Goal: Transaction & Acquisition: Book appointment/travel/reservation

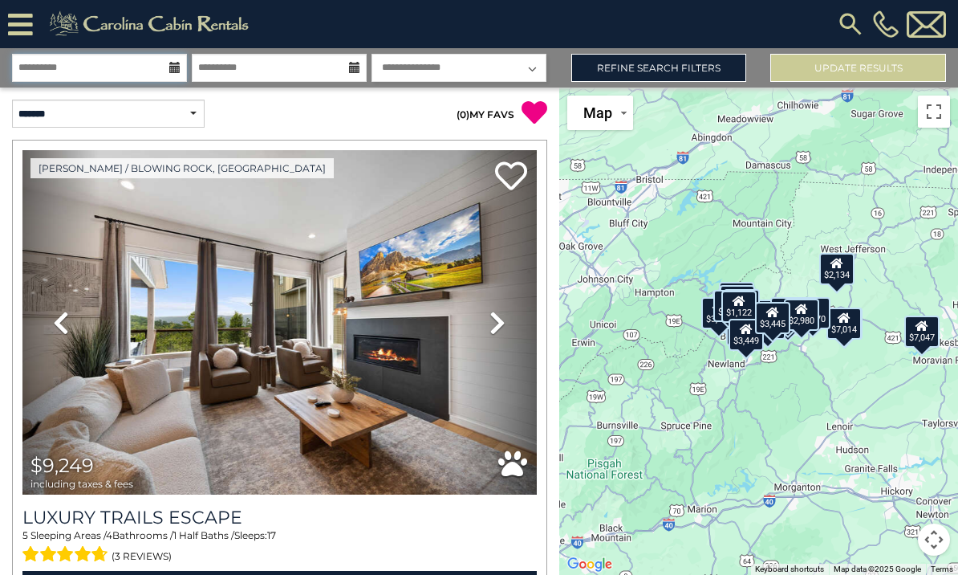
click at [140, 67] on input "**********" at bounding box center [99, 68] width 175 height 28
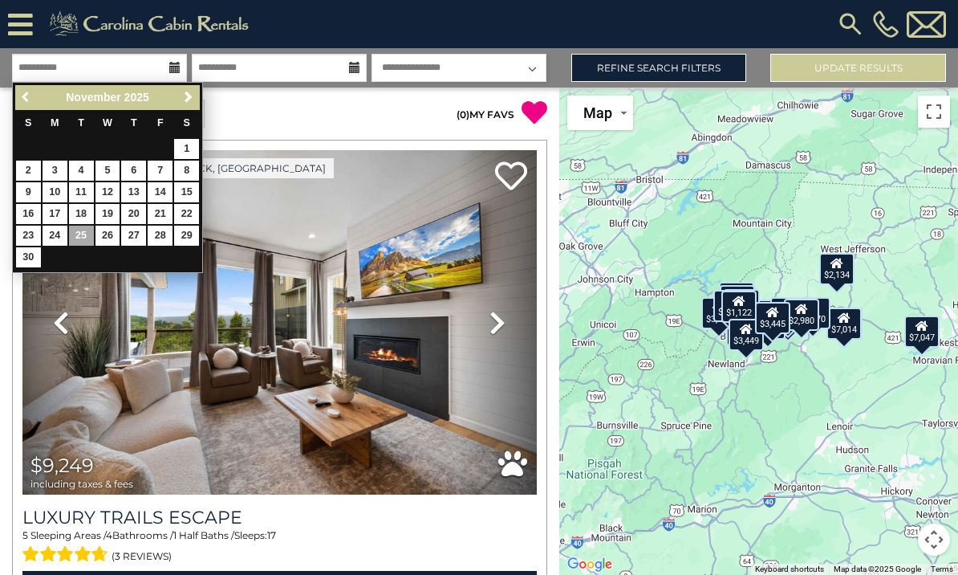
click at [20, 101] on link "Previous" at bounding box center [27, 97] width 20 height 20
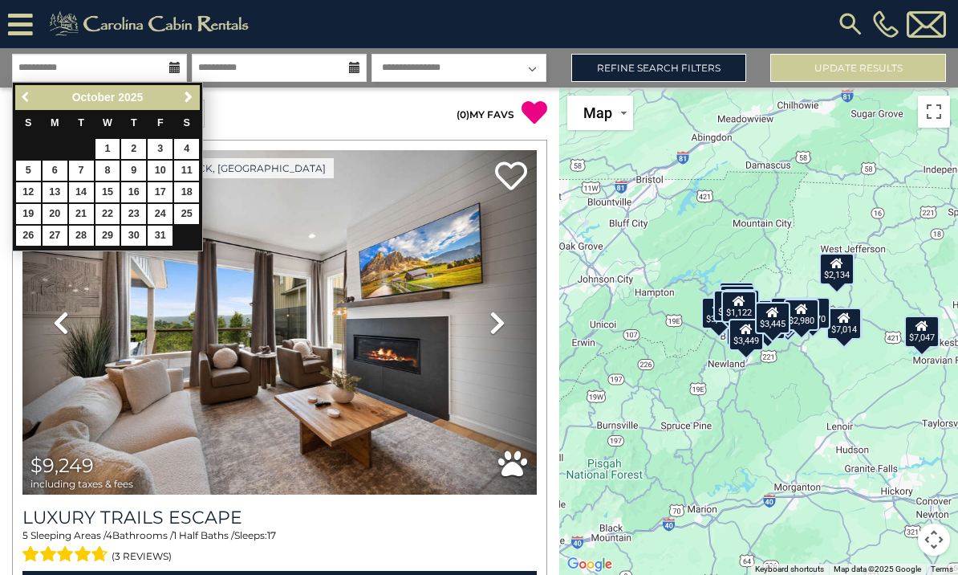
click at [22, 95] on span "Previous" at bounding box center [26, 97] width 13 height 13
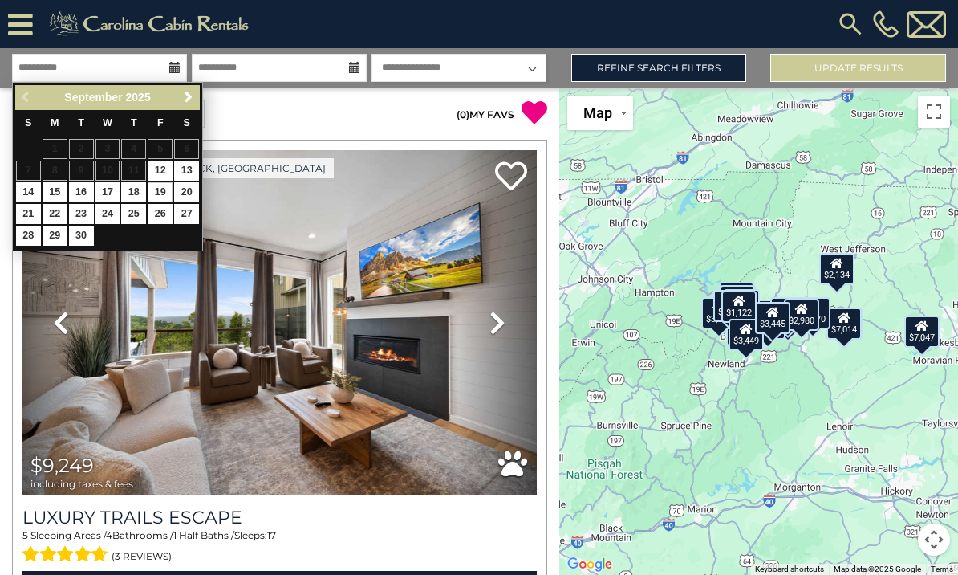
click at [159, 191] on link "19" at bounding box center [160, 192] width 25 height 20
type input "*******"
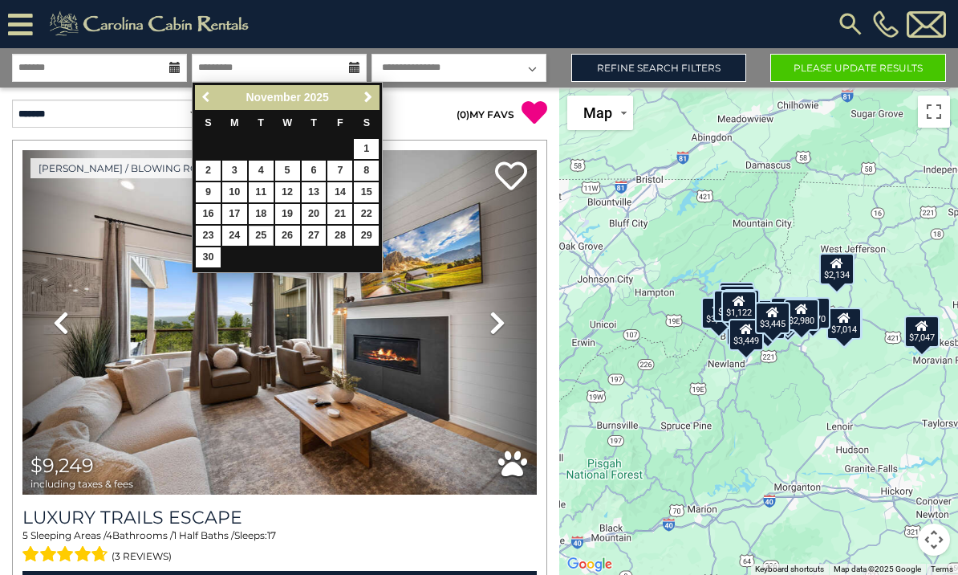
click at [213, 99] on span "Previous" at bounding box center [207, 97] width 13 height 13
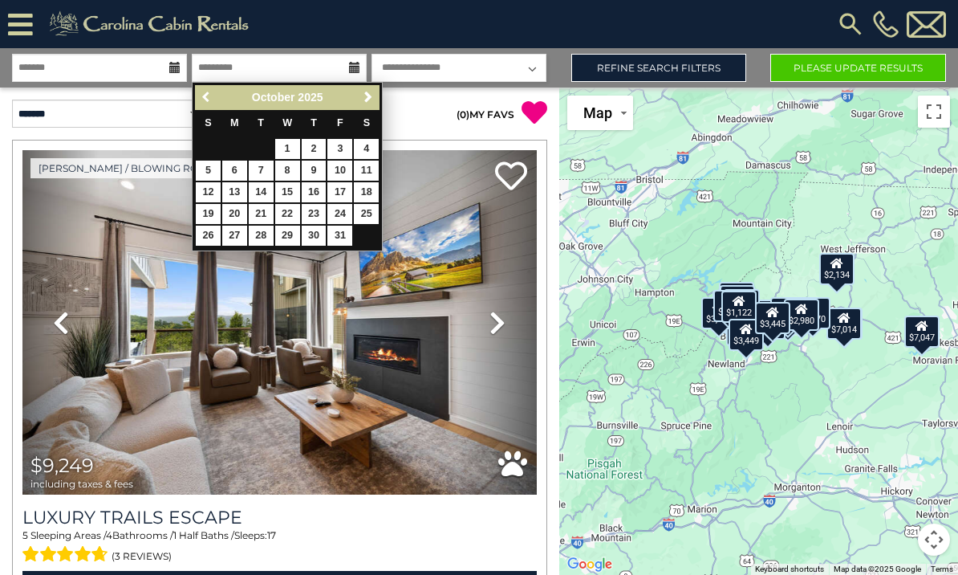
click at [205, 102] on span "Previous" at bounding box center [207, 97] width 13 height 13
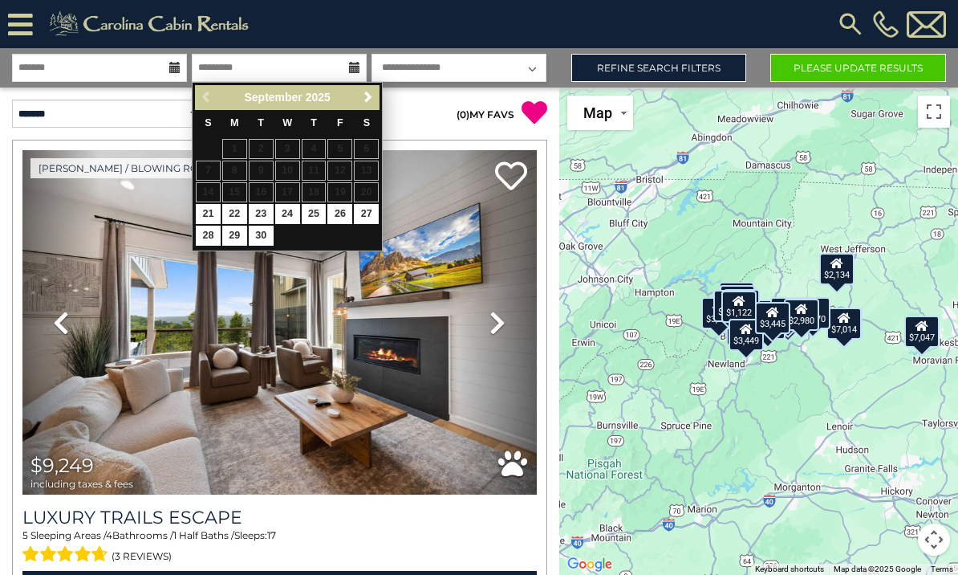
click at [206, 209] on link "21" at bounding box center [208, 214] width 25 height 20
type input "*******"
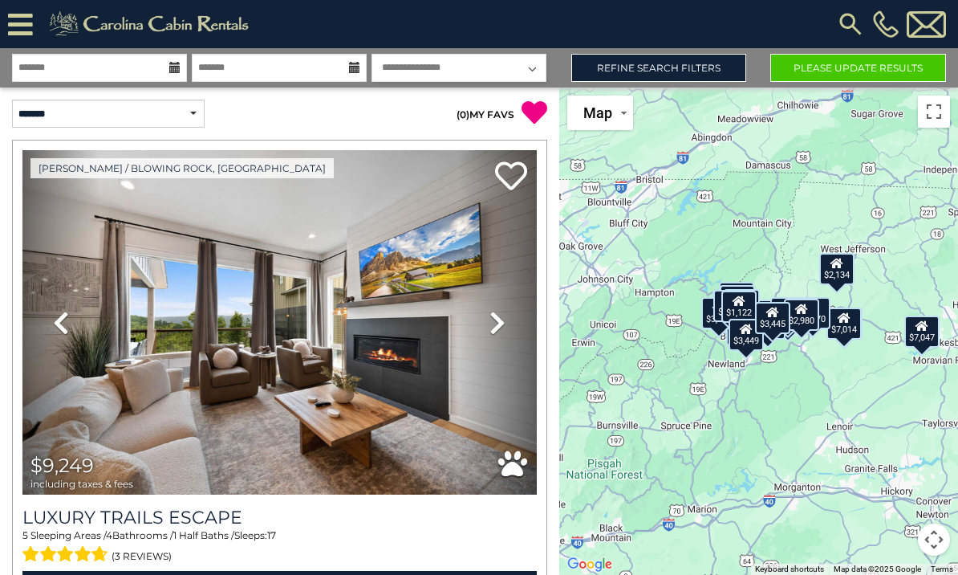
click at [522, 64] on select "**********" at bounding box center [459, 68] width 175 height 28
click at [613, 79] on link "Refine Search Filters" at bounding box center [659, 68] width 176 height 28
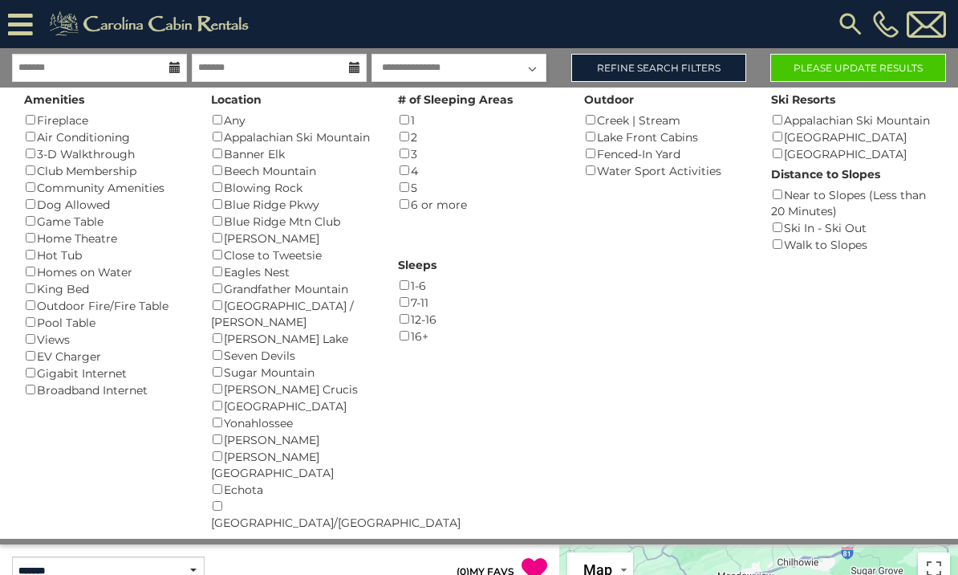
click at [868, 74] on button "Please Update Results" at bounding box center [858, 68] width 176 height 28
click at [826, 59] on button "Please Update Results" at bounding box center [858, 68] width 176 height 28
click at [874, 69] on button "Please Update Results" at bounding box center [858, 68] width 176 height 28
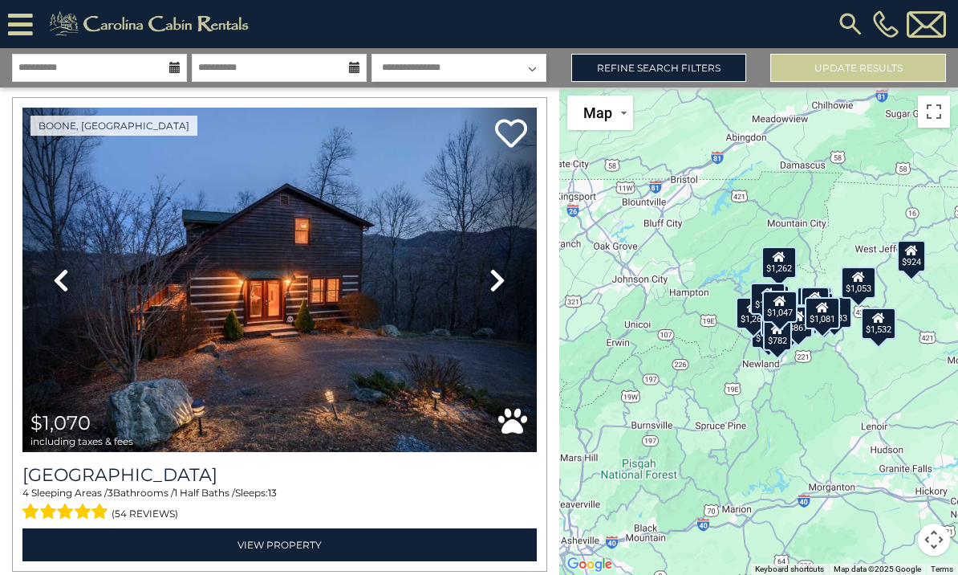
scroll to position [2422, 0]
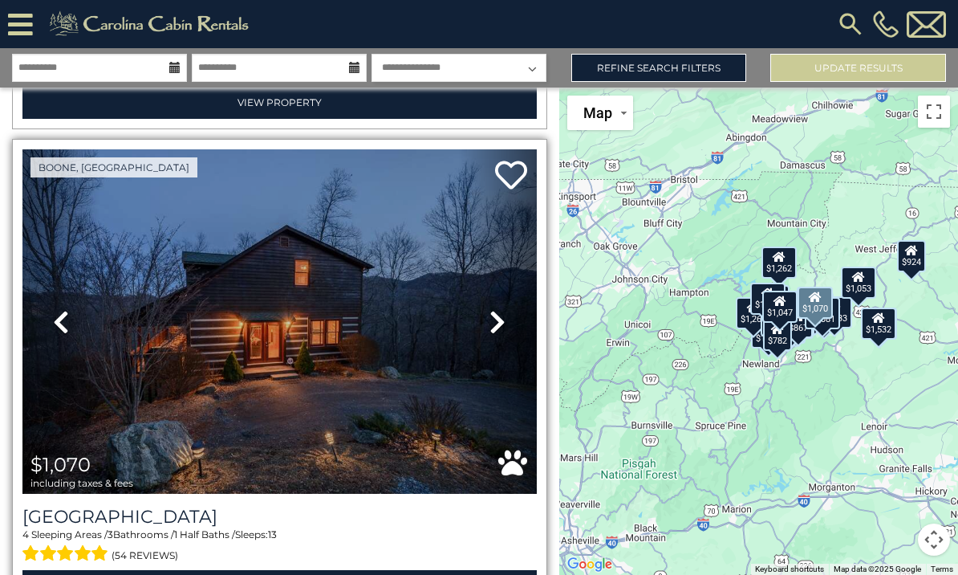
click at [410, 370] on img at bounding box center [279, 321] width 514 height 344
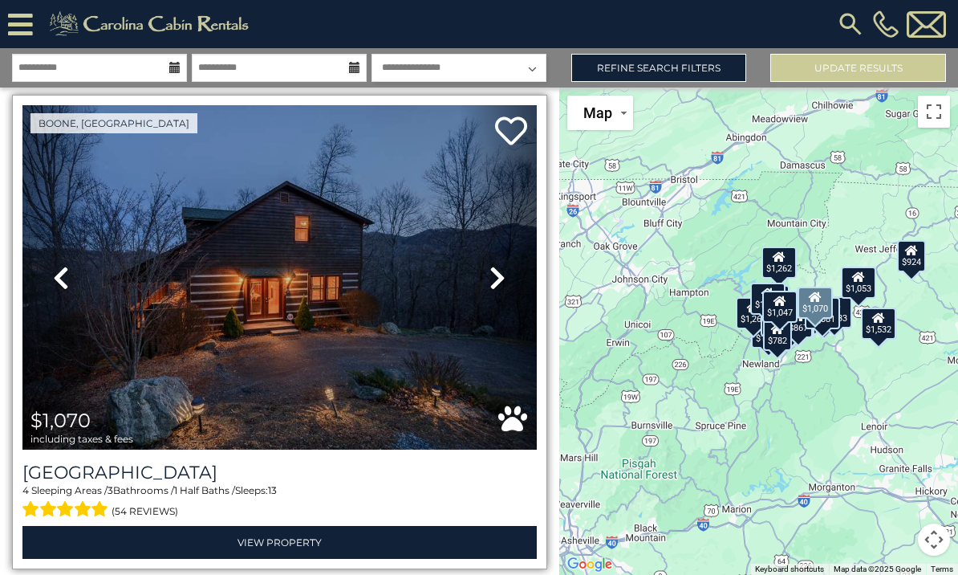
scroll to position [2404, 0]
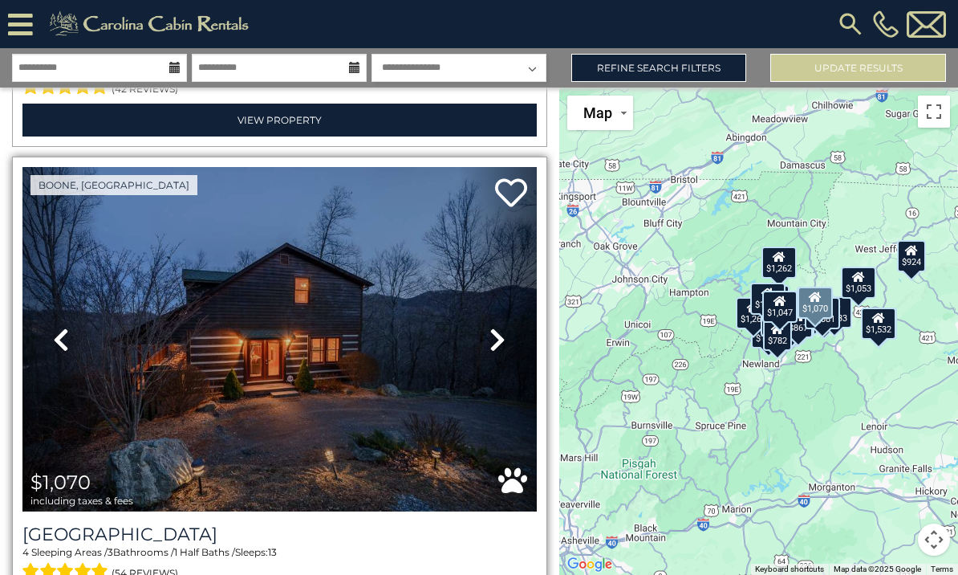
click at [442, 410] on img at bounding box center [279, 339] width 514 height 344
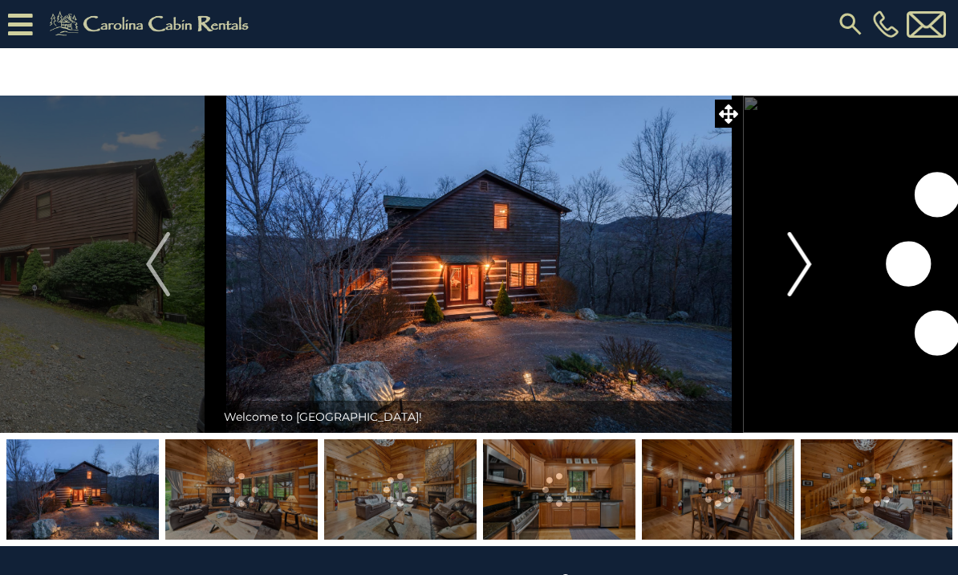
click at [806, 265] on img "Next" at bounding box center [800, 264] width 24 height 64
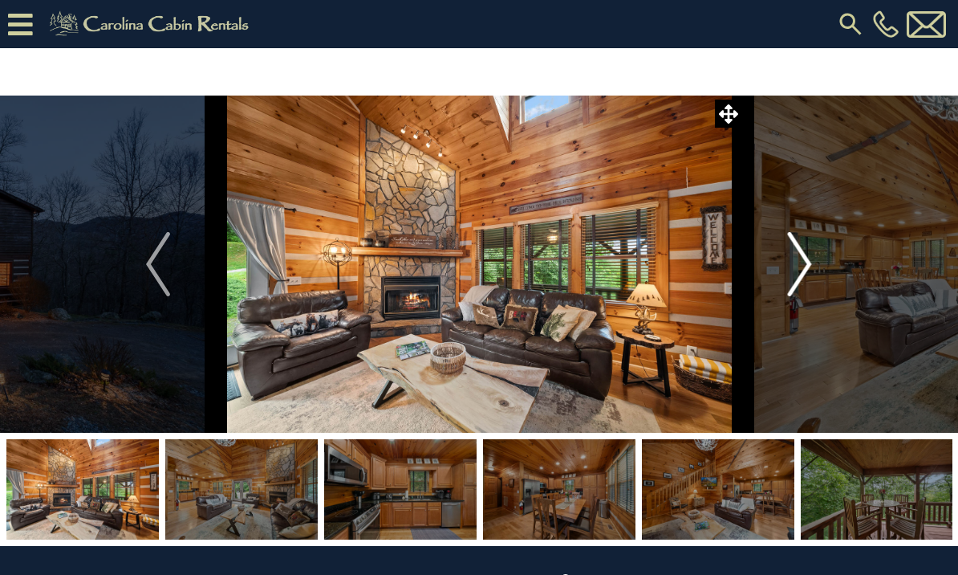
click at [793, 270] on img "Next" at bounding box center [800, 264] width 24 height 64
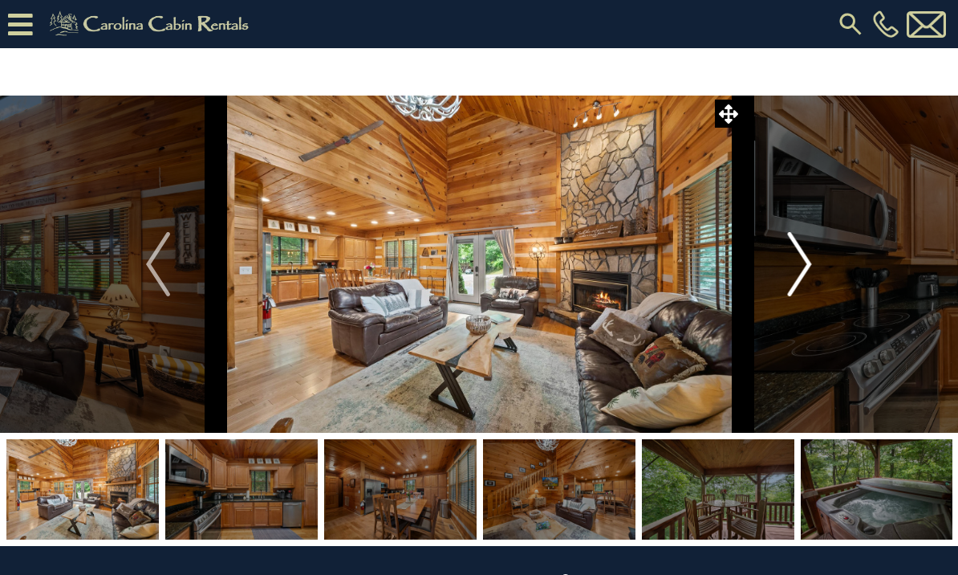
click at [778, 272] on button "Next" at bounding box center [800, 263] width 116 height 337
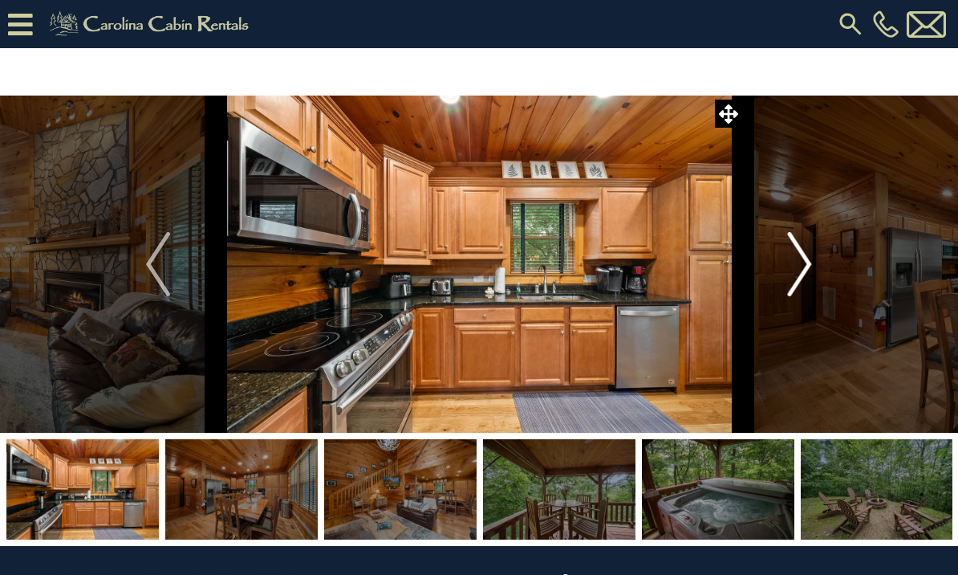
click at [787, 270] on button "Next" at bounding box center [800, 263] width 116 height 337
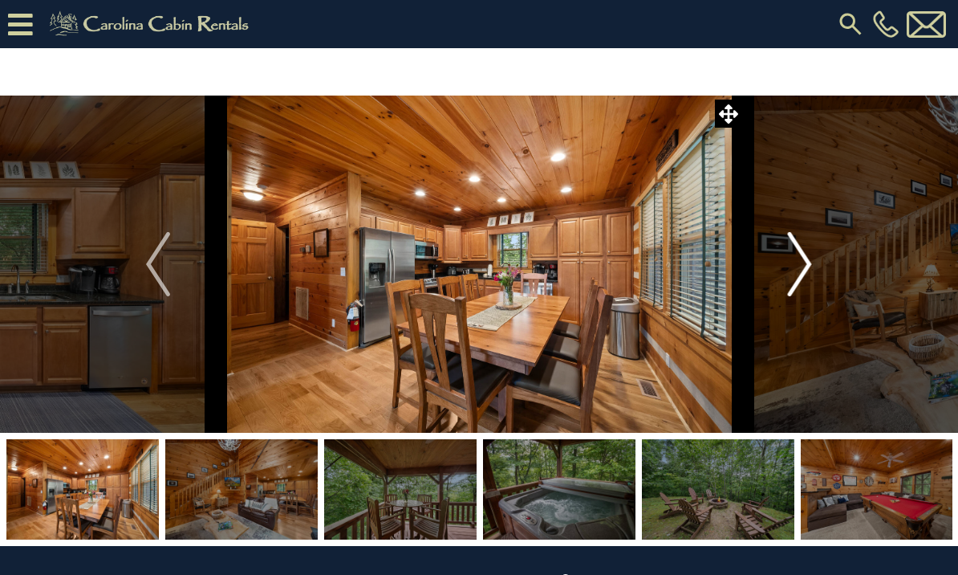
click at [791, 279] on img "Next" at bounding box center [800, 264] width 24 height 64
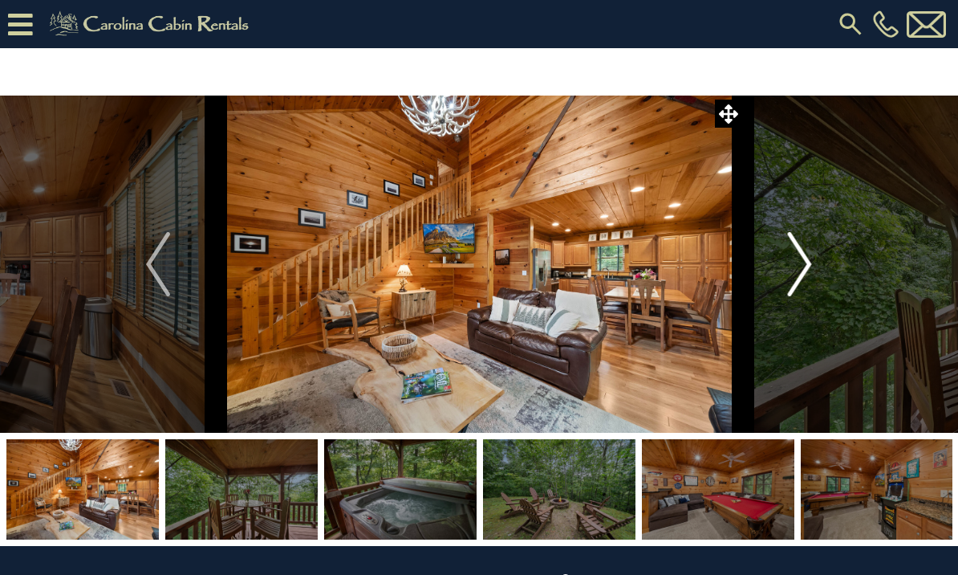
click at [759, 262] on button "Next" at bounding box center [800, 263] width 116 height 337
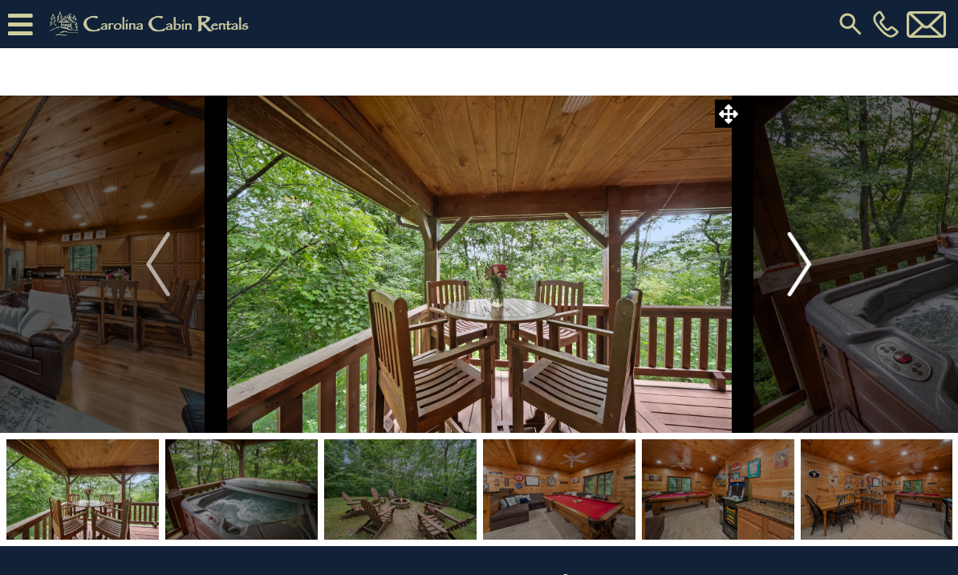
click at [788, 270] on img "Next" at bounding box center [800, 264] width 24 height 64
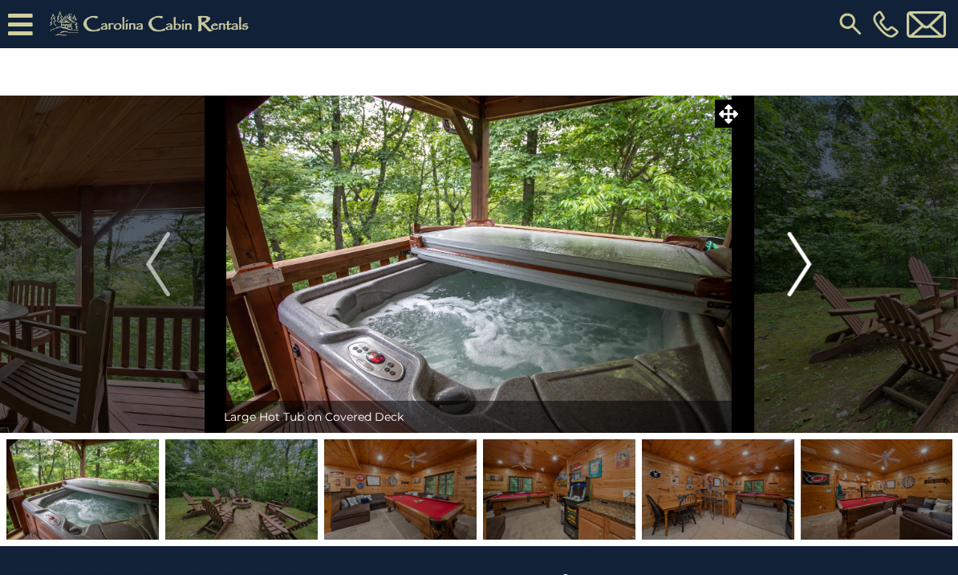
click at [796, 269] on img "Next" at bounding box center [800, 264] width 24 height 64
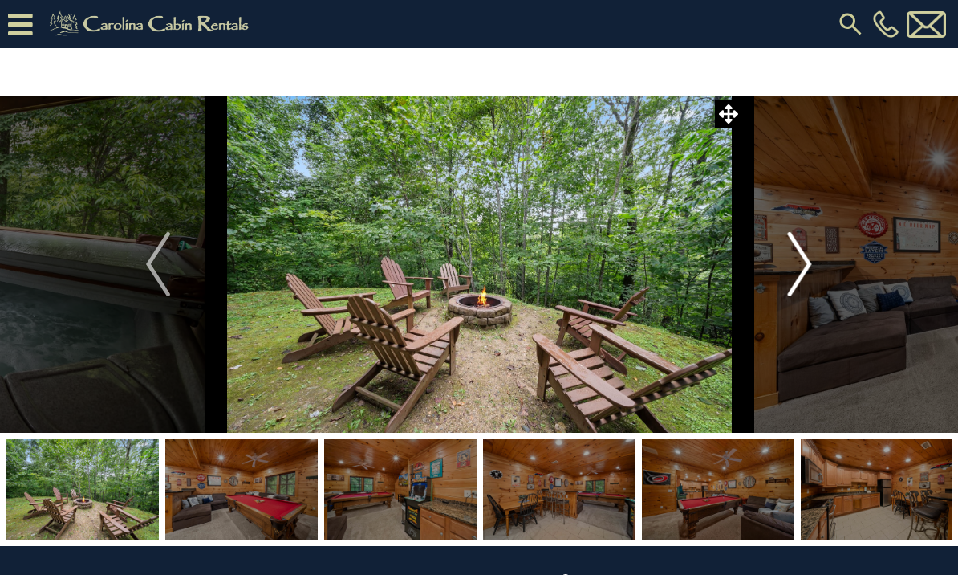
click at [785, 274] on button "Next" at bounding box center [800, 263] width 116 height 337
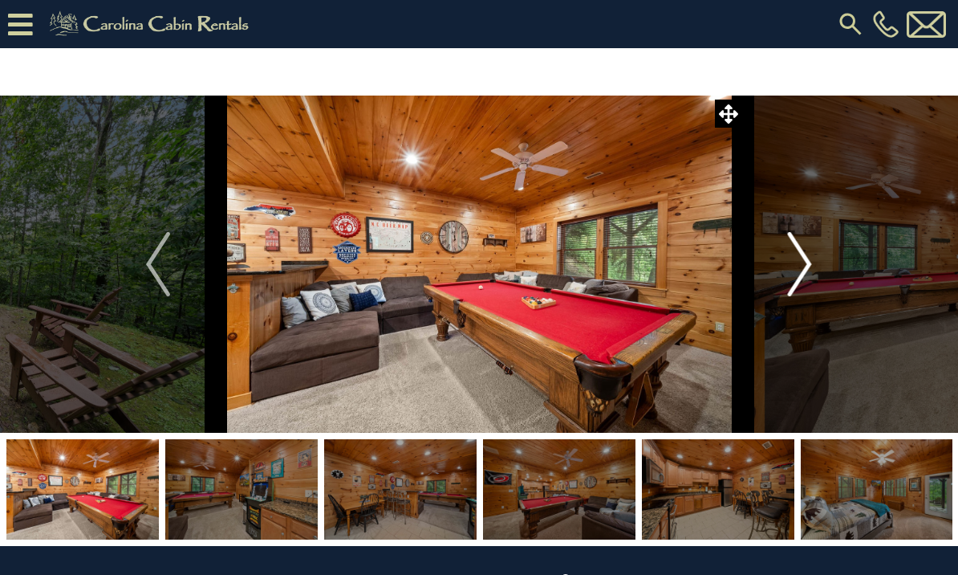
click at [800, 264] on img "Next" at bounding box center [800, 264] width 24 height 64
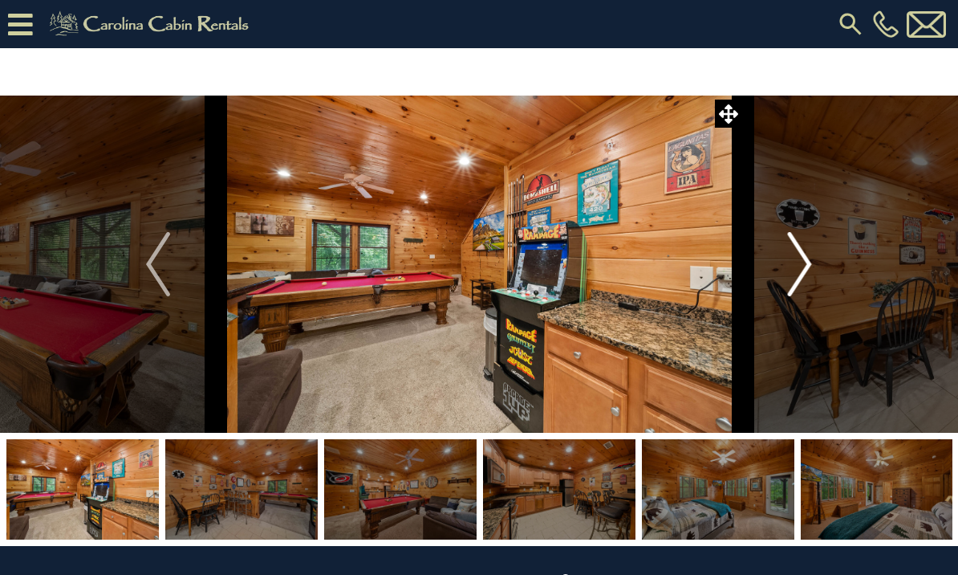
click at [786, 273] on button "Next" at bounding box center [800, 263] width 116 height 337
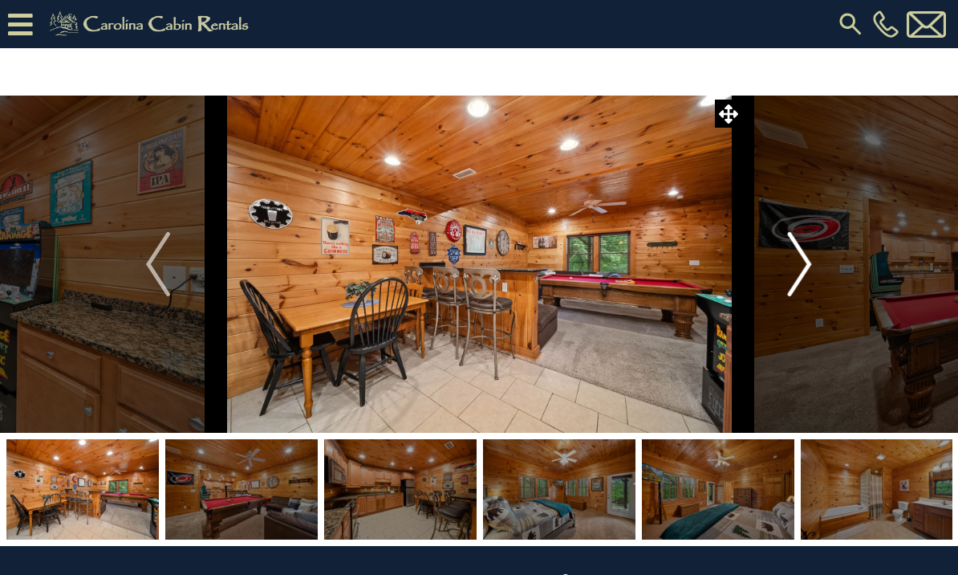
click at [776, 269] on button "Next" at bounding box center [800, 263] width 116 height 337
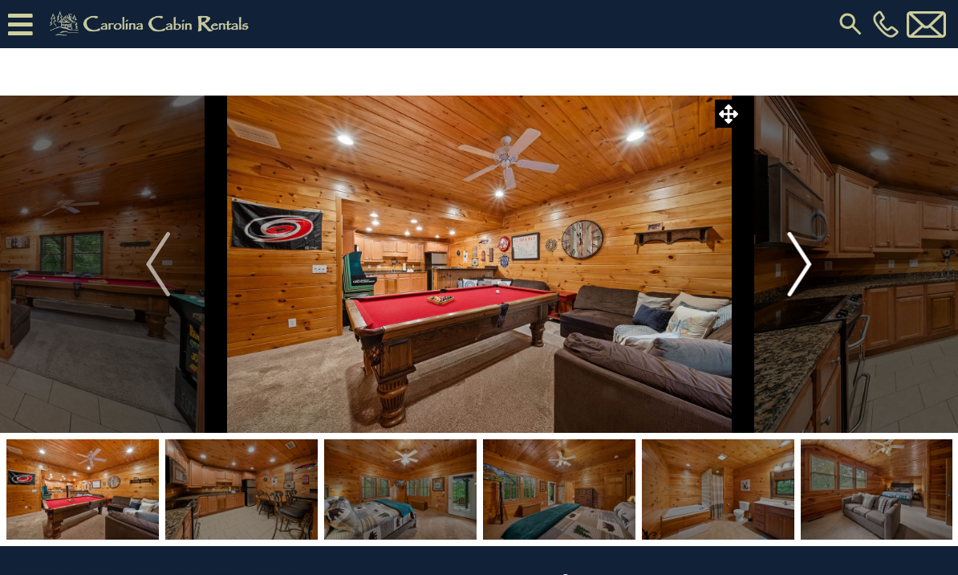
click at [785, 266] on button "Next" at bounding box center [800, 263] width 116 height 337
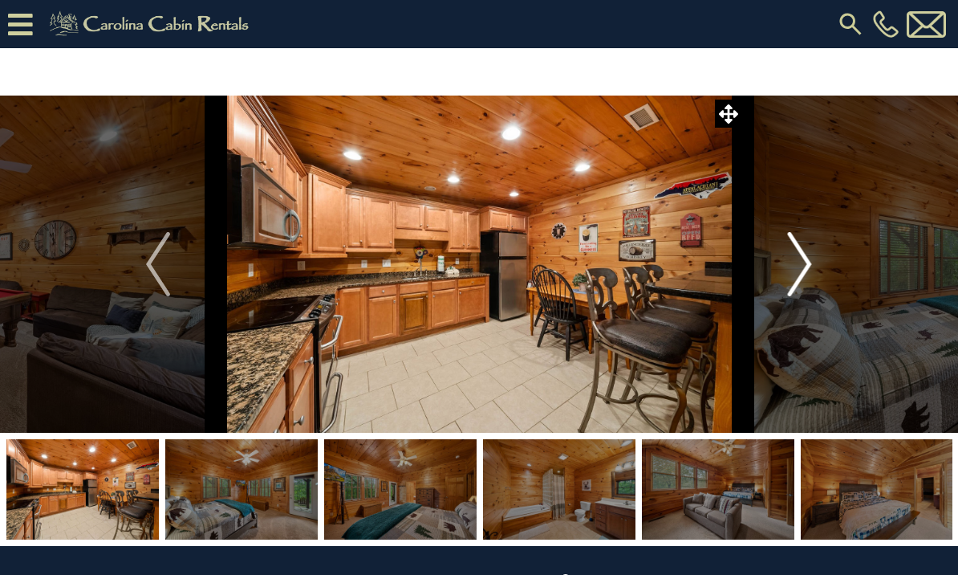
click at [793, 266] on img "Next" at bounding box center [800, 264] width 24 height 64
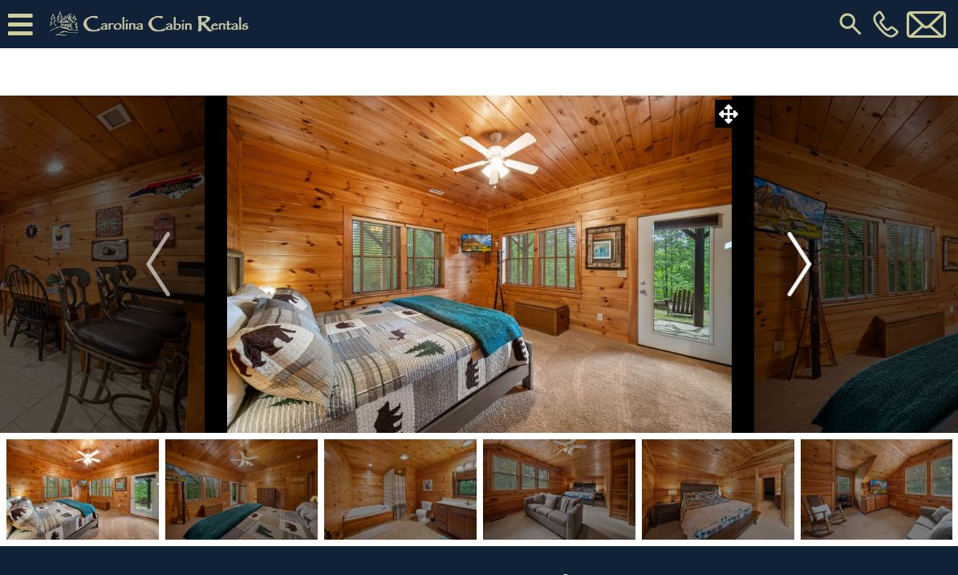
click at [775, 273] on button "Next" at bounding box center [800, 263] width 116 height 337
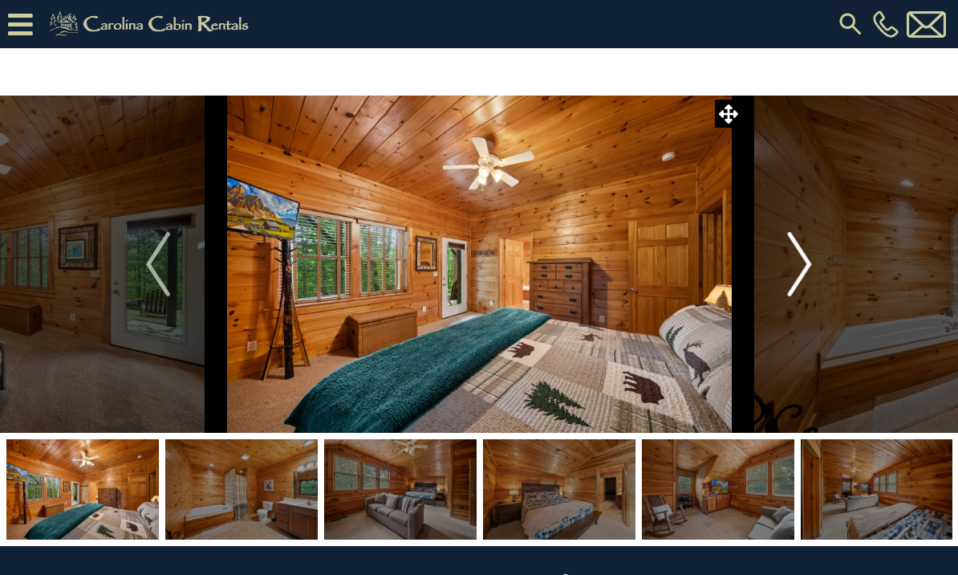
click at [778, 272] on button "Next" at bounding box center [800, 263] width 116 height 337
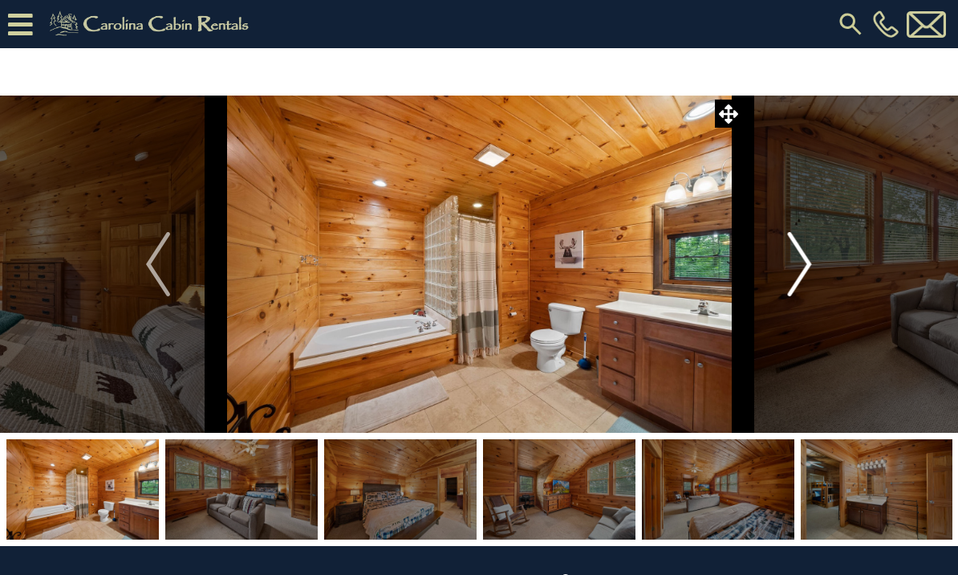
click at [794, 262] on img "Next" at bounding box center [800, 264] width 24 height 64
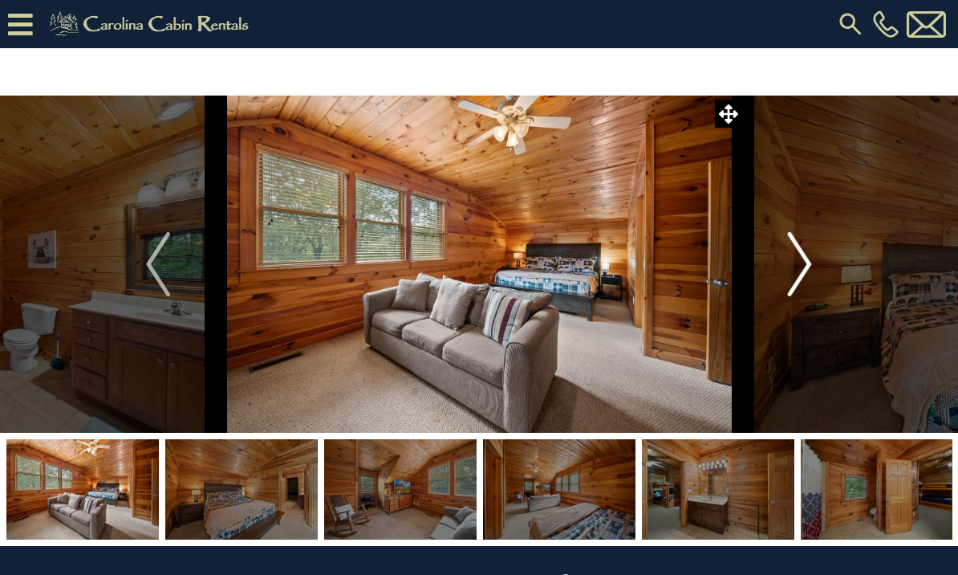
click at [792, 261] on img "Next" at bounding box center [800, 264] width 24 height 64
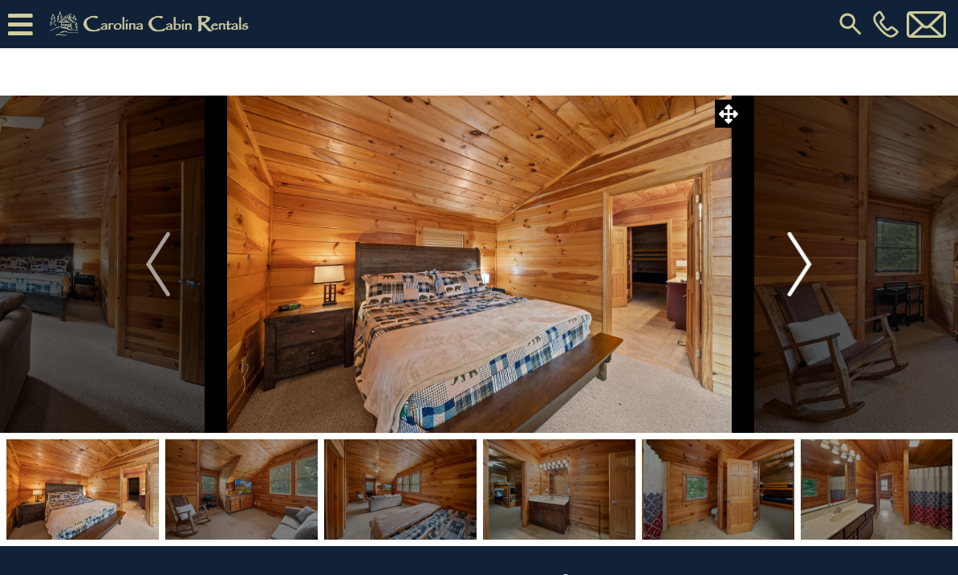
click at [791, 264] on img "Next" at bounding box center [800, 264] width 24 height 64
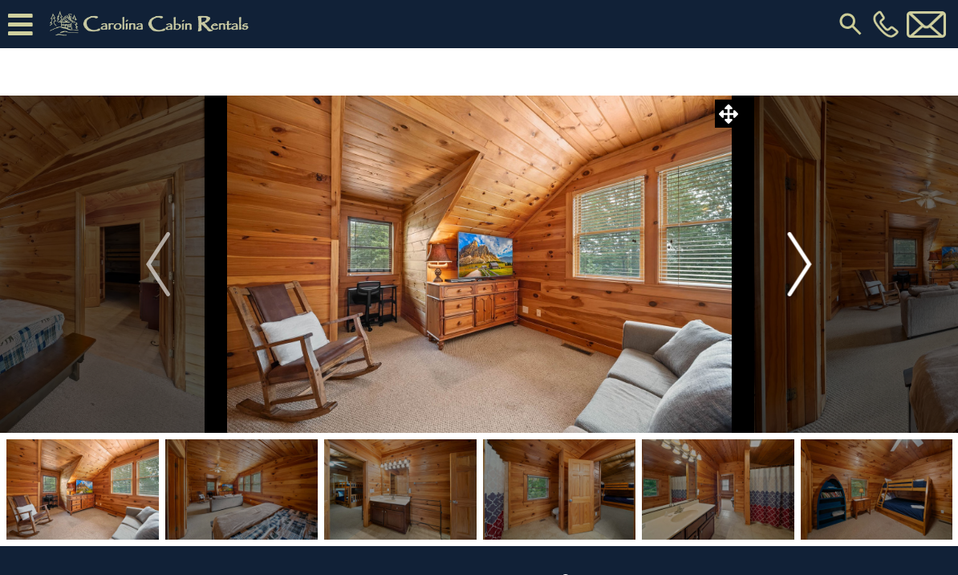
click at [801, 261] on img "Next" at bounding box center [800, 264] width 24 height 64
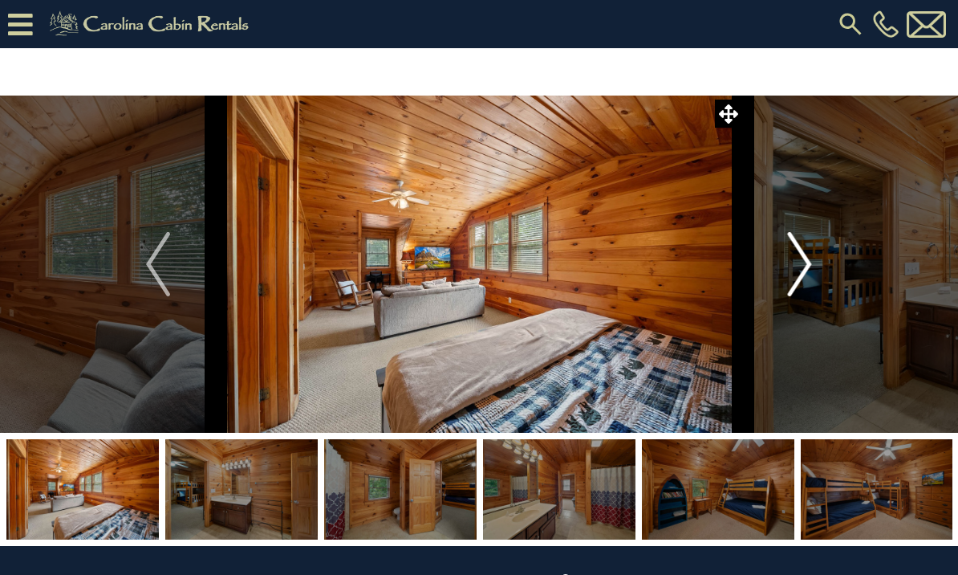
click at [784, 269] on button "Next" at bounding box center [800, 263] width 116 height 337
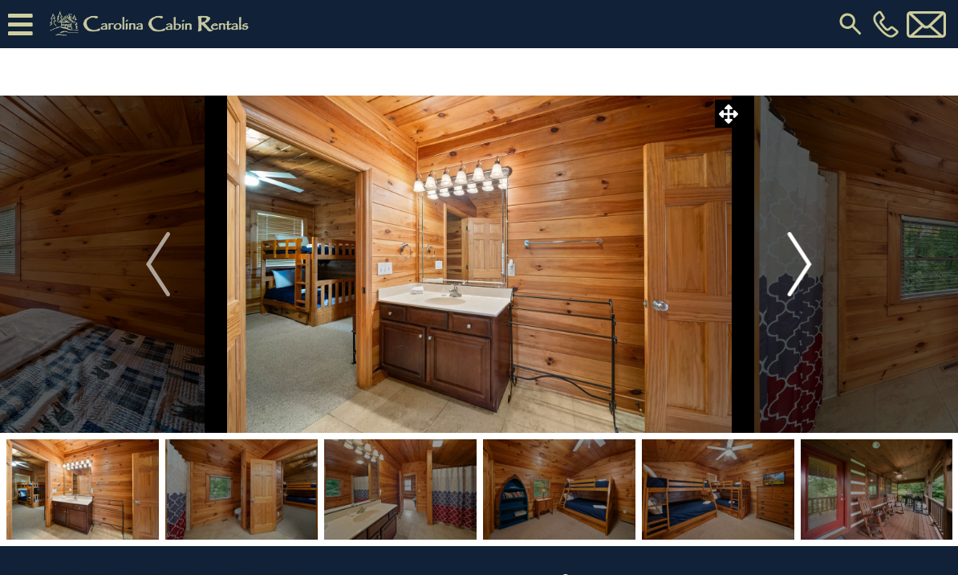
click at [789, 272] on img "Next" at bounding box center [800, 264] width 24 height 64
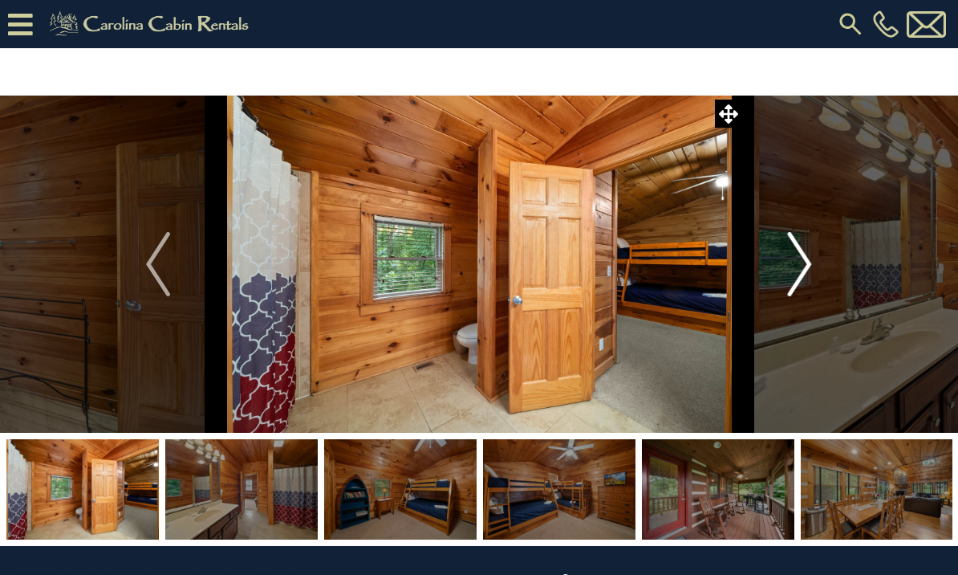
click at [786, 268] on button "Next" at bounding box center [800, 263] width 116 height 337
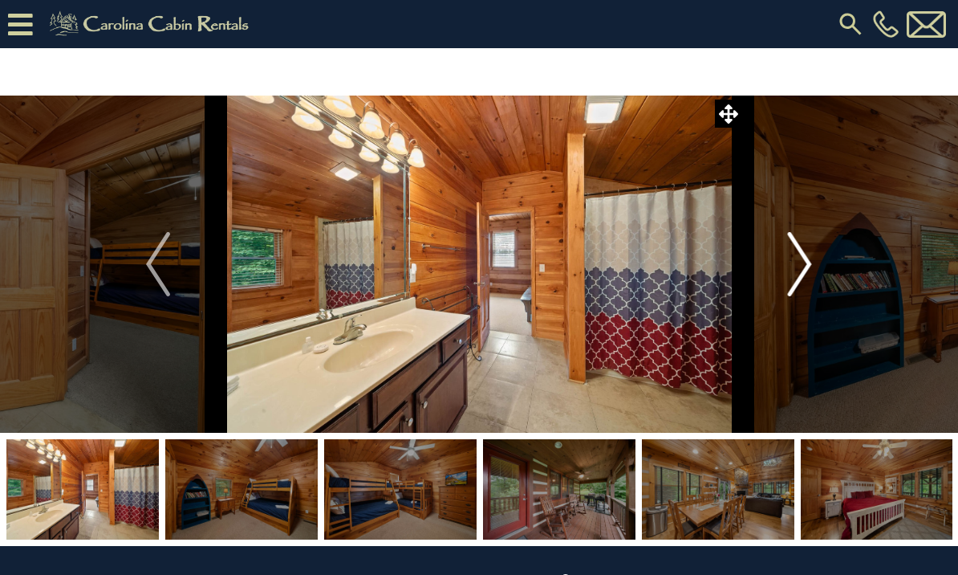
click at [796, 268] on img "Next" at bounding box center [800, 264] width 24 height 64
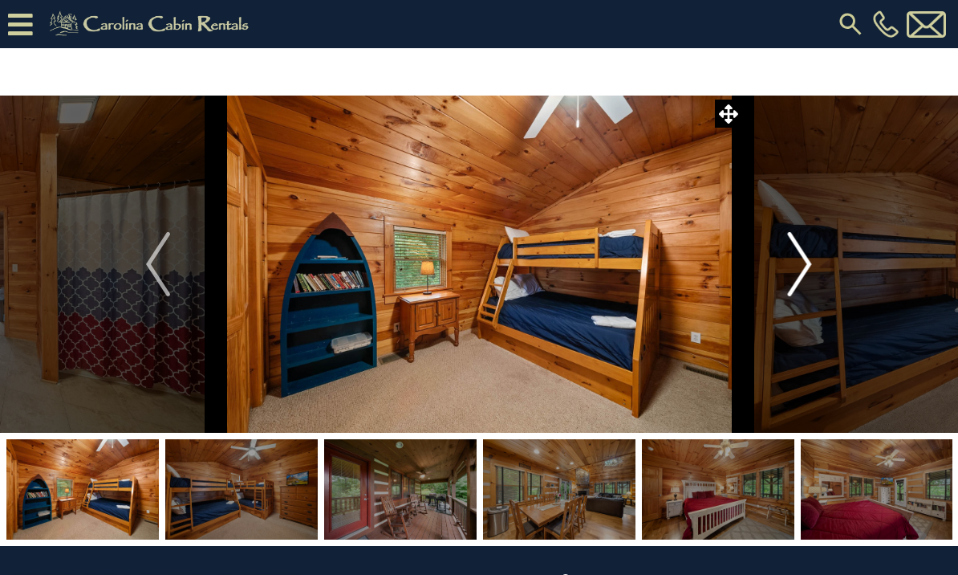
click at [797, 266] on img "Next" at bounding box center [800, 264] width 24 height 64
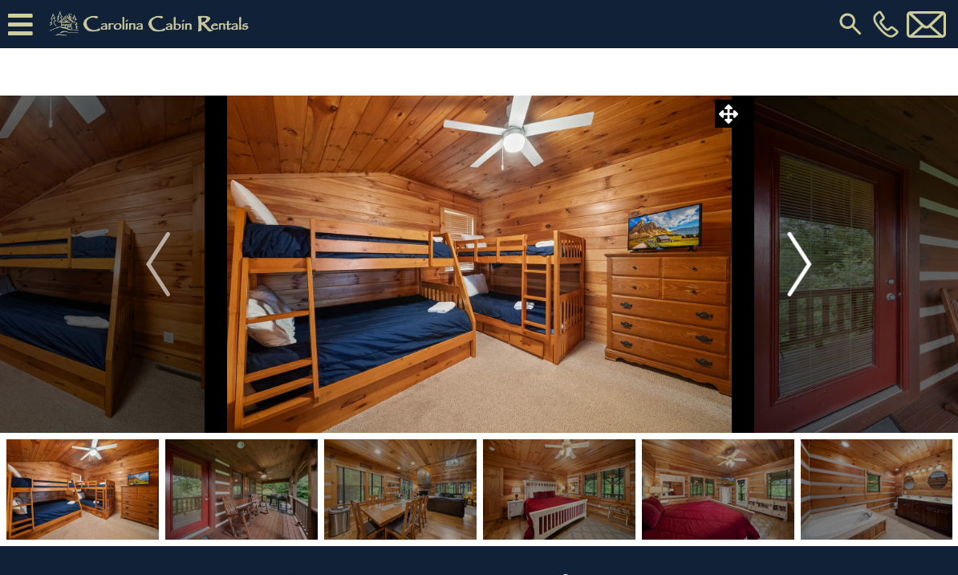
click at [785, 270] on button "Next" at bounding box center [800, 263] width 116 height 337
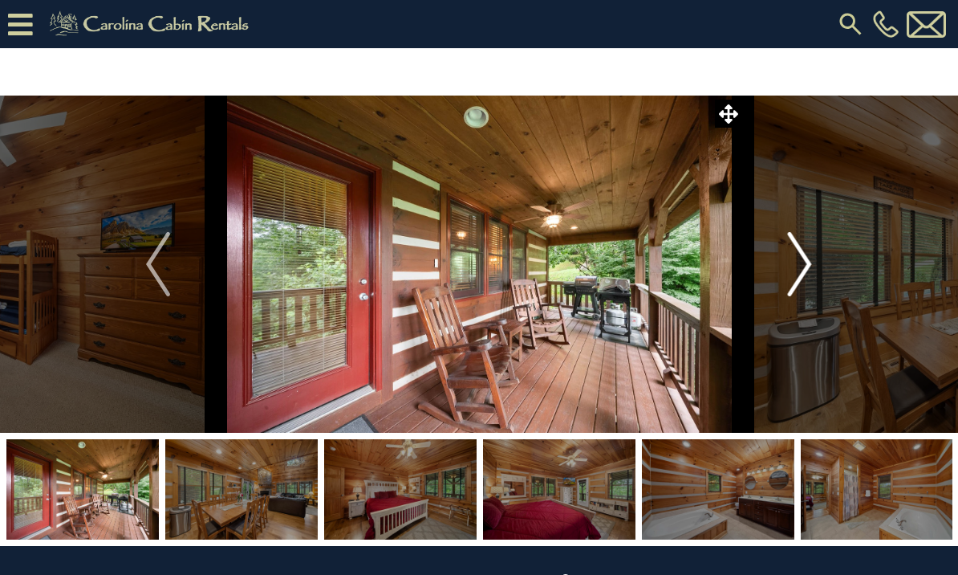
click at [799, 261] on img "Next" at bounding box center [800, 264] width 24 height 64
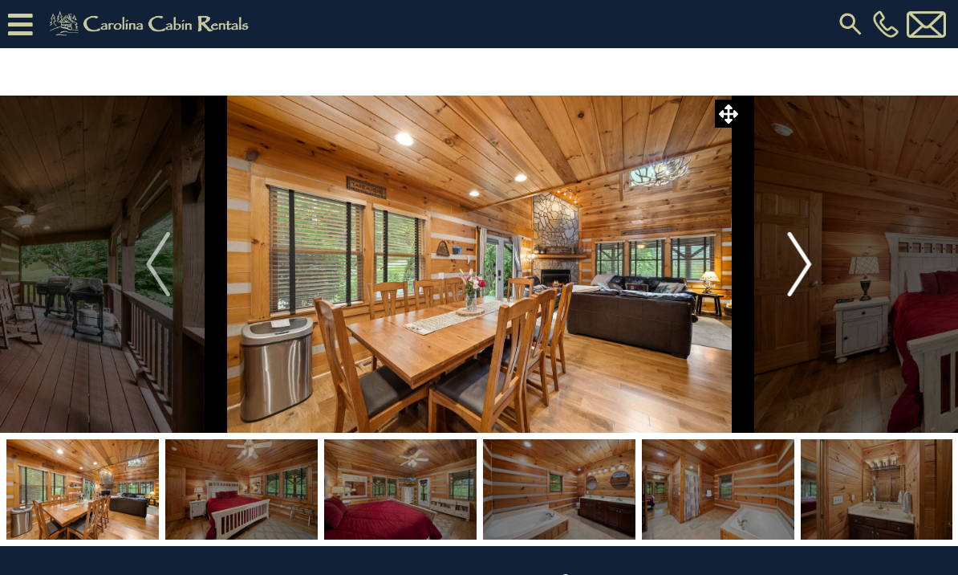
click at [800, 259] on img "Next" at bounding box center [800, 264] width 24 height 64
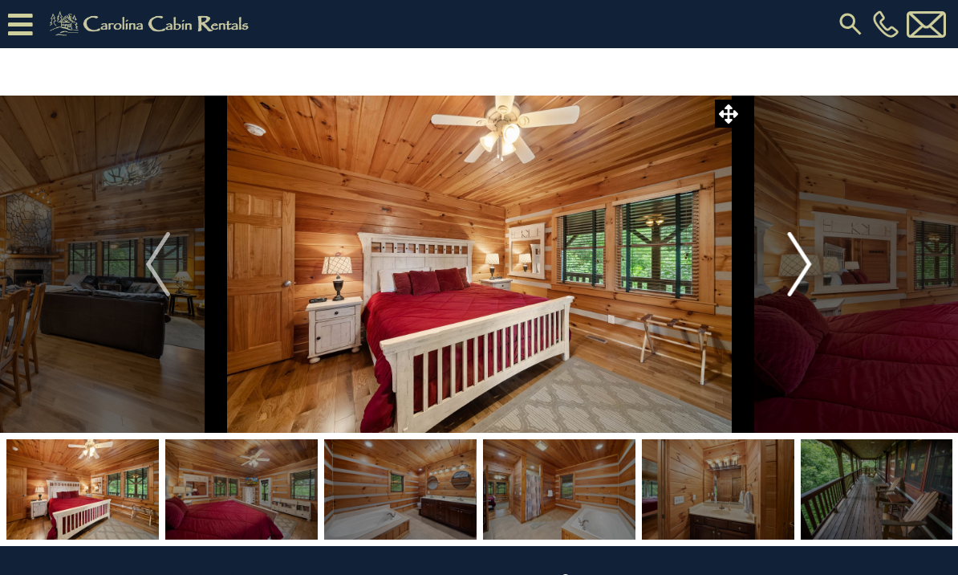
click at [817, 255] on button "Next" at bounding box center [800, 263] width 116 height 337
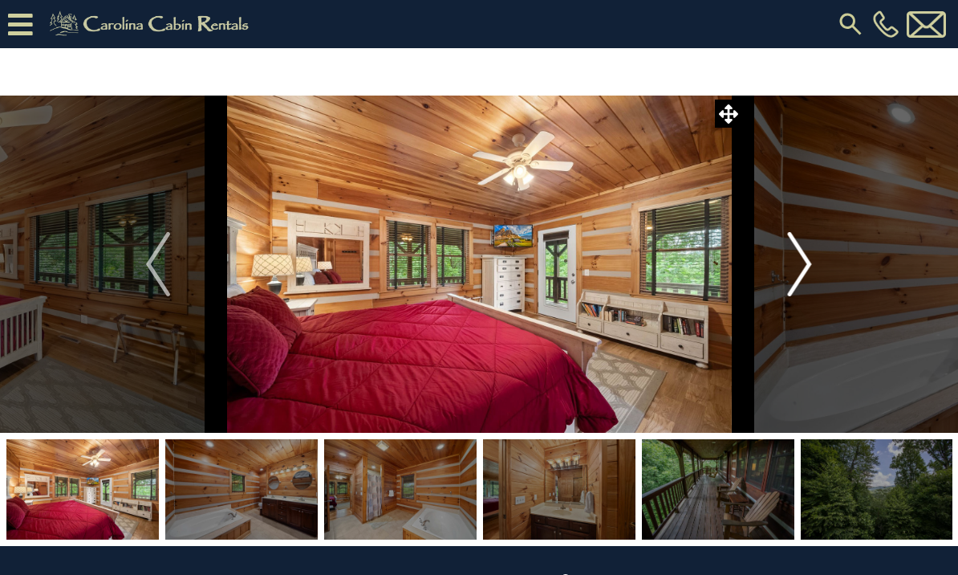
click at [791, 260] on img "Next" at bounding box center [800, 264] width 24 height 64
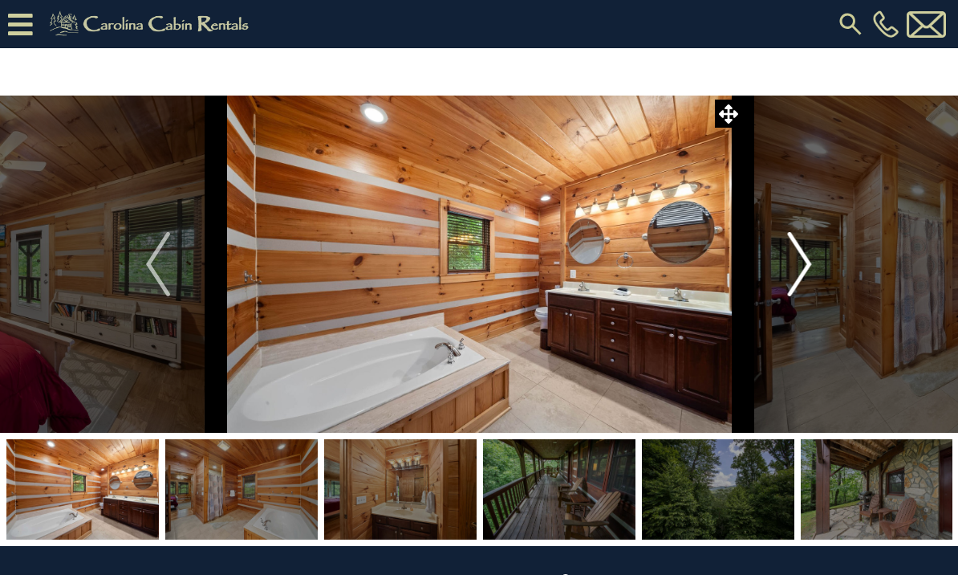
click at [790, 267] on img "Next" at bounding box center [800, 264] width 24 height 64
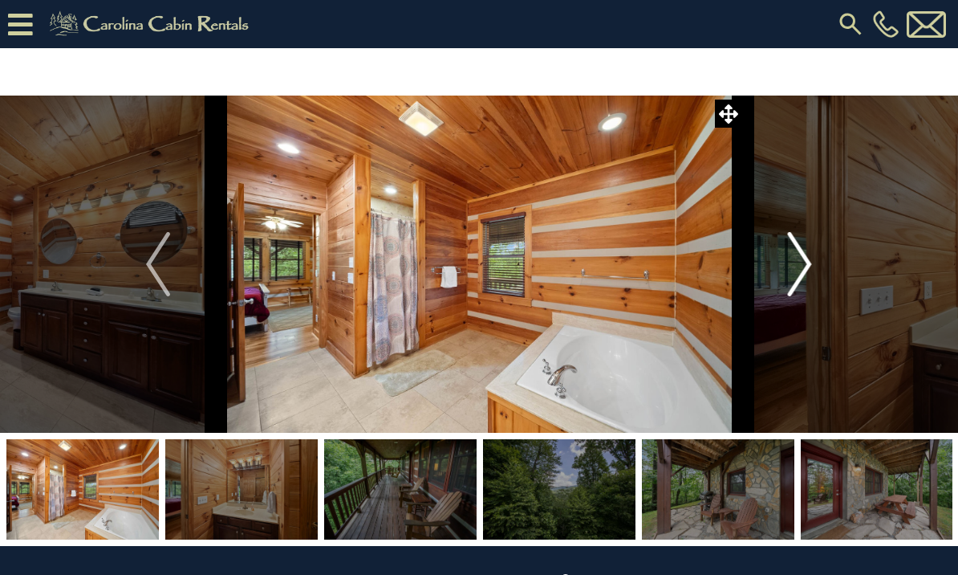
click at [788, 267] on img "Next" at bounding box center [800, 264] width 24 height 64
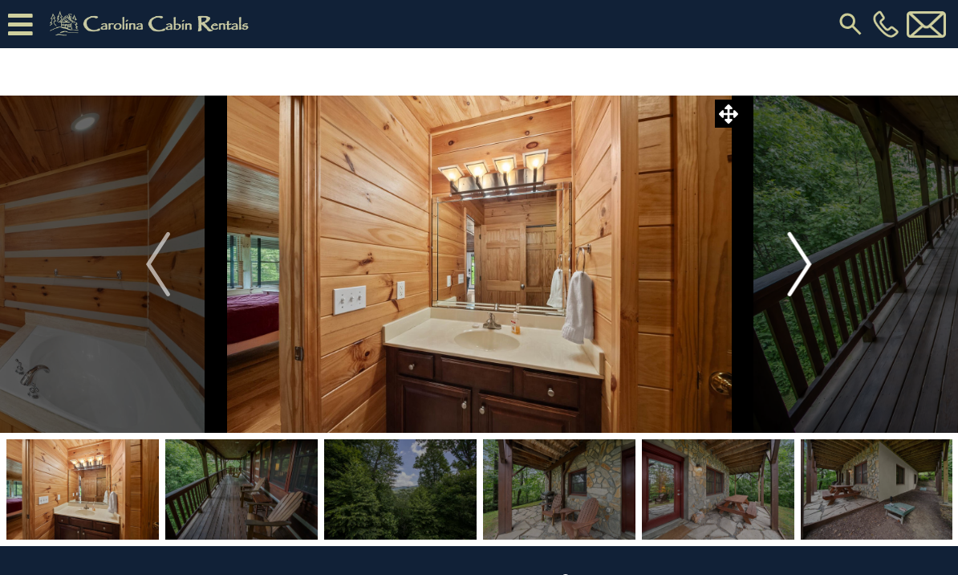
click at [793, 272] on img "Next" at bounding box center [800, 264] width 24 height 64
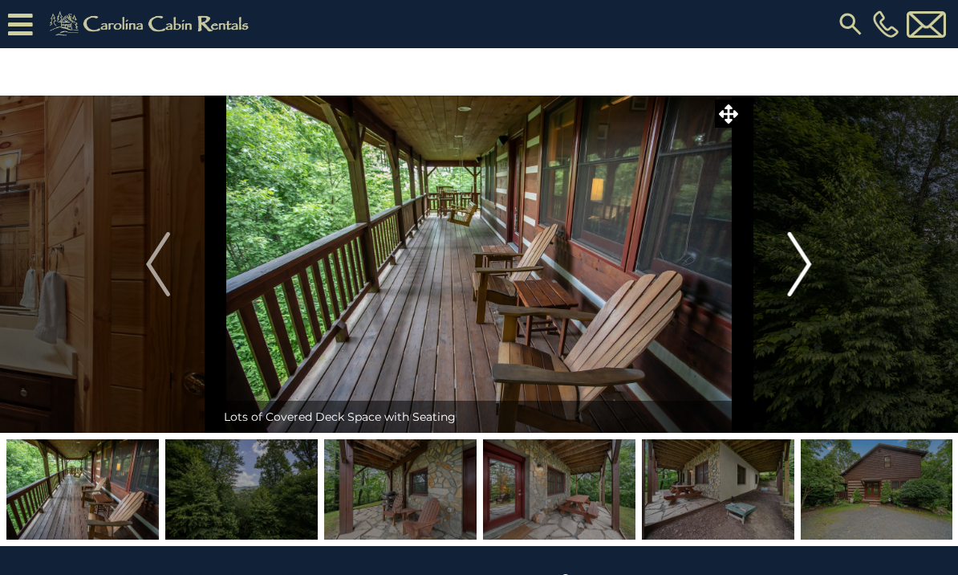
click at [783, 270] on button "Next" at bounding box center [800, 263] width 116 height 337
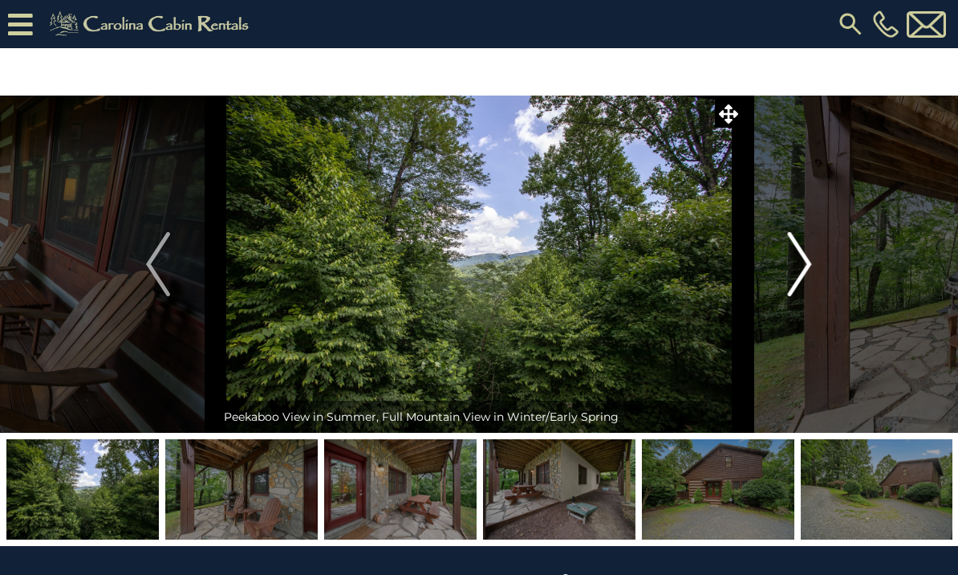
click at [796, 279] on img "Next" at bounding box center [800, 264] width 24 height 64
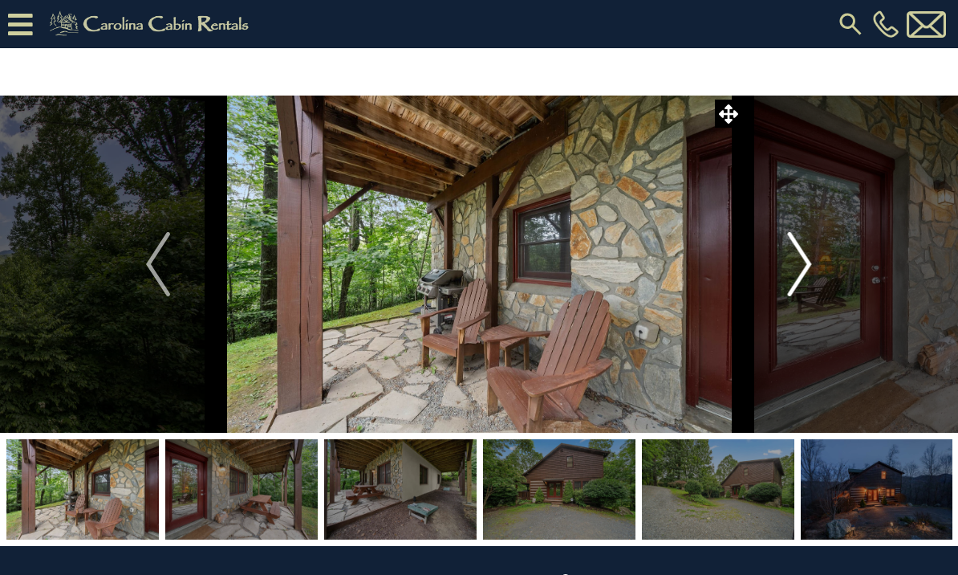
click at [799, 282] on img "Next" at bounding box center [800, 264] width 24 height 64
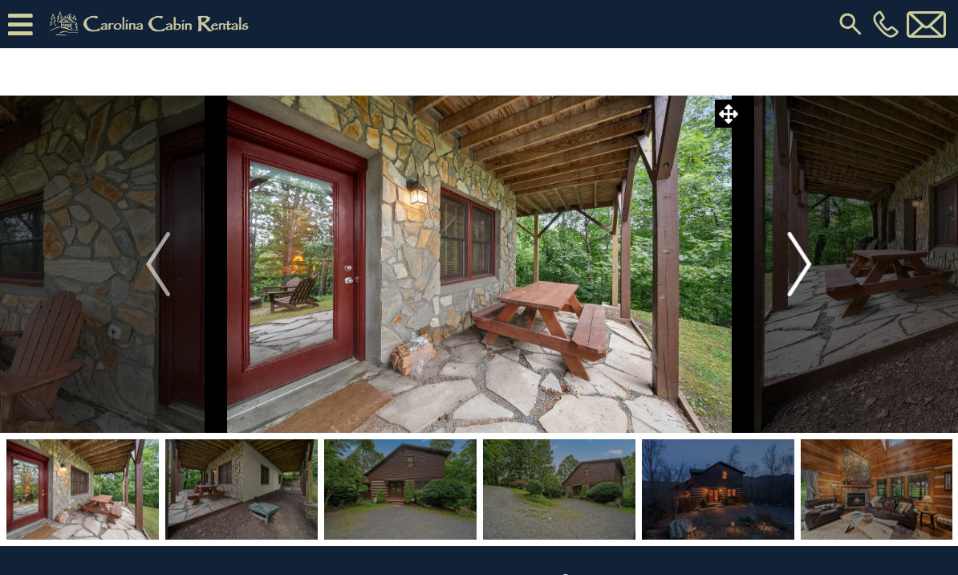
click at [793, 266] on img "Next" at bounding box center [800, 264] width 24 height 64
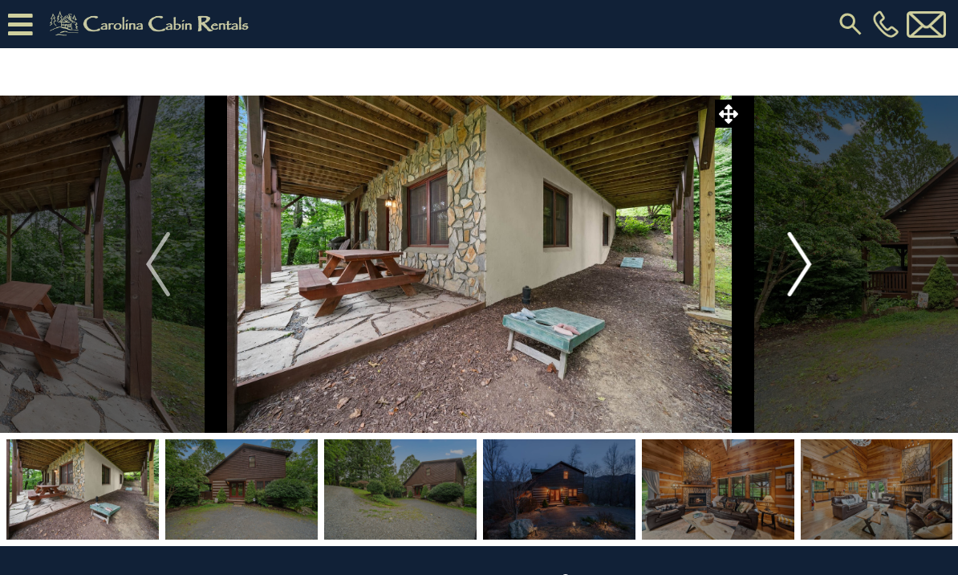
click at [786, 270] on button "Next" at bounding box center [800, 263] width 116 height 337
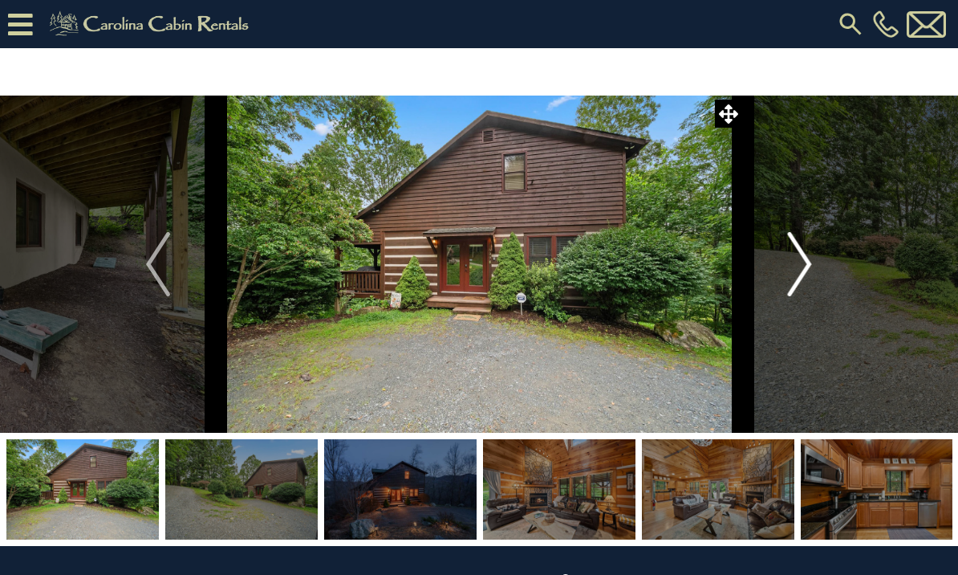
click at [793, 269] on img "Next" at bounding box center [800, 264] width 24 height 64
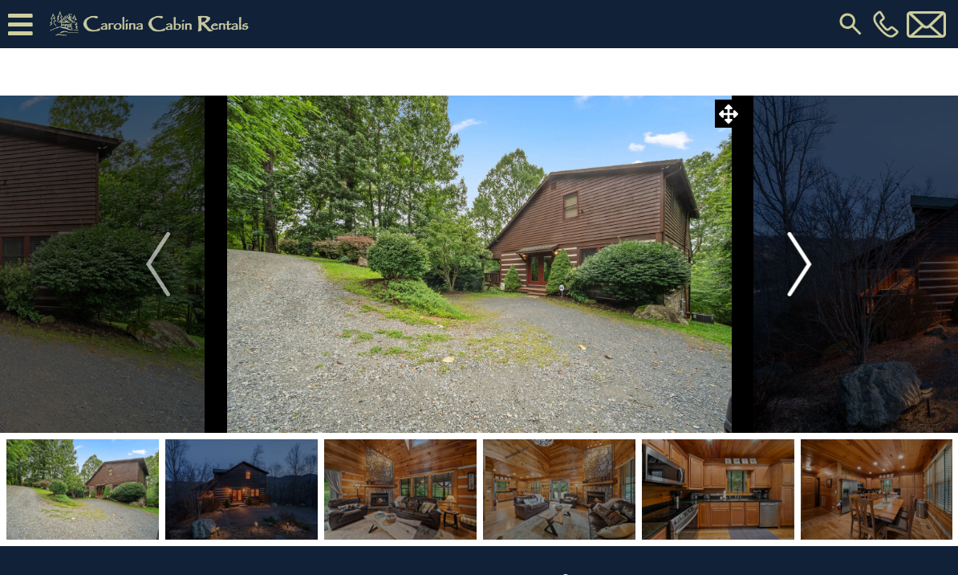
click at [778, 266] on button "Next" at bounding box center [800, 263] width 116 height 337
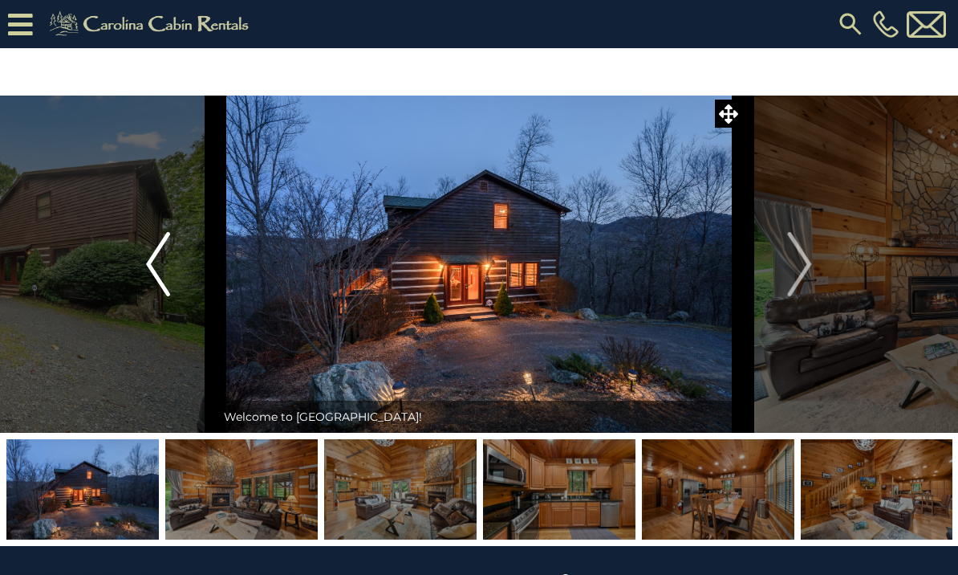
click at [155, 254] on img "Previous" at bounding box center [158, 264] width 24 height 64
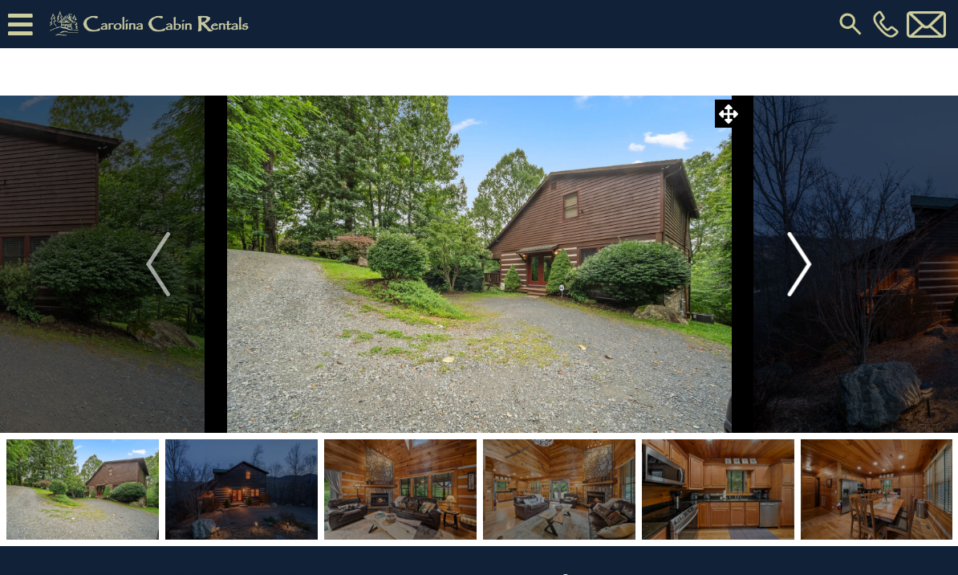
click at [799, 266] on img "Next" at bounding box center [800, 264] width 24 height 64
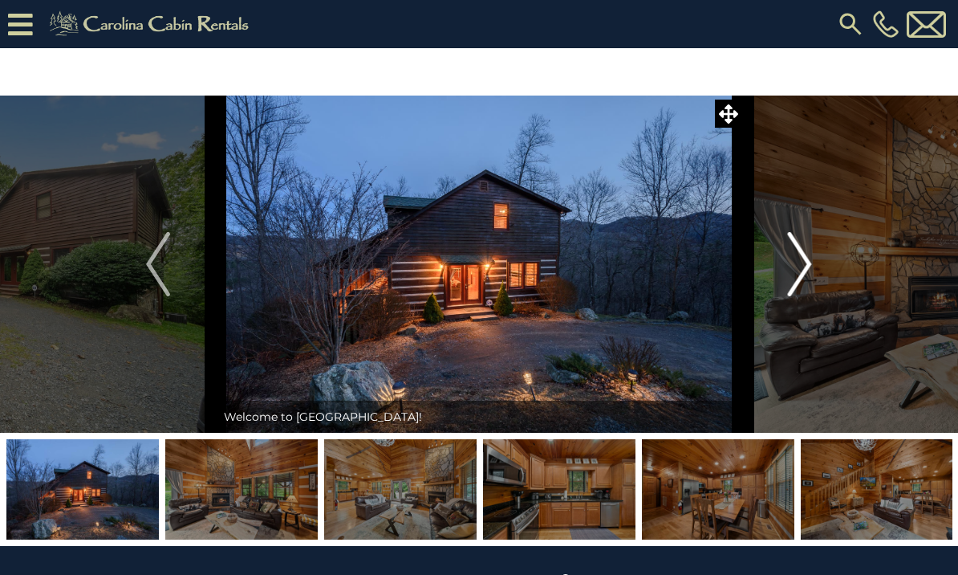
click at [786, 266] on button "Next" at bounding box center [800, 263] width 116 height 337
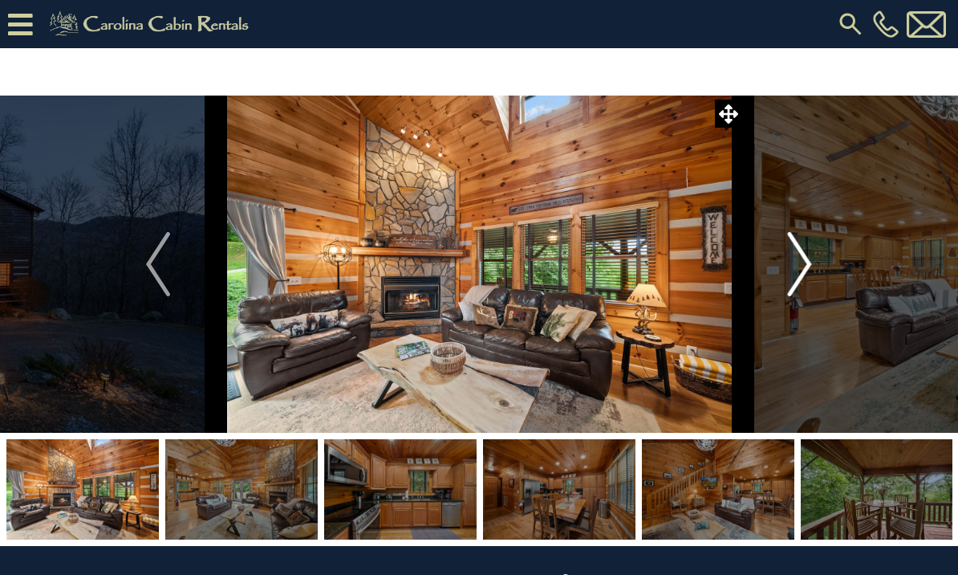
click at [805, 261] on img "Next" at bounding box center [800, 264] width 24 height 64
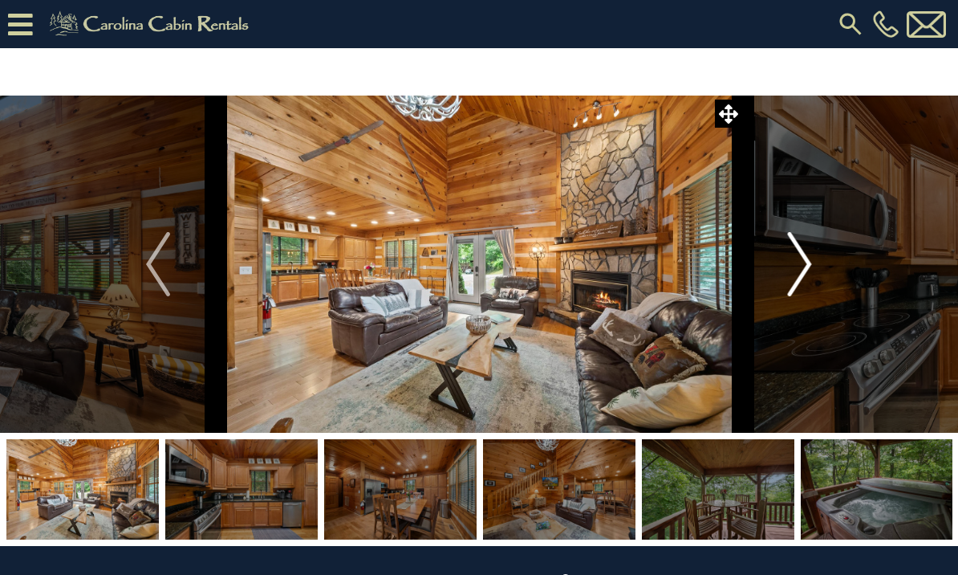
click at [784, 261] on button "Next" at bounding box center [800, 263] width 116 height 337
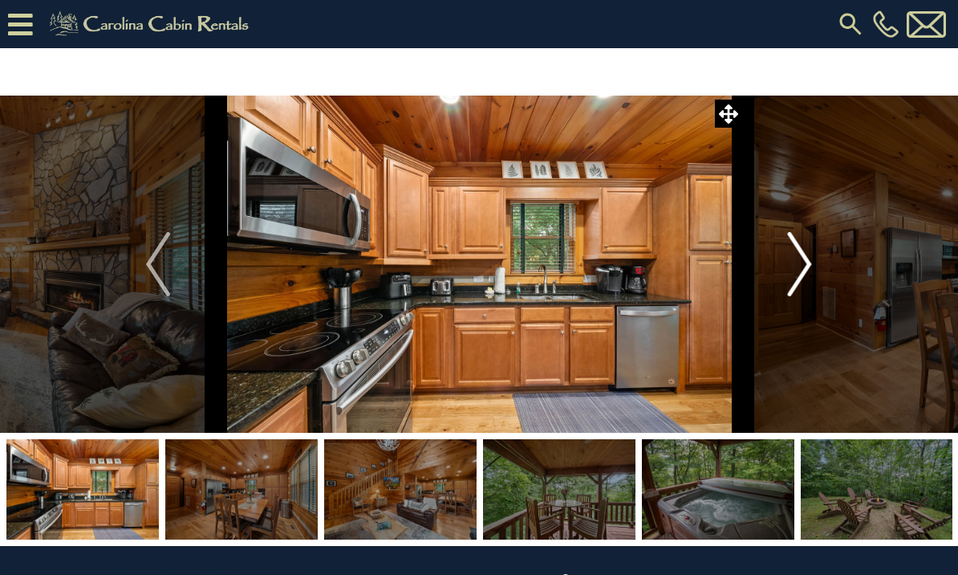
click at [795, 258] on img "Next" at bounding box center [800, 264] width 24 height 64
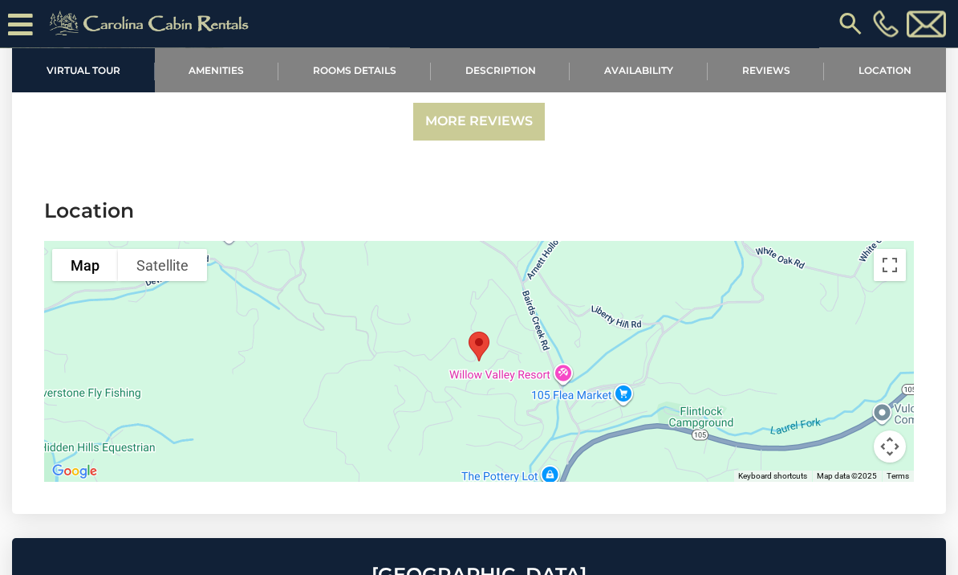
scroll to position [3204, 0]
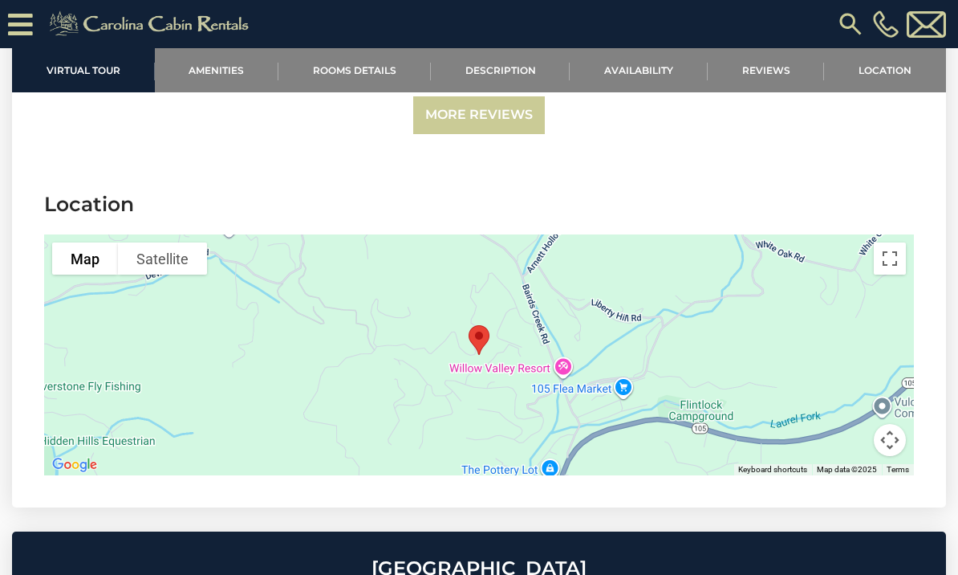
click at [679, 376] on div at bounding box center [479, 354] width 870 height 241
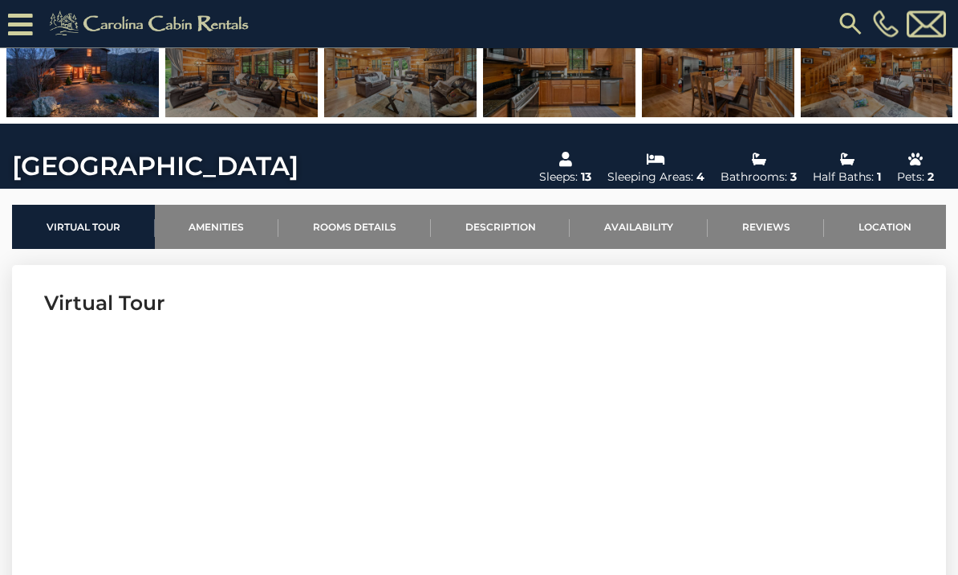
scroll to position [357, 0]
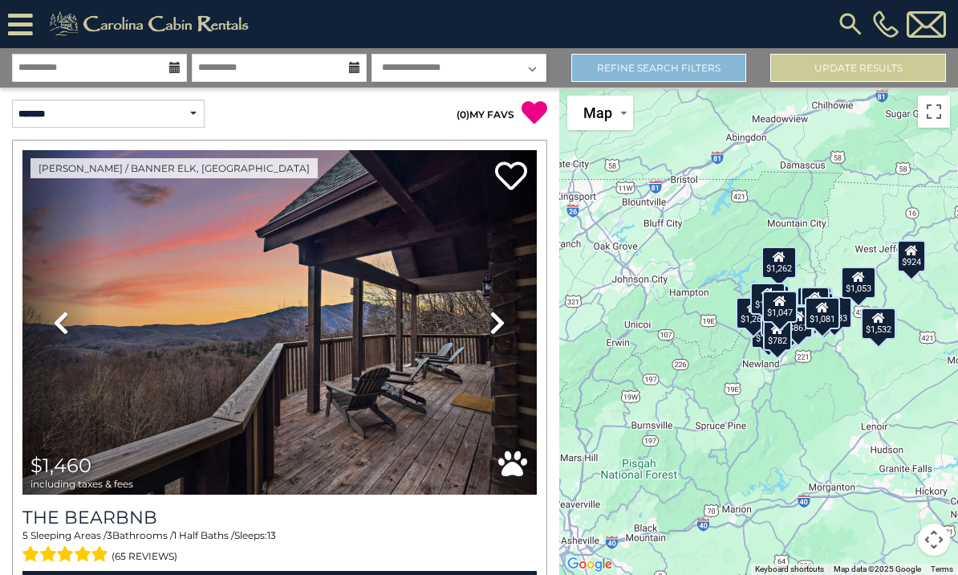
click at [663, 73] on link "Refine Search Filters" at bounding box center [659, 68] width 176 height 28
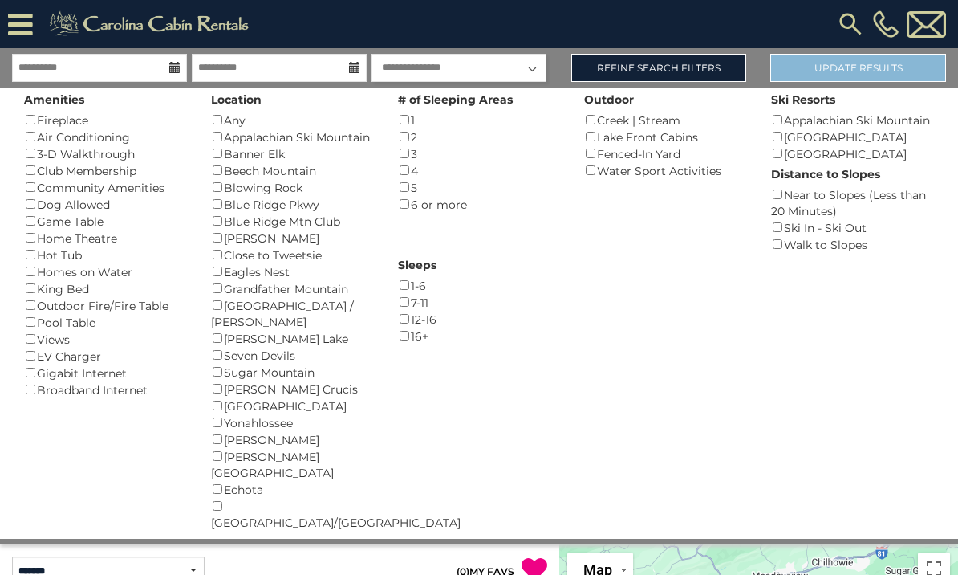
click at [876, 60] on button "Update Results" at bounding box center [858, 68] width 176 height 28
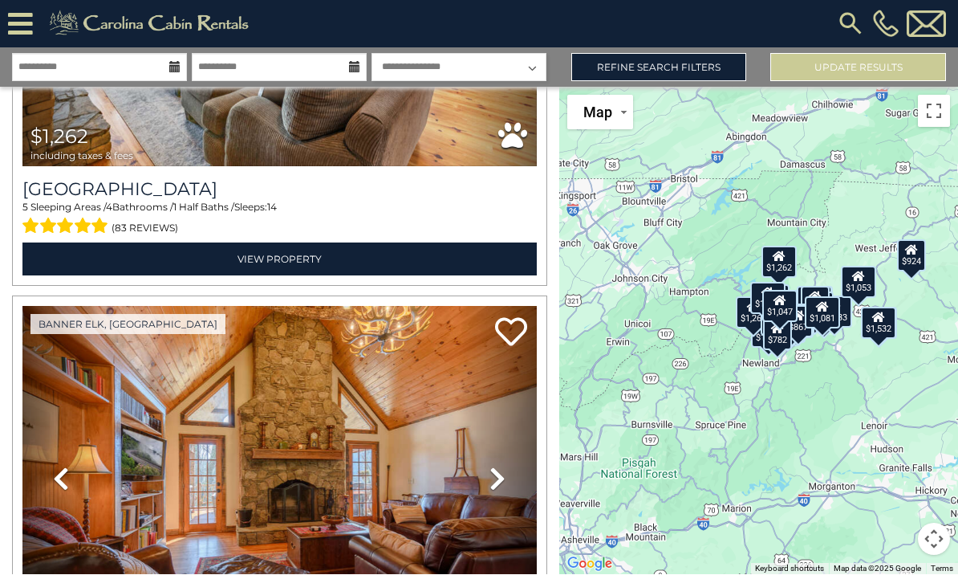
scroll to position [8553, 0]
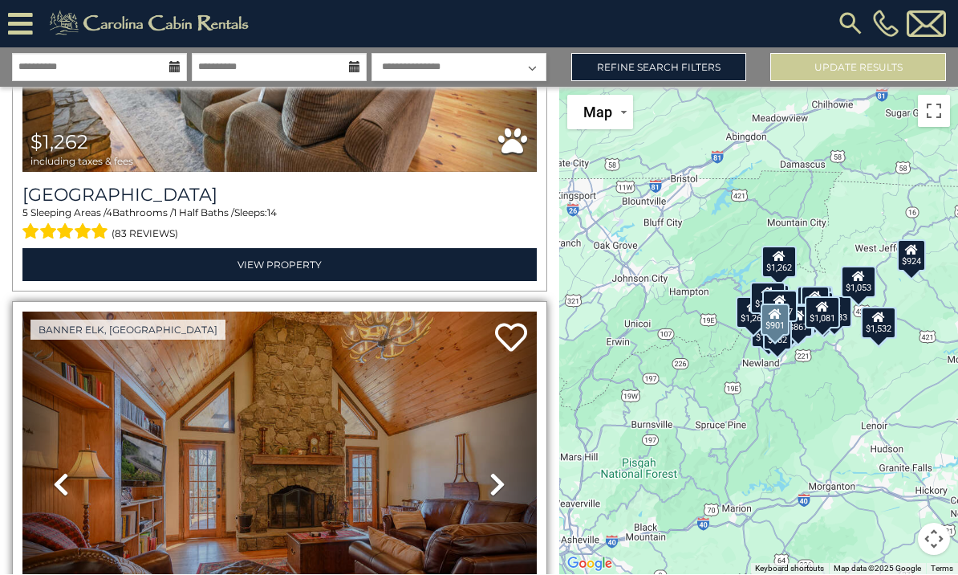
click at [415, 441] on img at bounding box center [279, 484] width 514 height 344
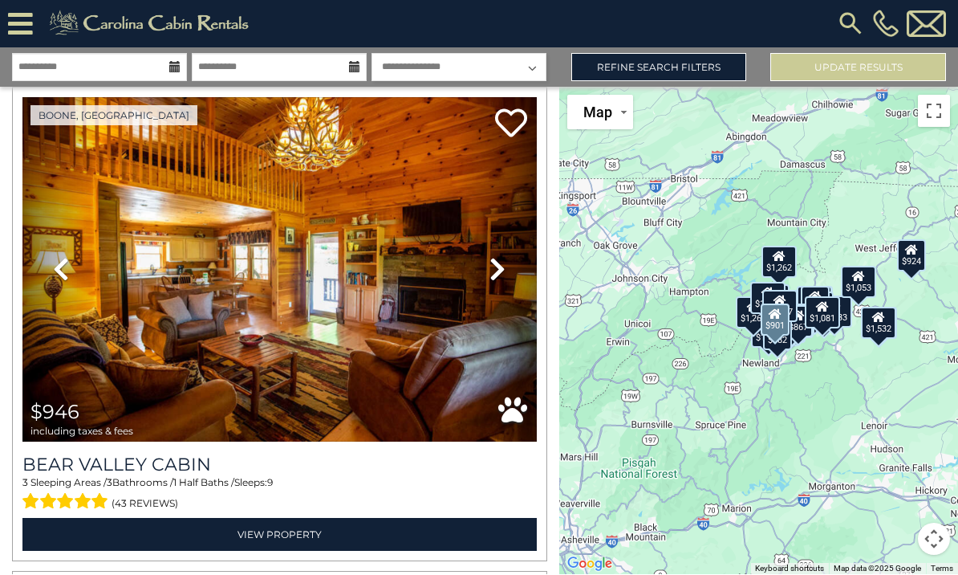
scroll to position [9253, 0]
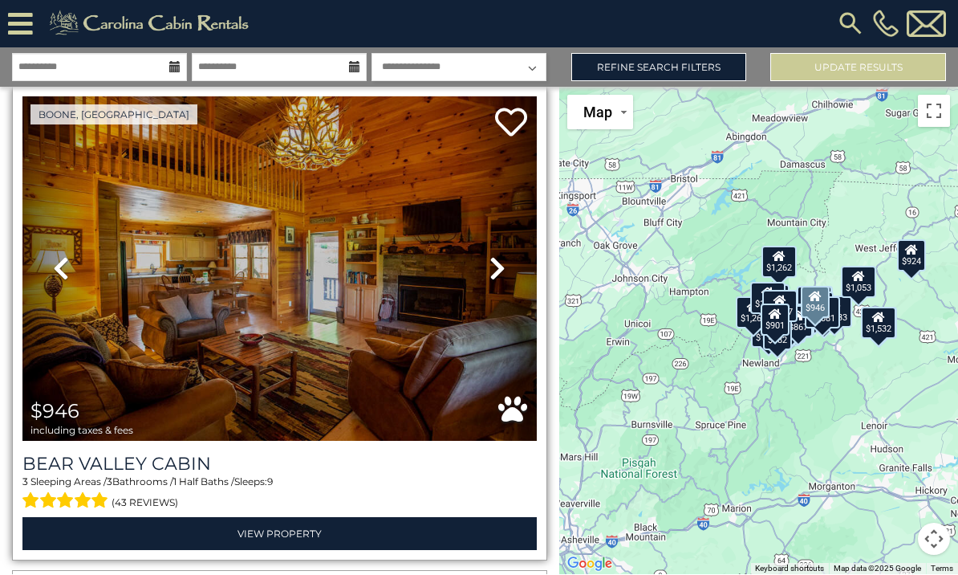
click at [396, 299] on img at bounding box center [279, 269] width 514 height 344
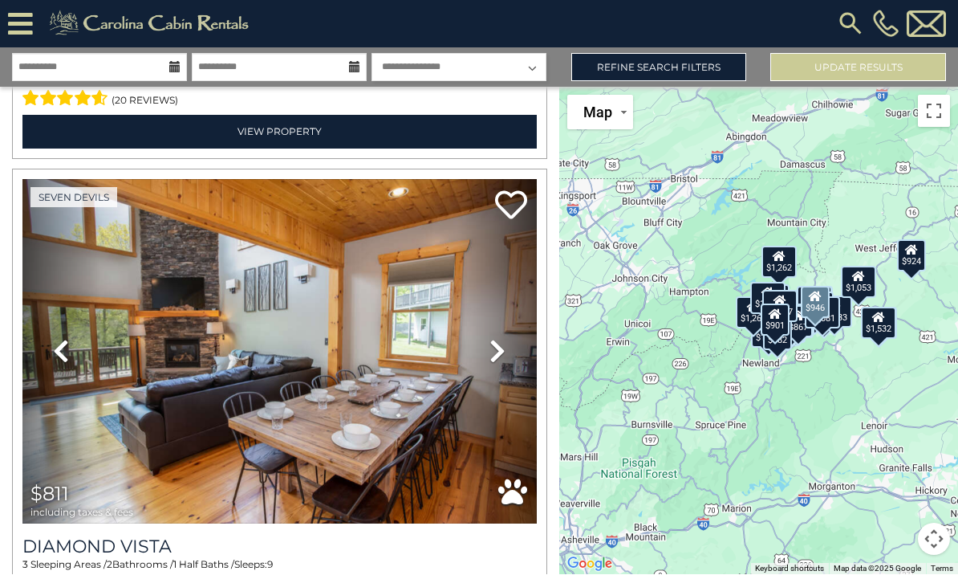
scroll to position [10106, 0]
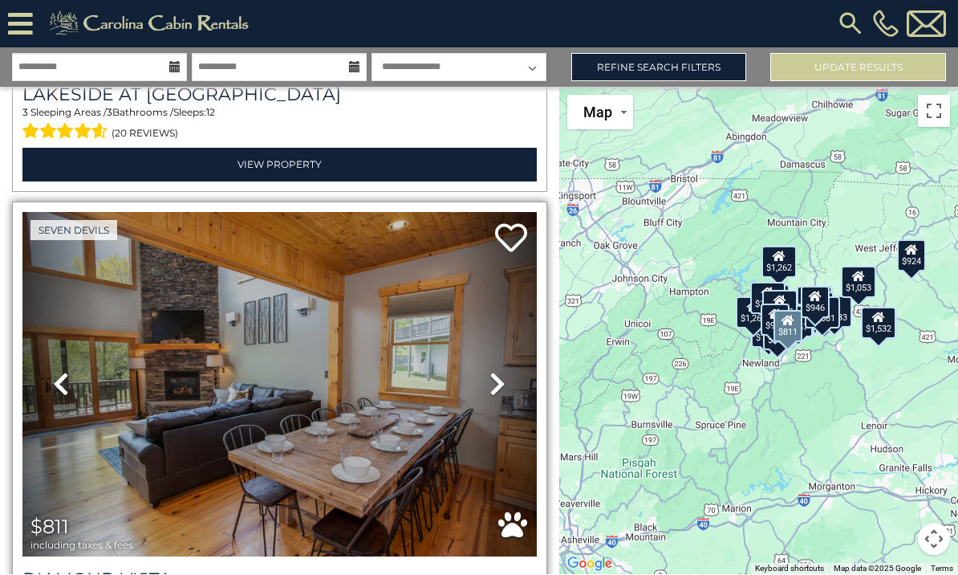
click at [453, 411] on img at bounding box center [279, 385] width 514 height 344
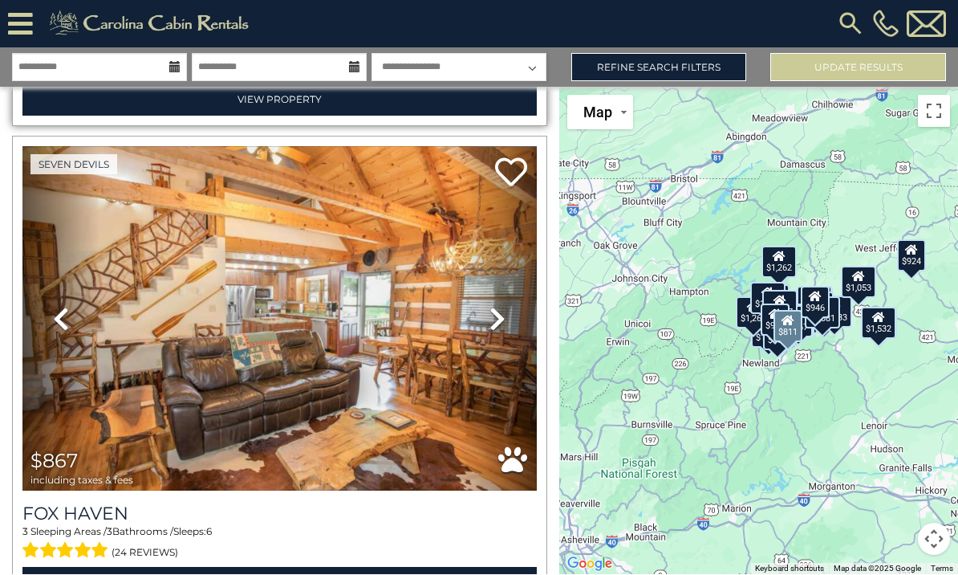
scroll to position [10664, 0]
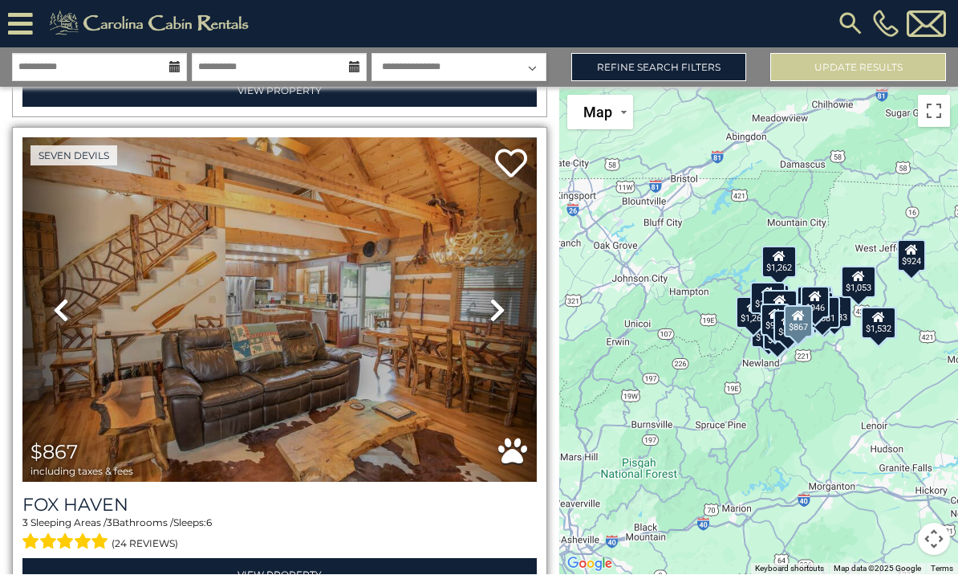
click at [424, 345] on img at bounding box center [279, 310] width 514 height 344
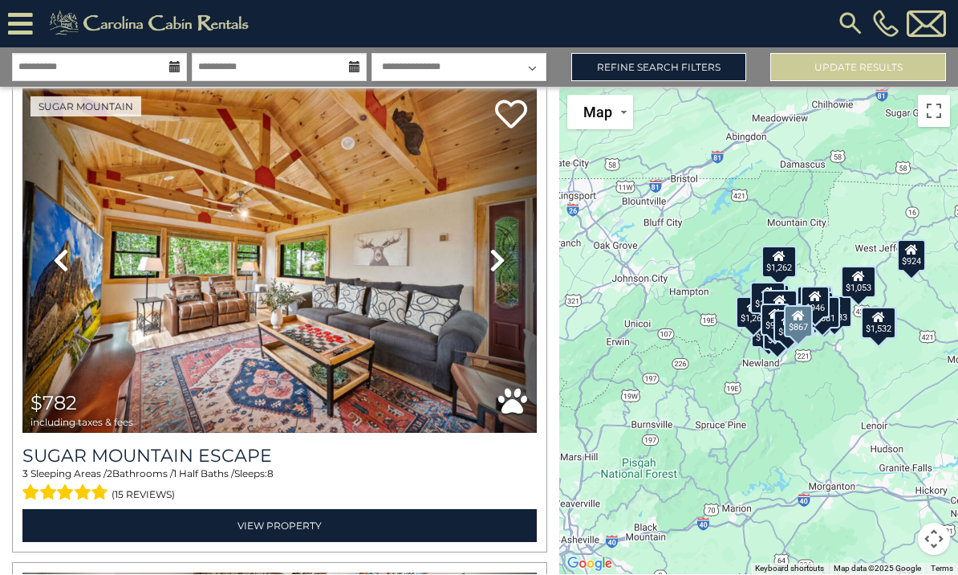
scroll to position [11682, 0]
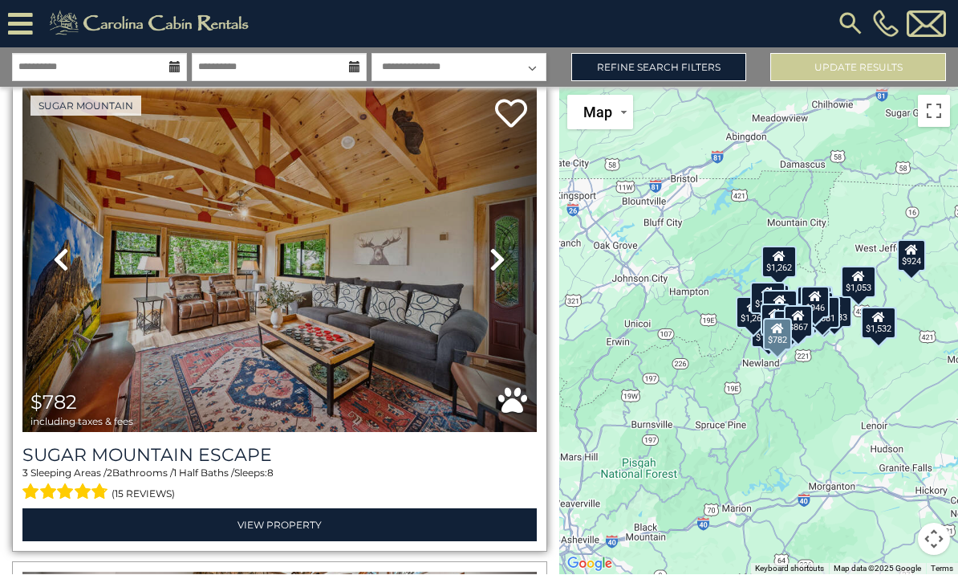
click at [504, 247] on icon at bounding box center [497, 260] width 16 height 26
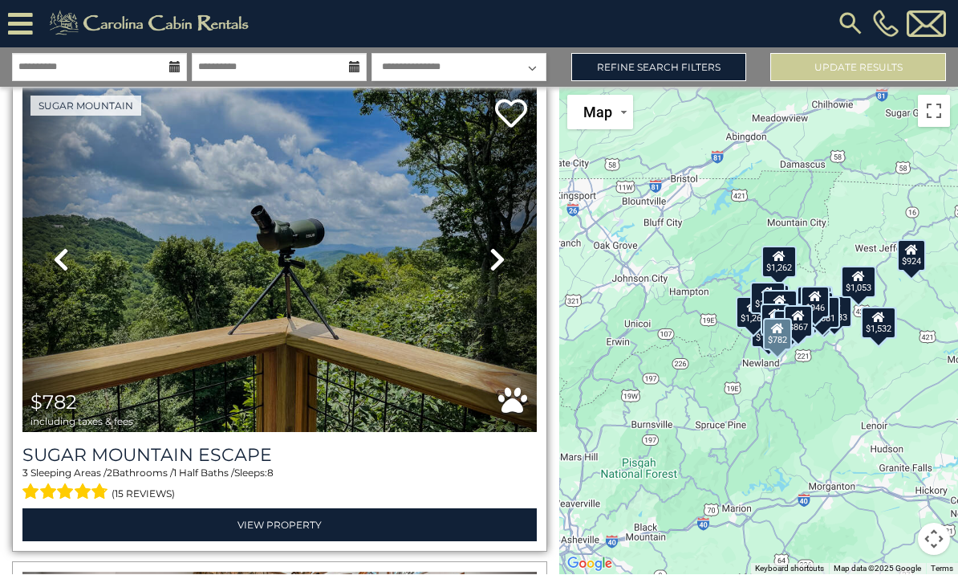
click at [502, 247] on icon at bounding box center [497, 260] width 16 height 26
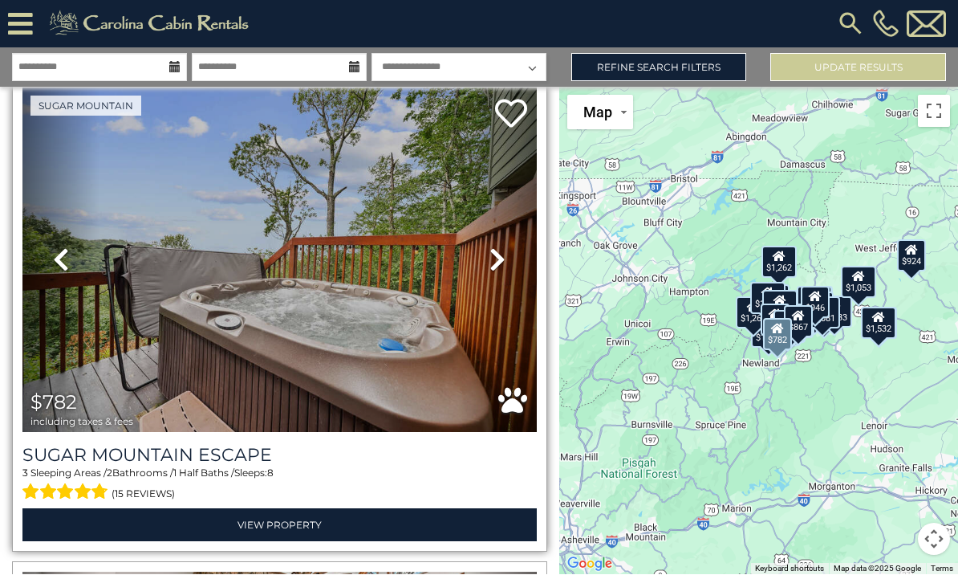
click at [498, 247] on icon at bounding box center [497, 260] width 16 height 26
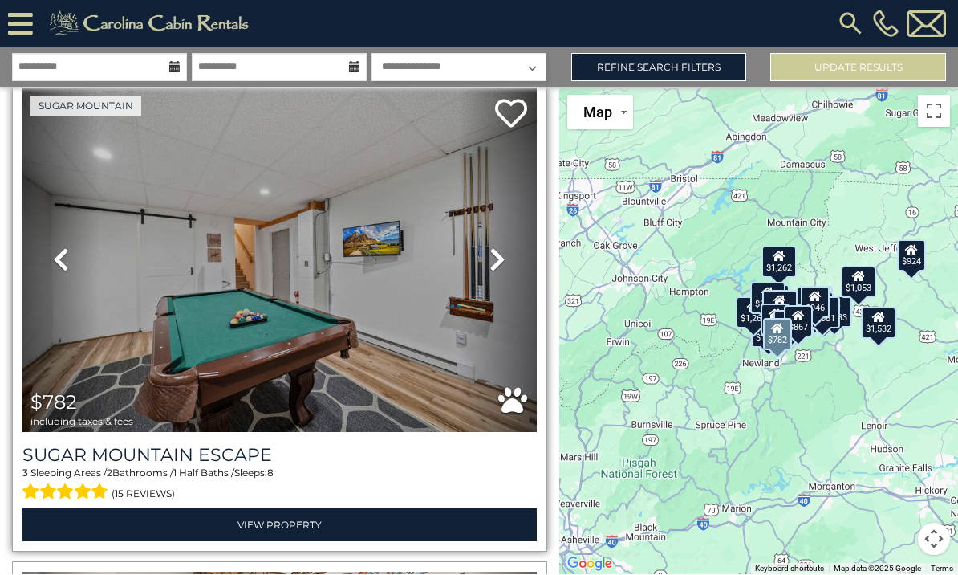
click at [493, 247] on icon at bounding box center [497, 260] width 16 height 26
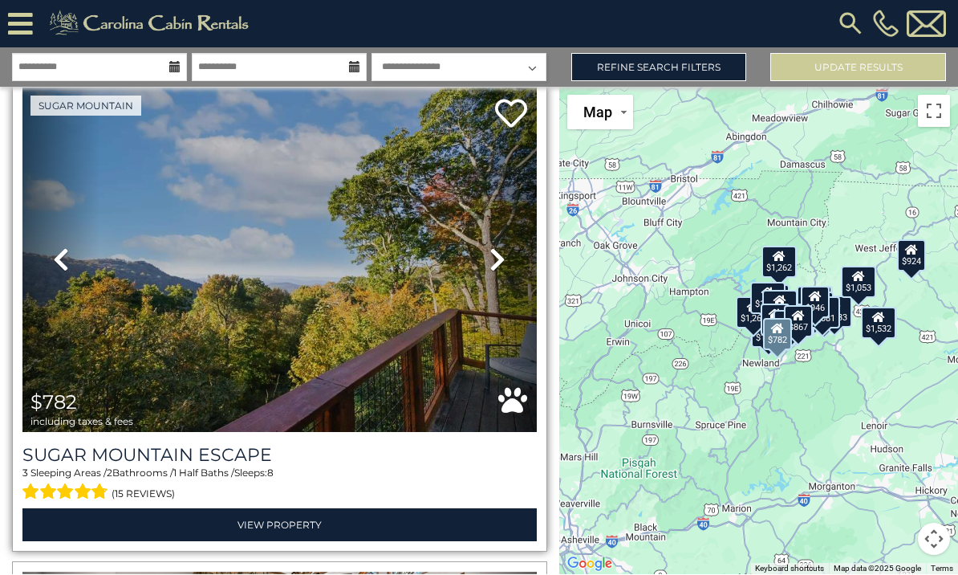
click at [497, 247] on icon at bounding box center [497, 260] width 16 height 26
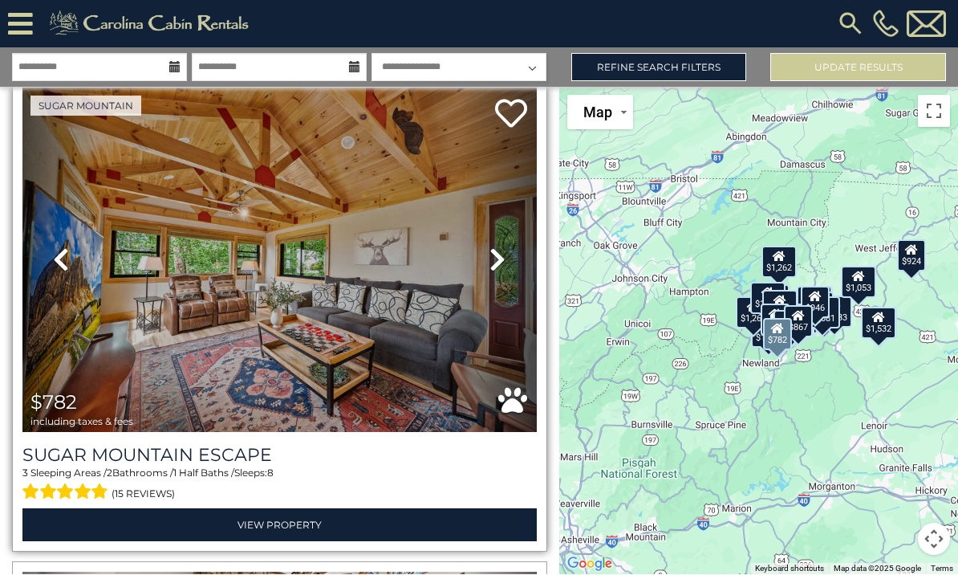
click at [496, 247] on icon at bounding box center [497, 260] width 16 height 26
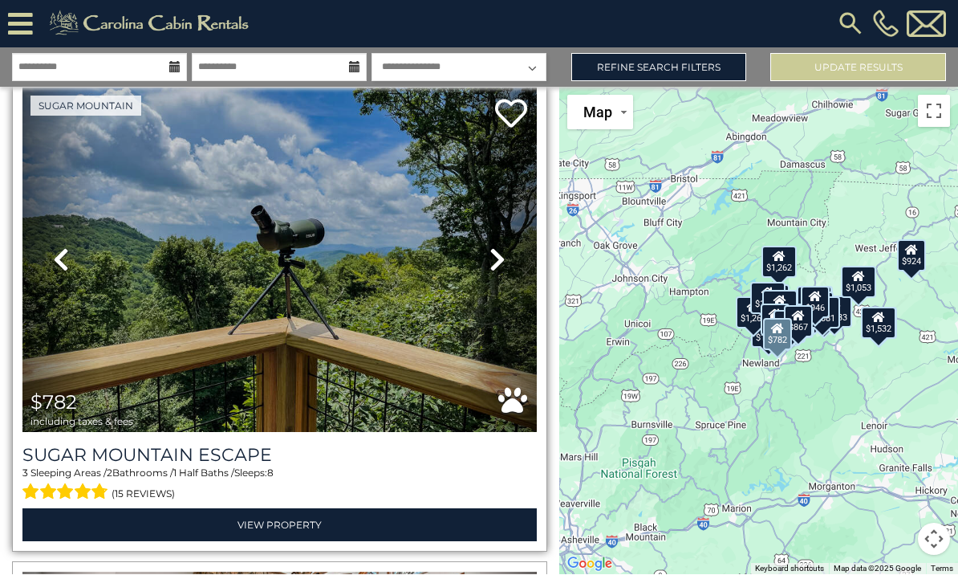
click at [499, 247] on icon at bounding box center [497, 260] width 16 height 26
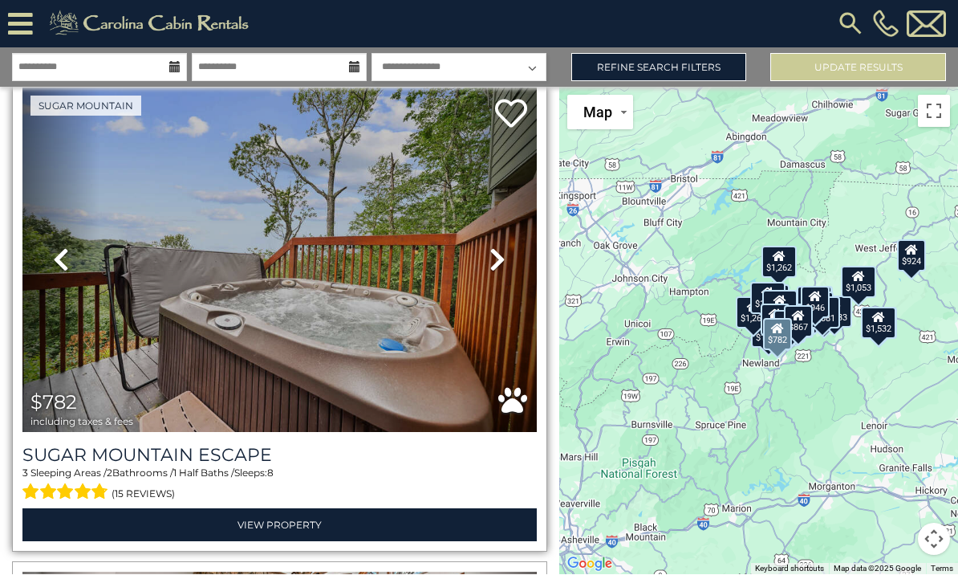
click at [499, 247] on icon at bounding box center [497, 260] width 16 height 26
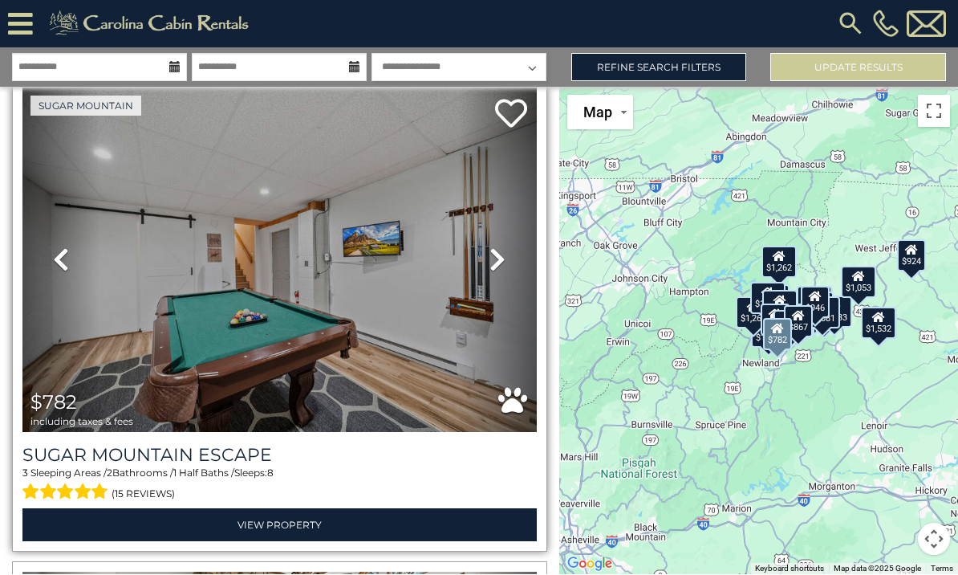
click at [481, 225] on link "Next" at bounding box center [497, 260] width 77 height 344
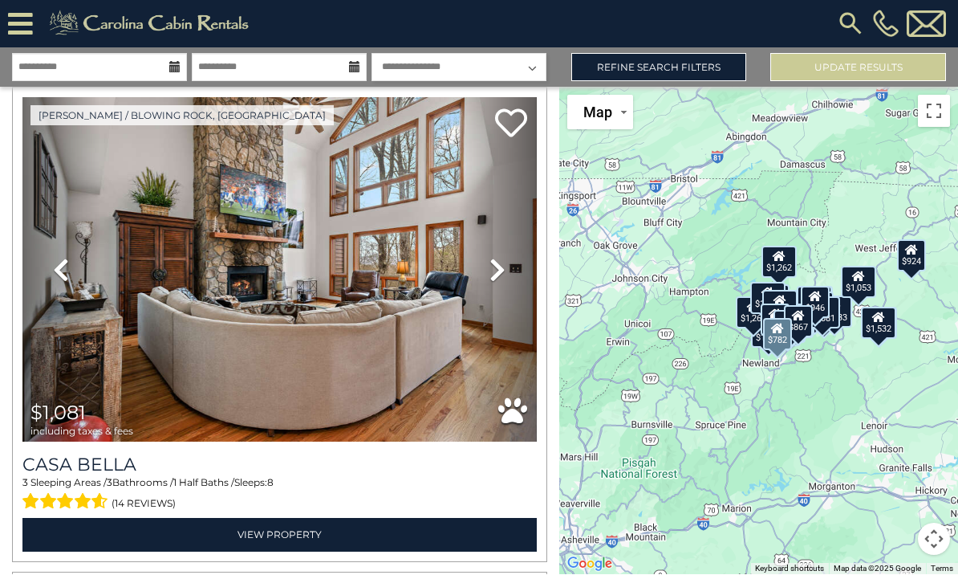
scroll to position [12159, 0]
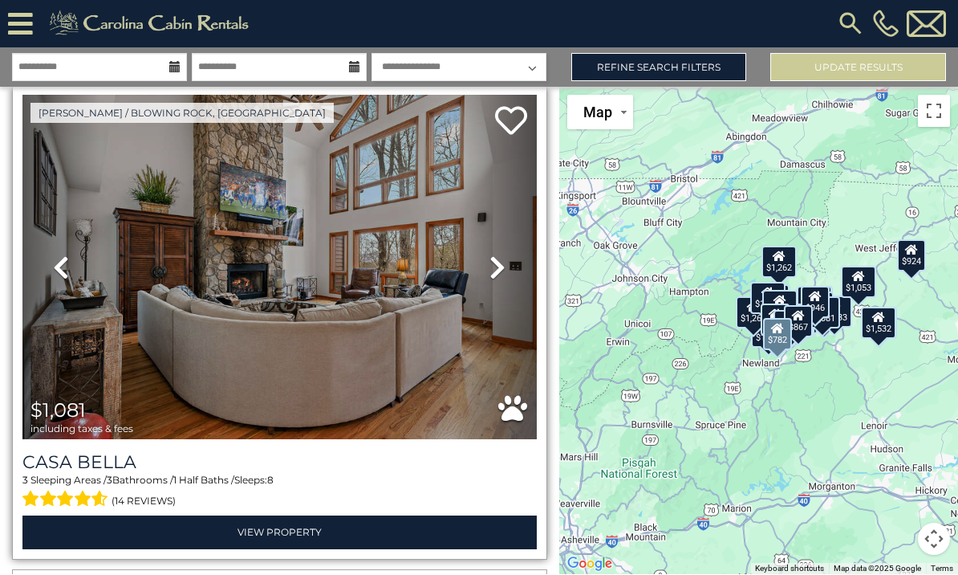
click at [498, 255] on icon at bounding box center [497, 268] width 16 height 26
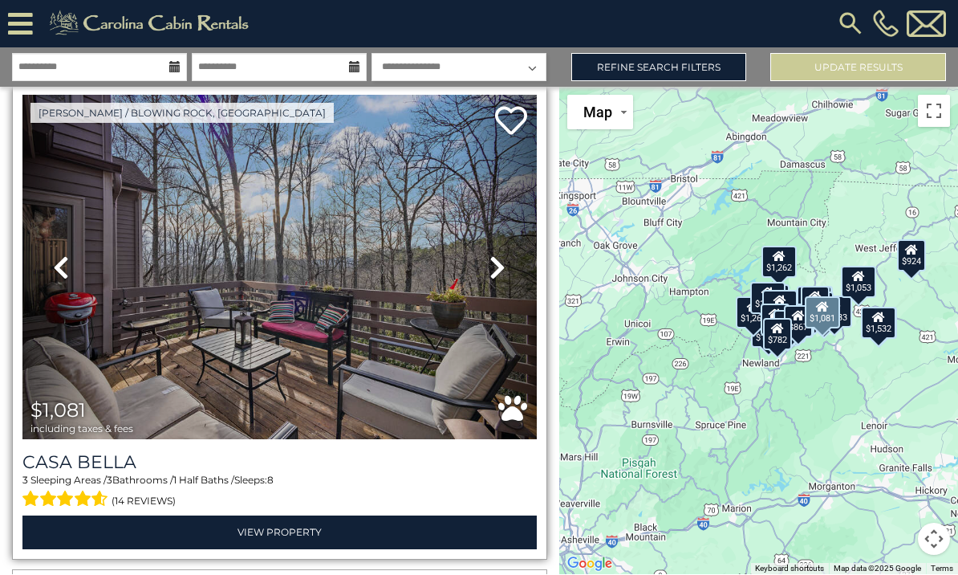
click at [489, 249] on link "Next" at bounding box center [497, 267] width 77 height 344
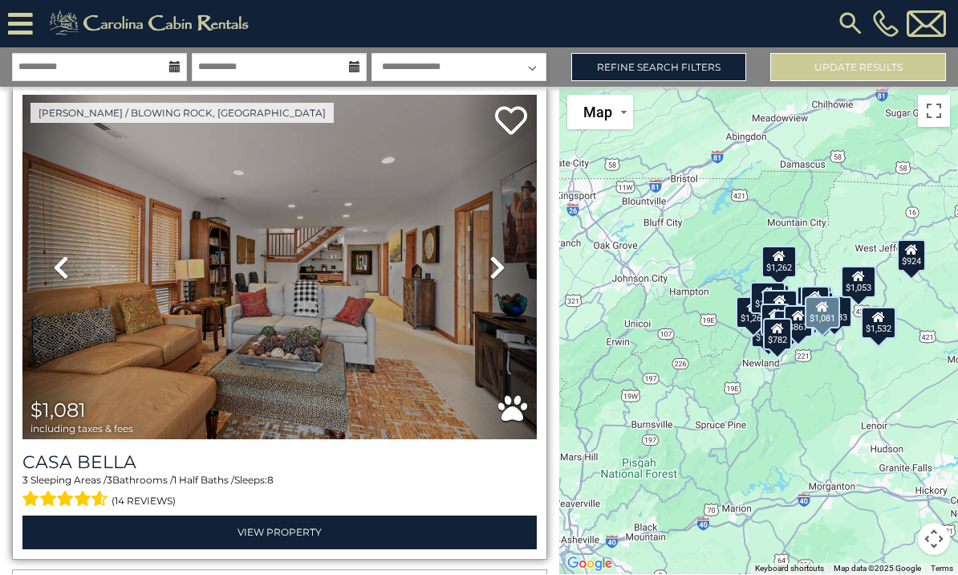
click at [488, 237] on link "Next" at bounding box center [497, 267] width 77 height 344
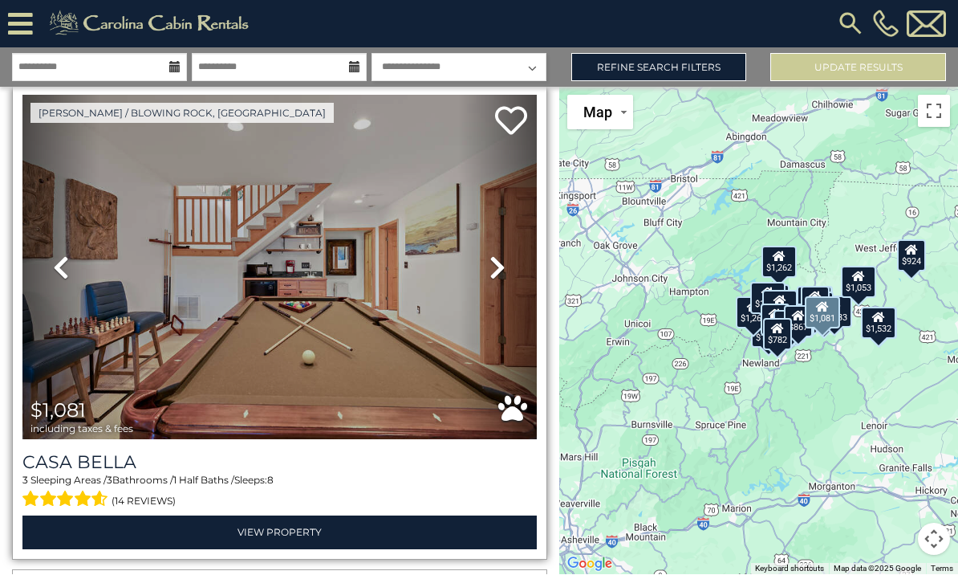
click at [487, 242] on link "Next" at bounding box center [497, 267] width 77 height 344
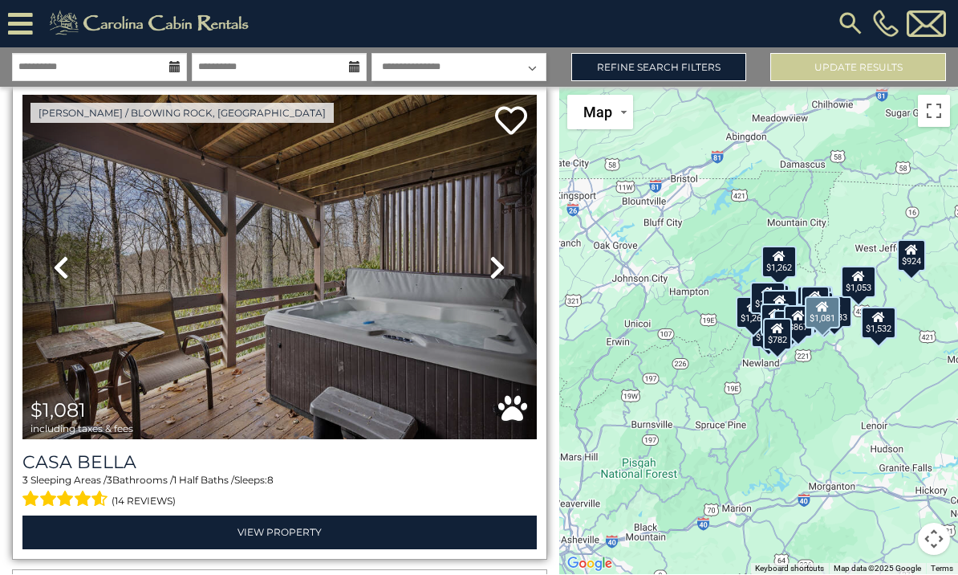
click at [497, 255] on icon at bounding box center [497, 268] width 16 height 26
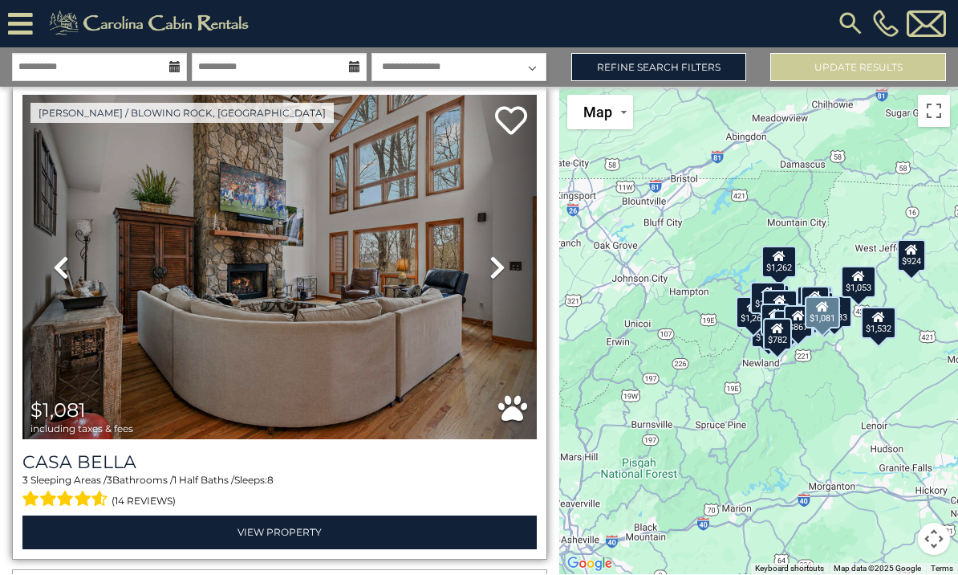
click at [497, 255] on icon at bounding box center [497, 268] width 16 height 26
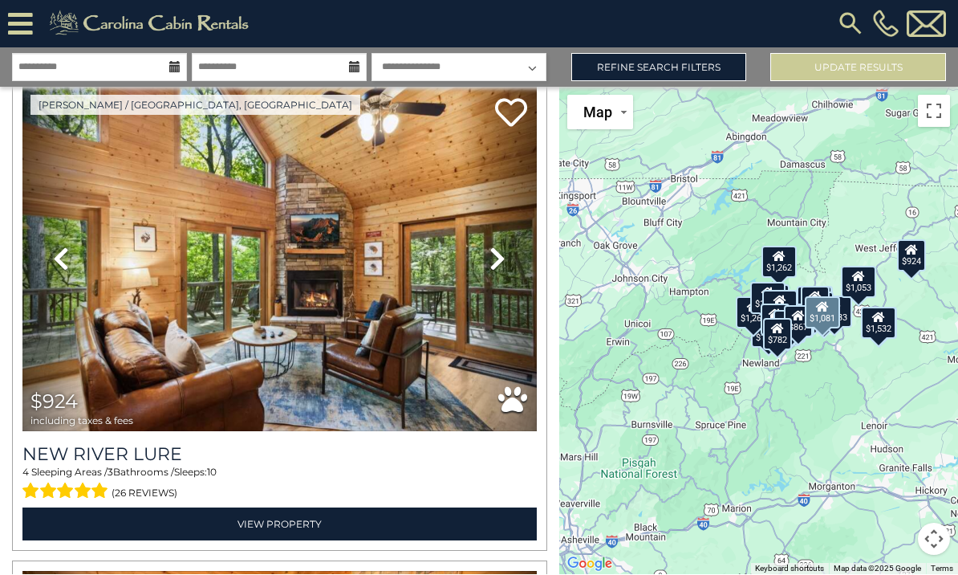
scroll to position [12687, 0]
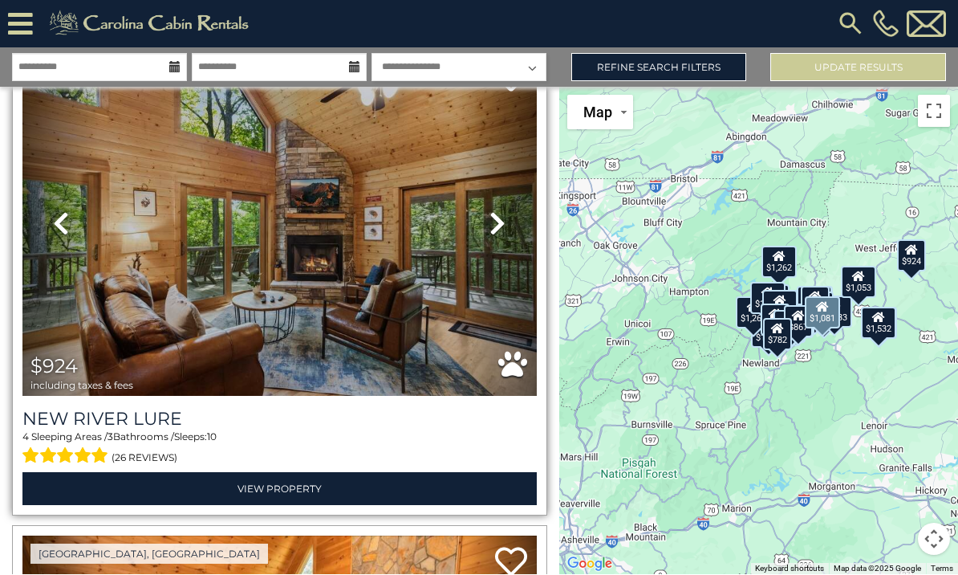
click at [474, 272] on link "Next" at bounding box center [497, 224] width 77 height 344
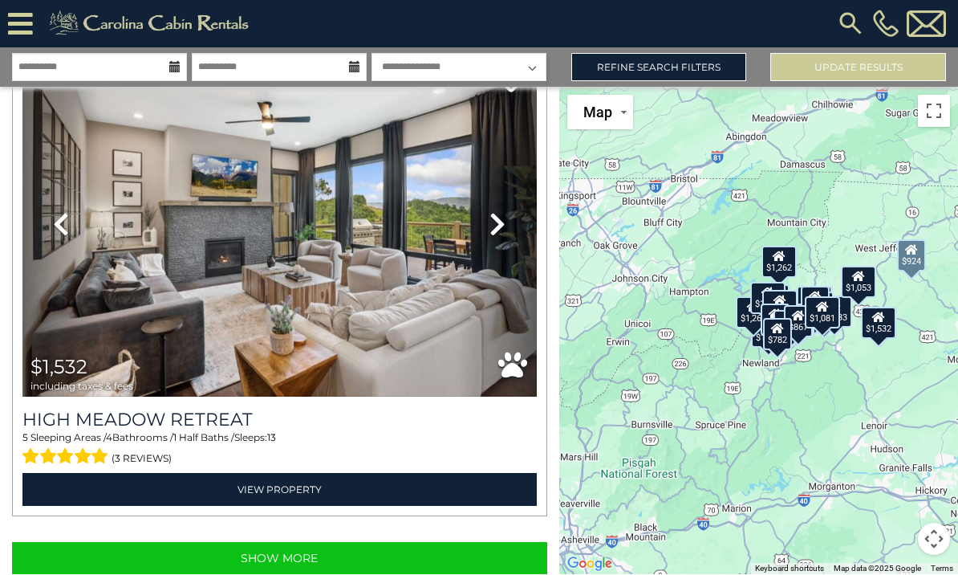
scroll to position [14138, 0]
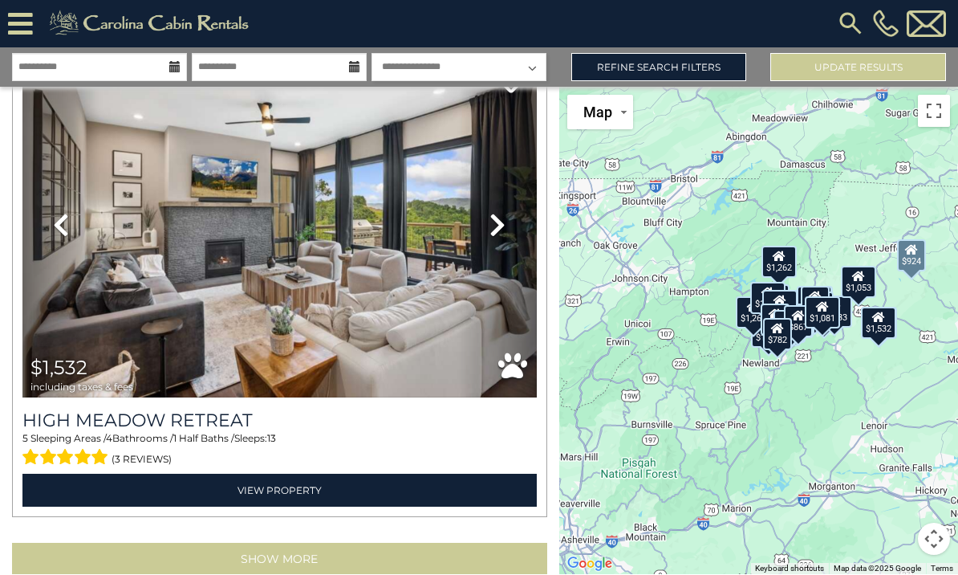
click at [400, 543] on button "Show More" at bounding box center [279, 559] width 535 height 32
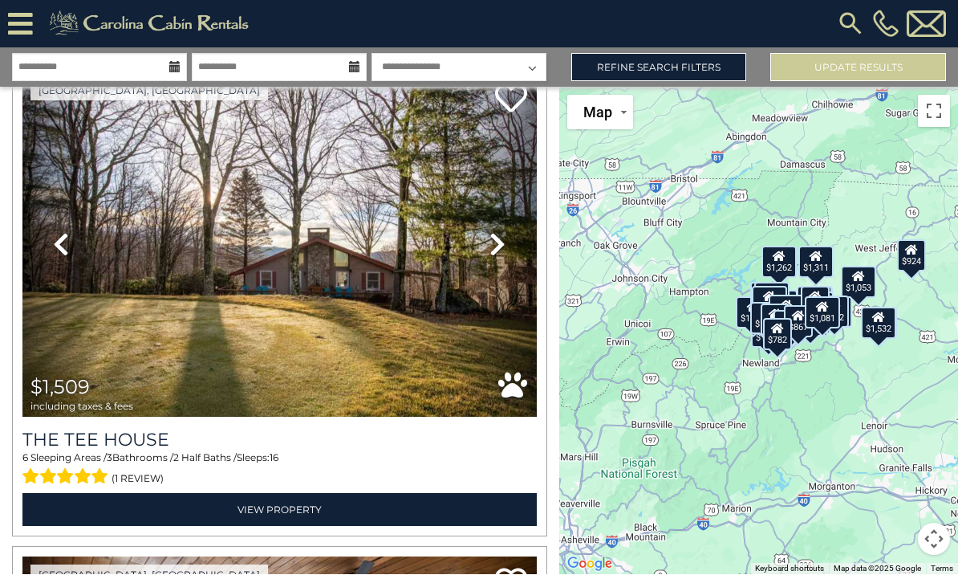
scroll to position [15088, 0]
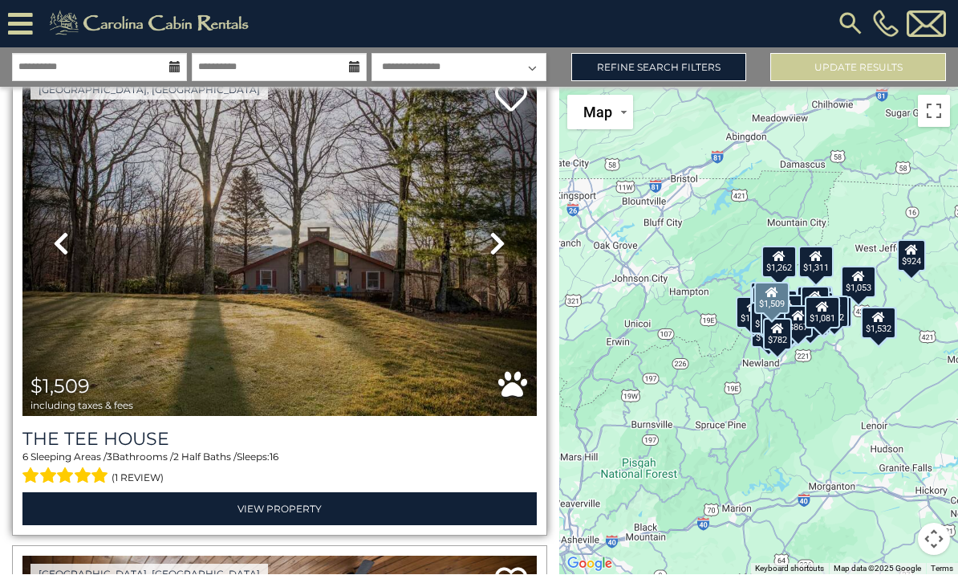
click at [449, 311] on img at bounding box center [279, 244] width 514 height 344
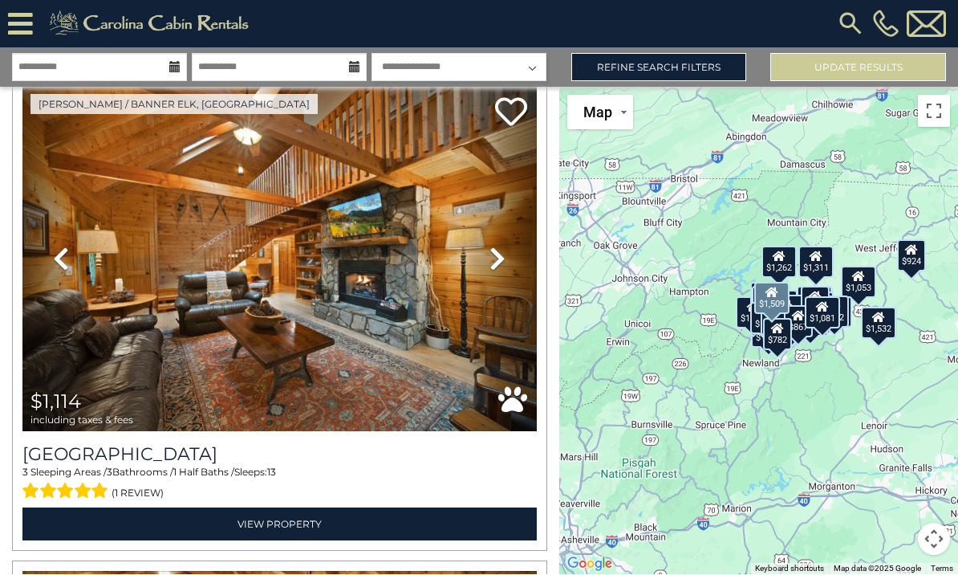
scroll to position [16040, 0]
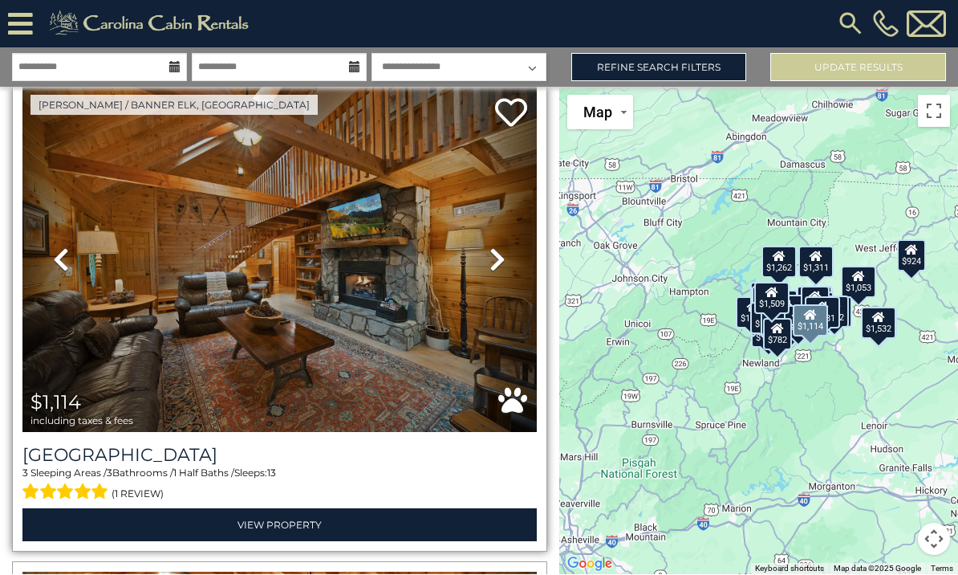
click at [393, 302] on img at bounding box center [279, 259] width 514 height 344
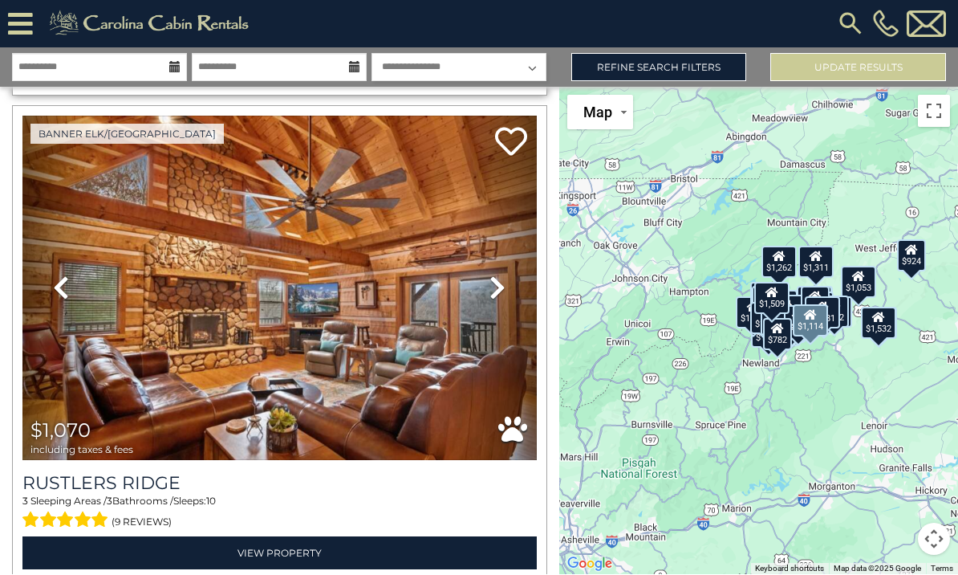
scroll to position [16497, 0]
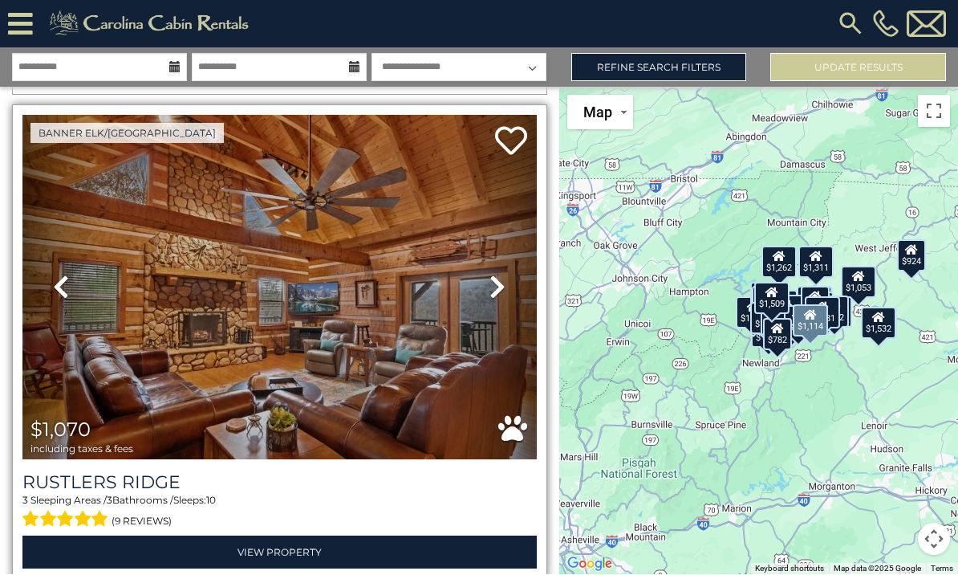
click at [429, 359] on img at bounding box center [279, 288] width 514 height 344
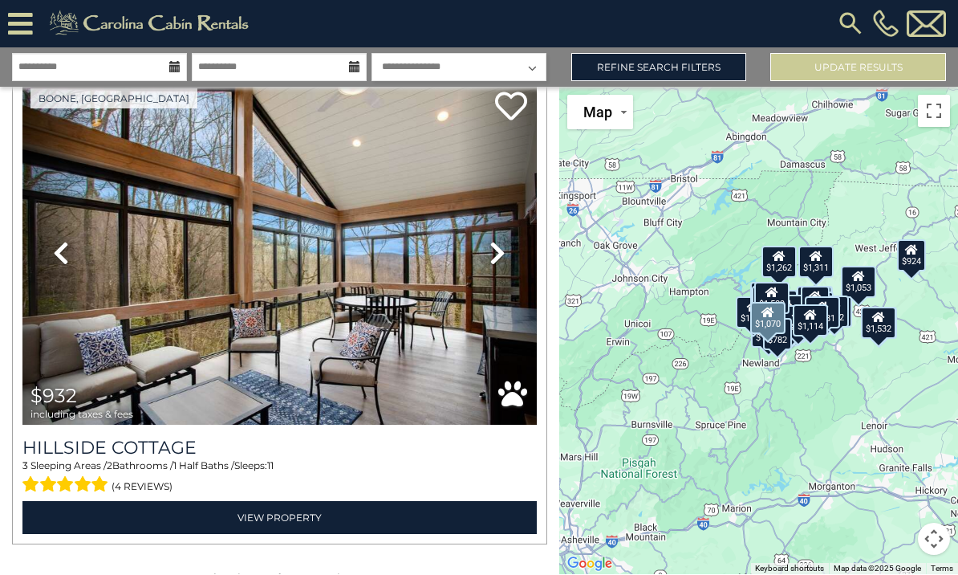
scroll to position [17983, 0]
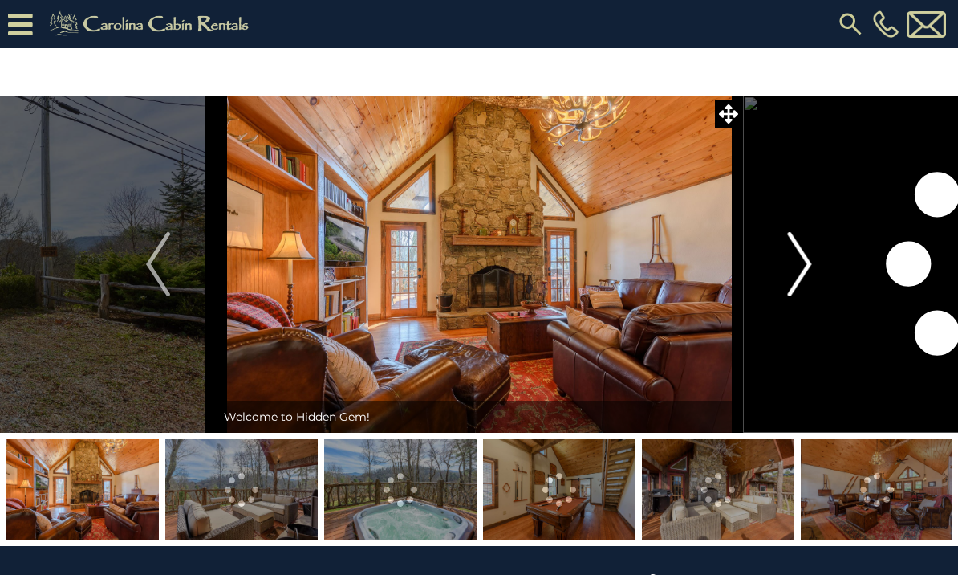
click at [798, 262] on img "Next" at bounding box center [800, 264] width 24 height 64
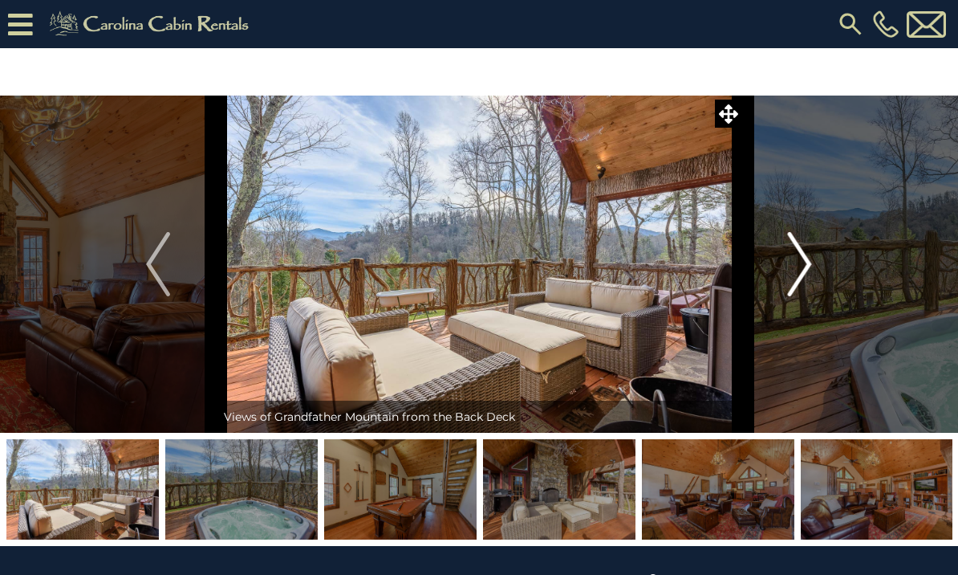
click at [794, 272] on img "Next" at bounding box center [800, 264] width 24 height 64
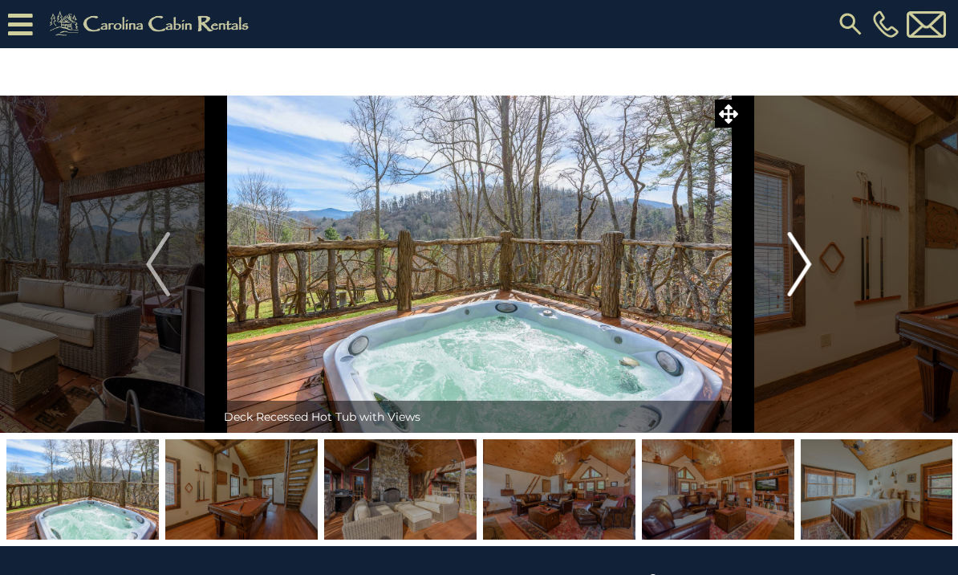
click at [797, 266] on img "Next" at bounding box center [800, 264] width 24 height 64
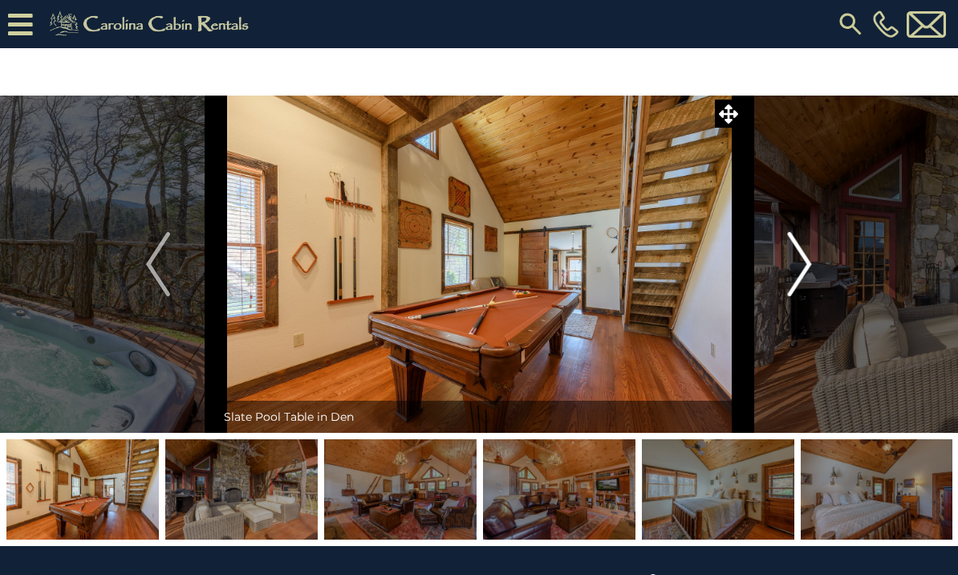
click at [775, 272] on button "Next" at bounding box center [800, 263] width 116 height 337
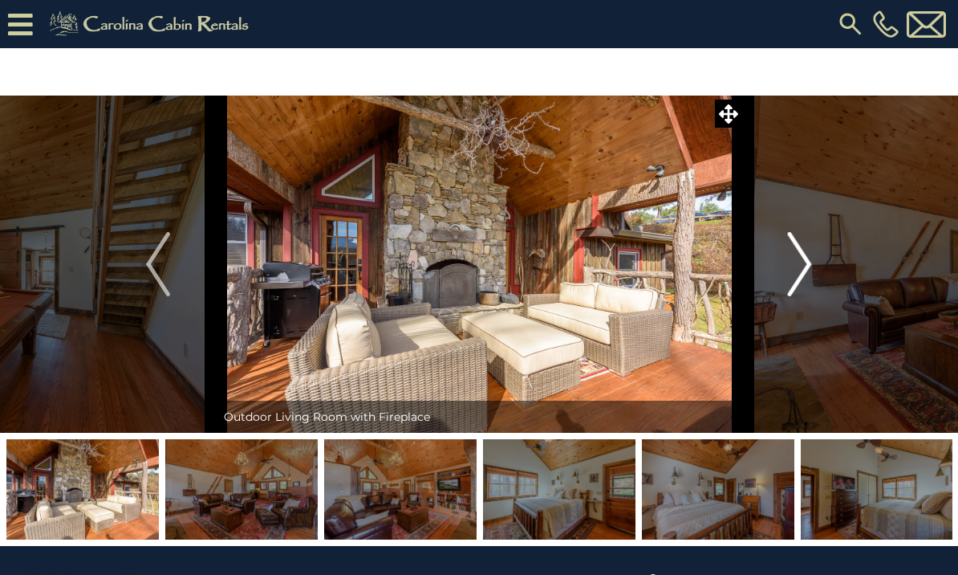
click at [785, 267] on button "Next" at bounding box center [800, 263] width 116 height 337
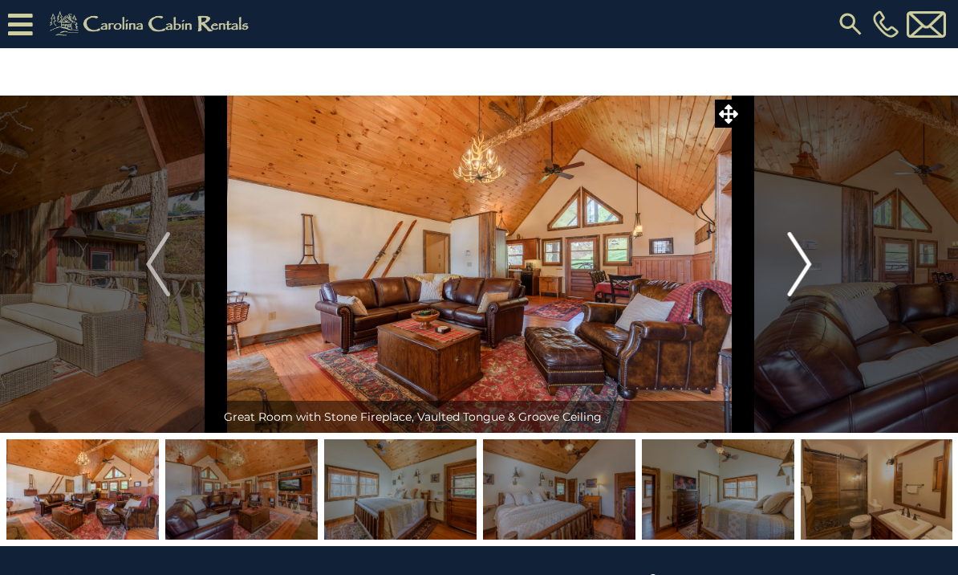
click at [787, 259] on button "Next" at bounding box center [800, 263] width 116 height 337
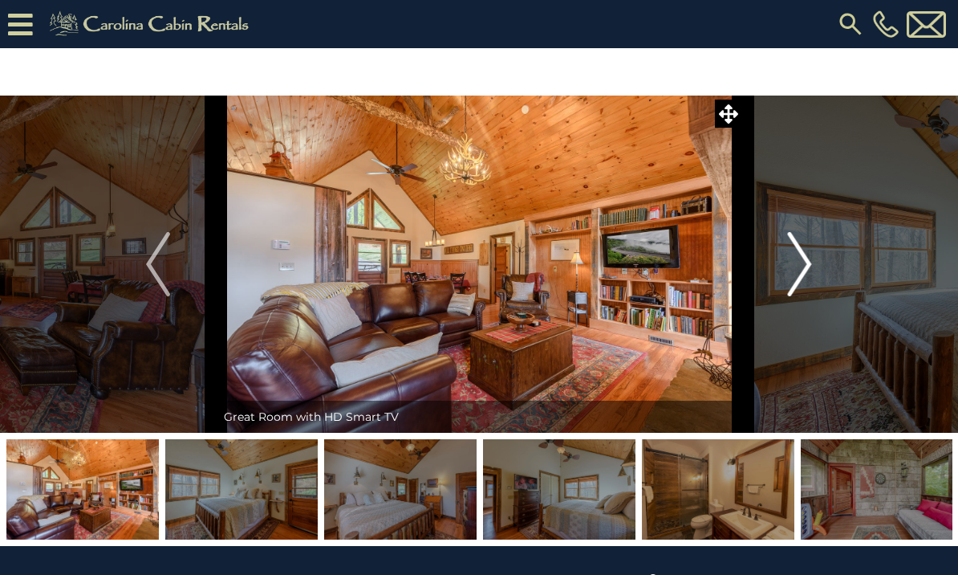
click at [790, 266] on img "Next" at bounding box center [800, 264] width 24 height 64
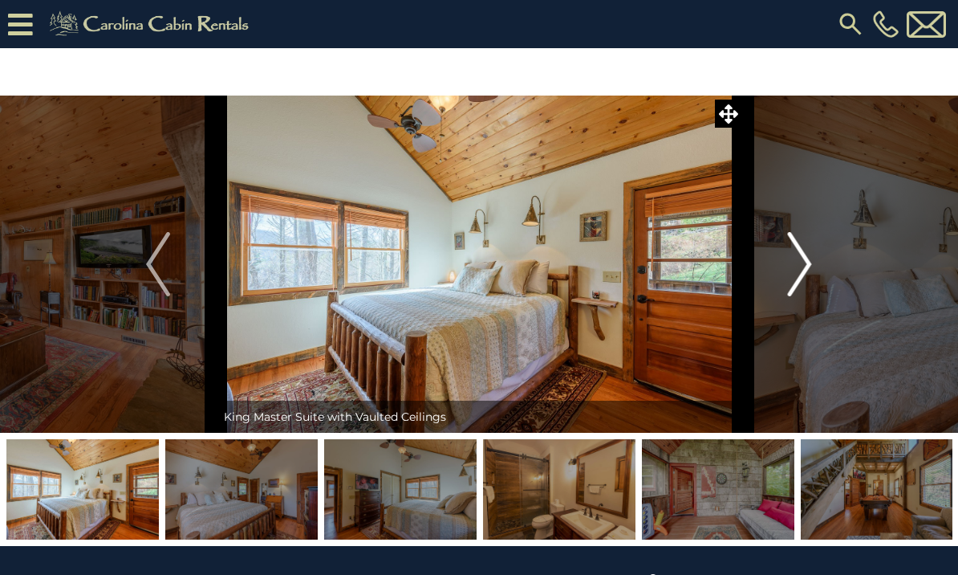
click at [806, 266] on img "Next" at bounding box center [800, 264] width 24 height 64
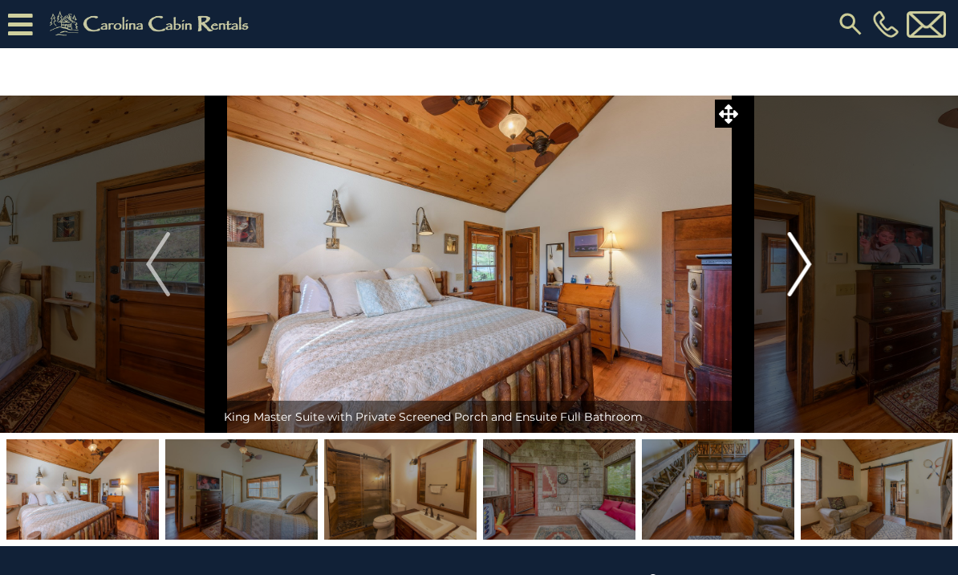
click at [806, 265] on img "Next" at bounding box center [800, 264] width 24 height 64
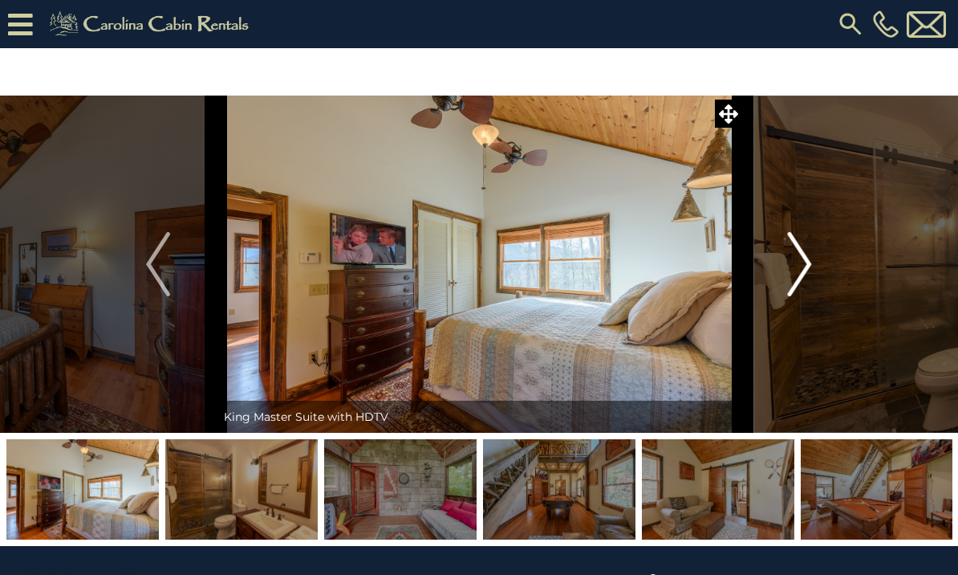
click at [798, 264] on img "Next" at bounding box center [800, 264] width 24 height 64
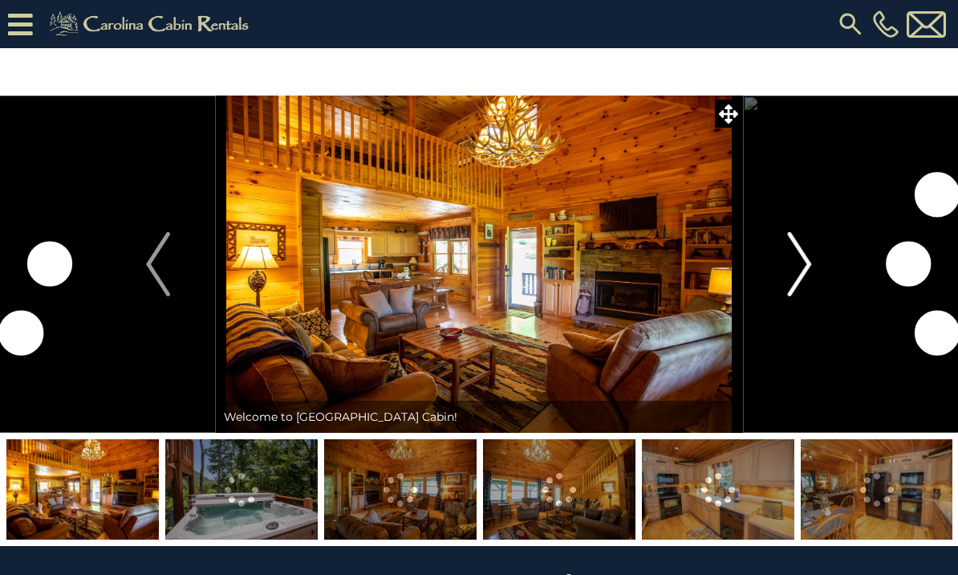
click at [778, 274] on button "Next" at bounding box center [800, 263] width 116 height 337
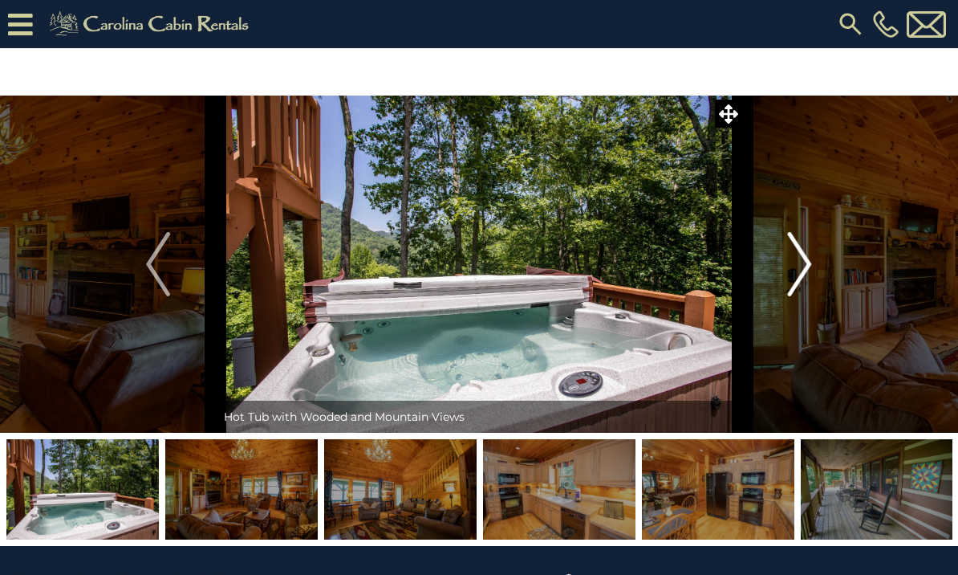
click at [803, 272] on img "Next" at bounding box center [800, 264] width 24 height 64
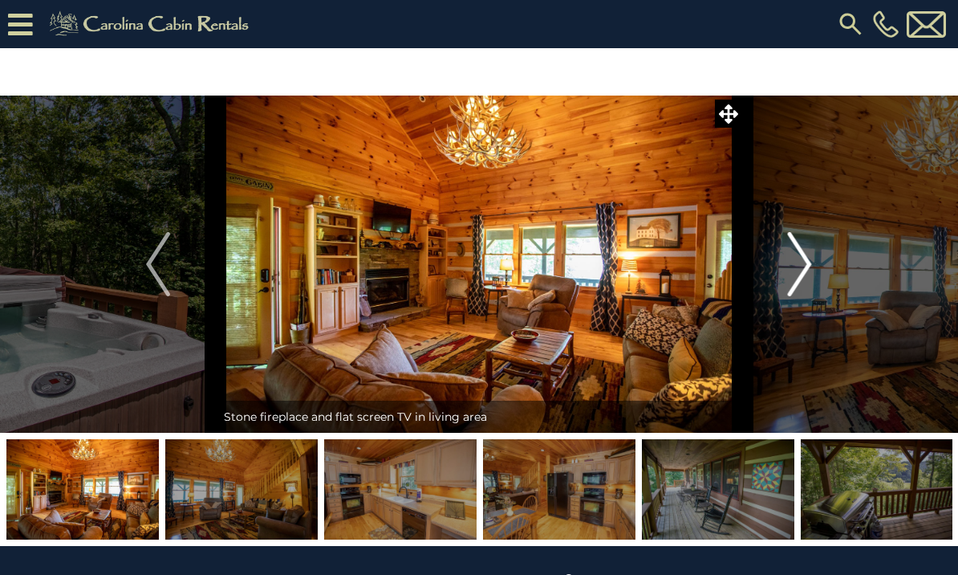
click at [808, 269] on img "Next" at bounding box center [800, 264] width 24 height 64
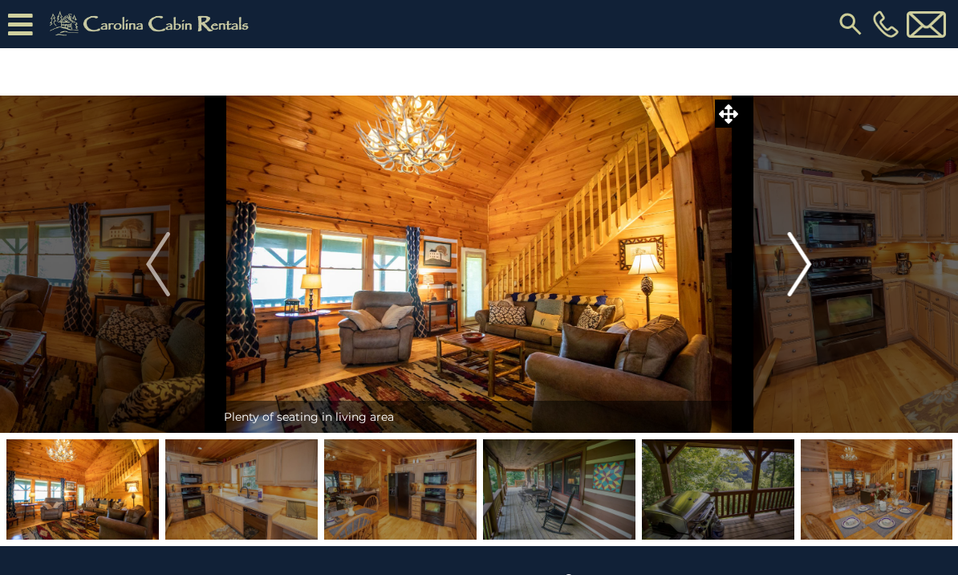
click at [806, 273] on img "Next" at bounding box center [800, 264] width 24 height 64
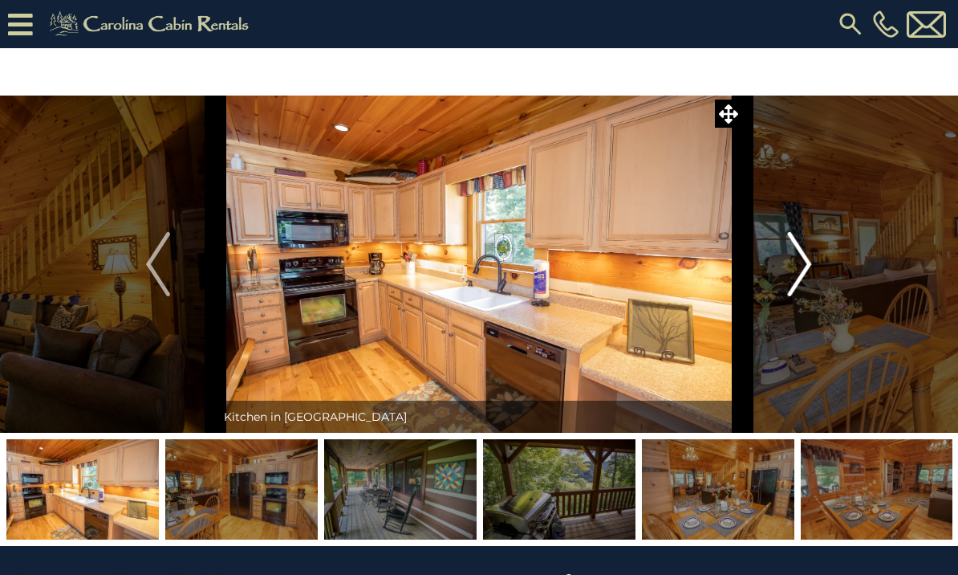
click at [809, 272] on img "Next" at bounding box center [800, 264] width 24 height 64
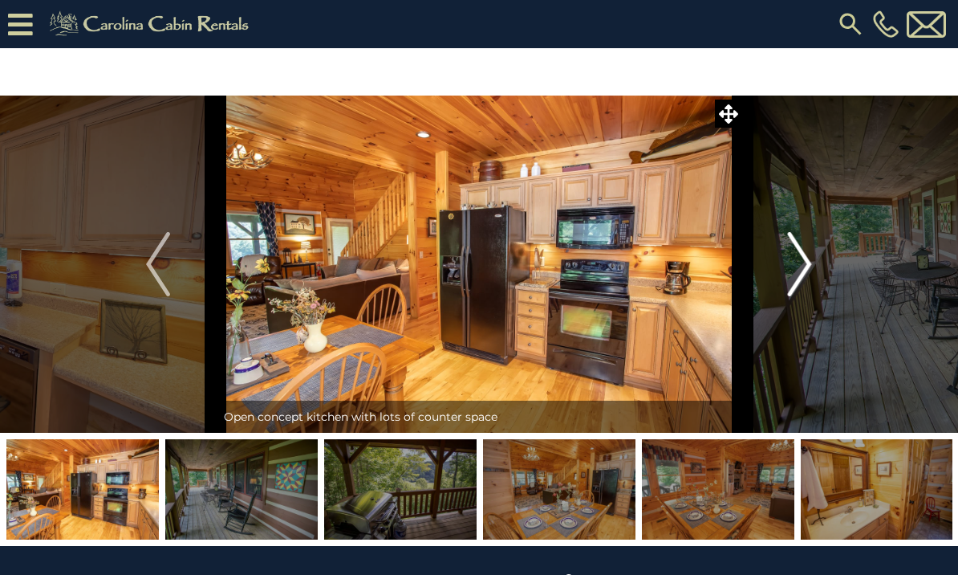
click at [803, 272] on img "Next" at bounding box center [800, 264] width 24 height 64
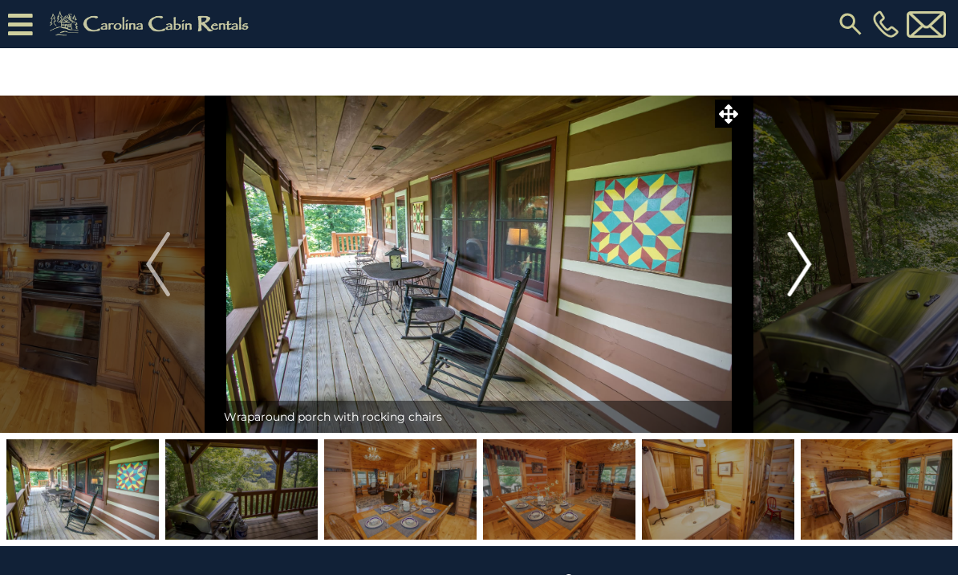
click at [797, 266] on img "Next" at bounding box center [800, 264] width 24 height 64
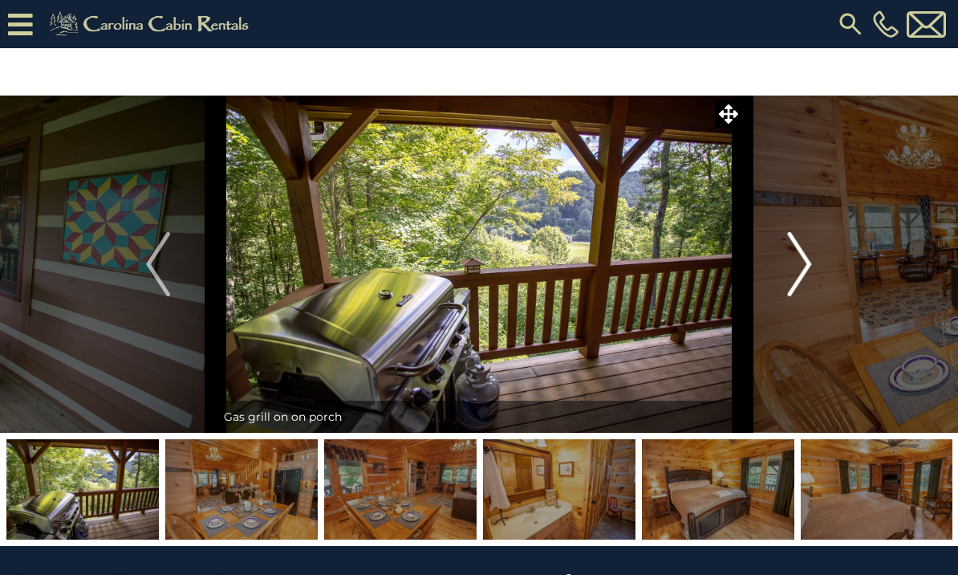
click at [803, 261] on img "Next" at bounding box center [800, 264] width 24 height 64
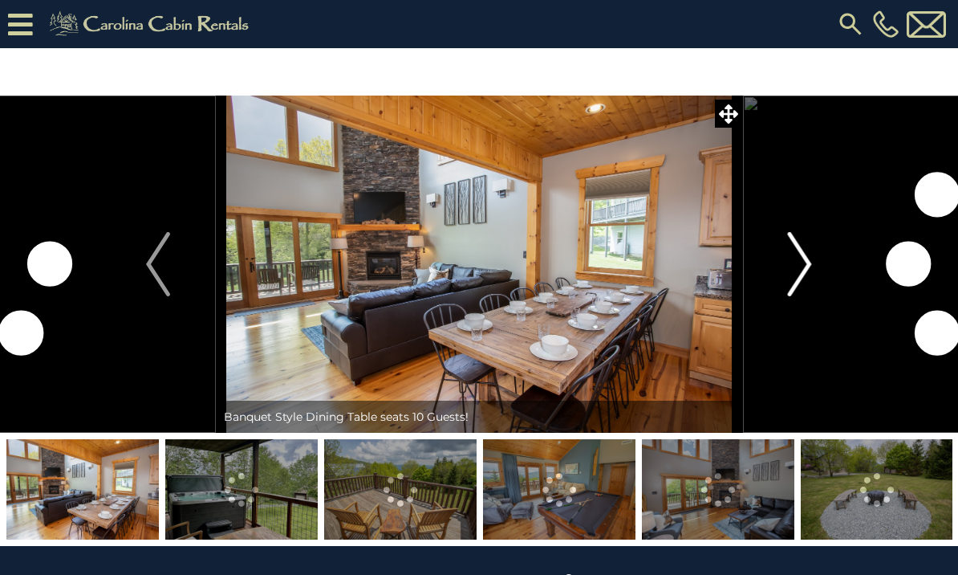
click at [790, 286] on img "Next" at bounding box center [800, 264] width 24 height 64
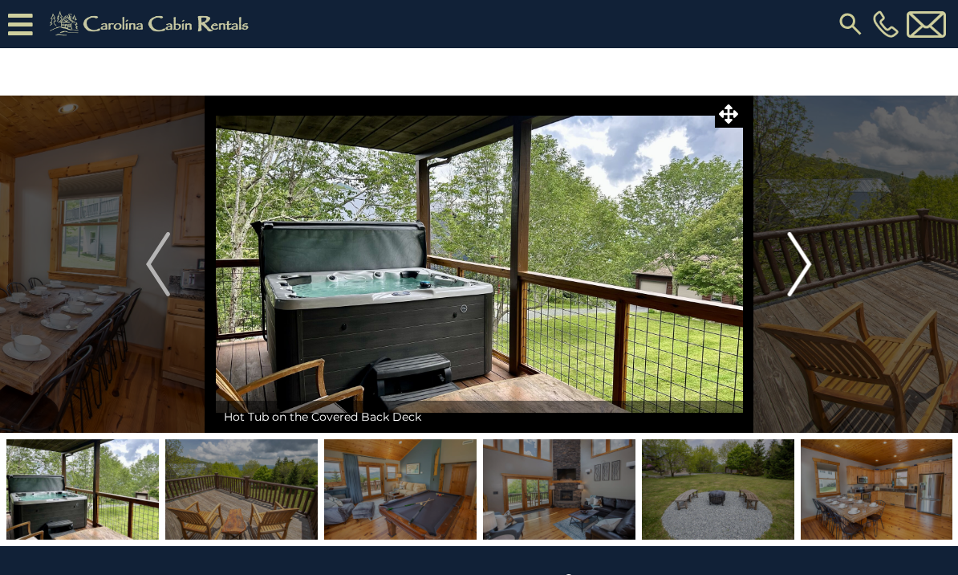
click at [794, 265] on img "Next" at bounding box center [800, 264] width 24 height 64
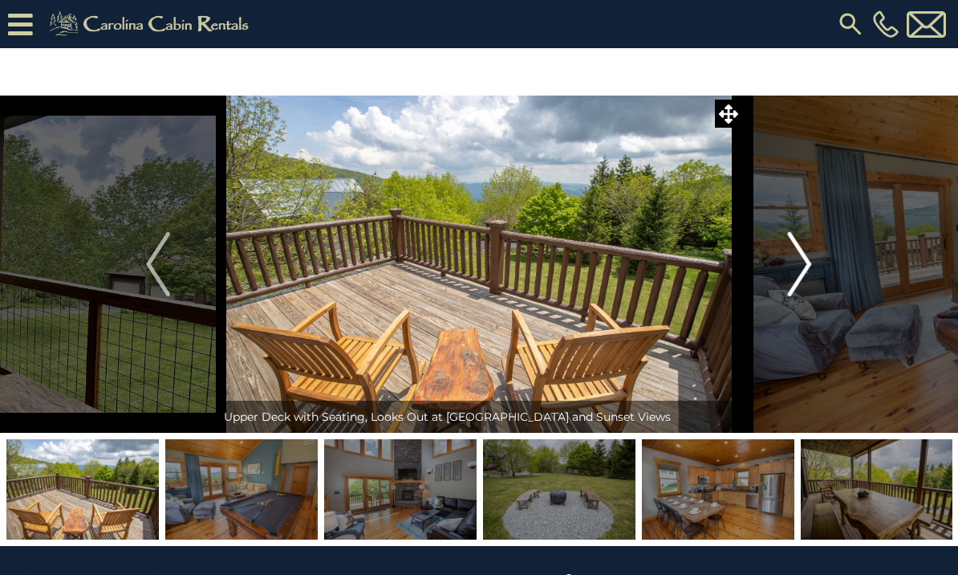
click at [766, 287] on button "Next" at bounding box center [800, 263] width 116 height 337
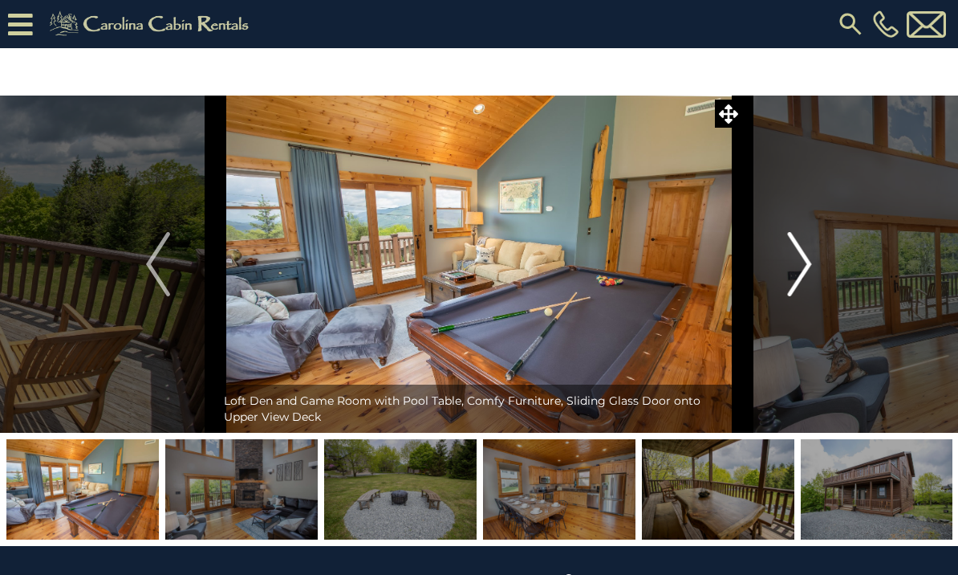
click at [784, 274] on button "Next" at bounding box center [800, 263] width 116 height 337
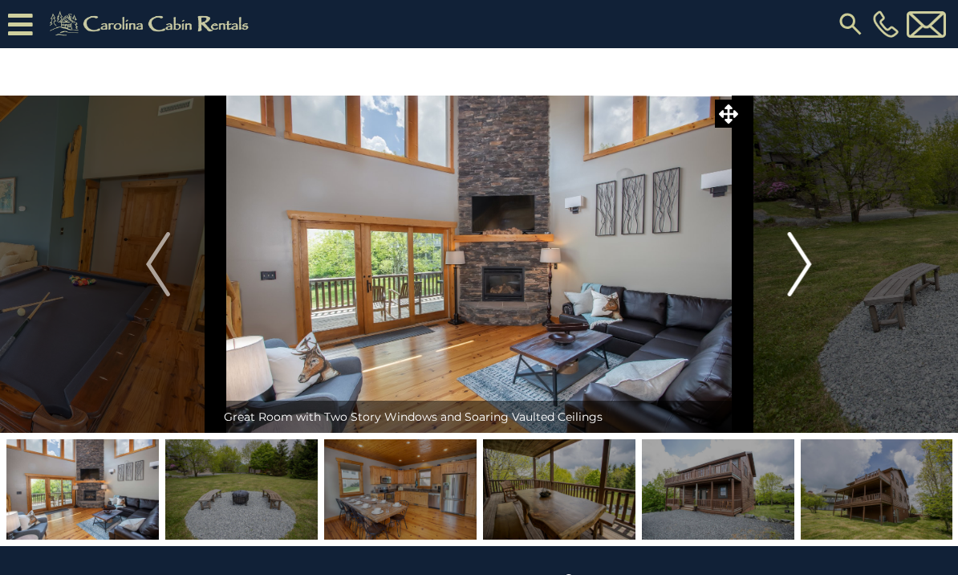
click at [798, 289] on img "Next" at bounding box center [800, 264] width 24 height 64
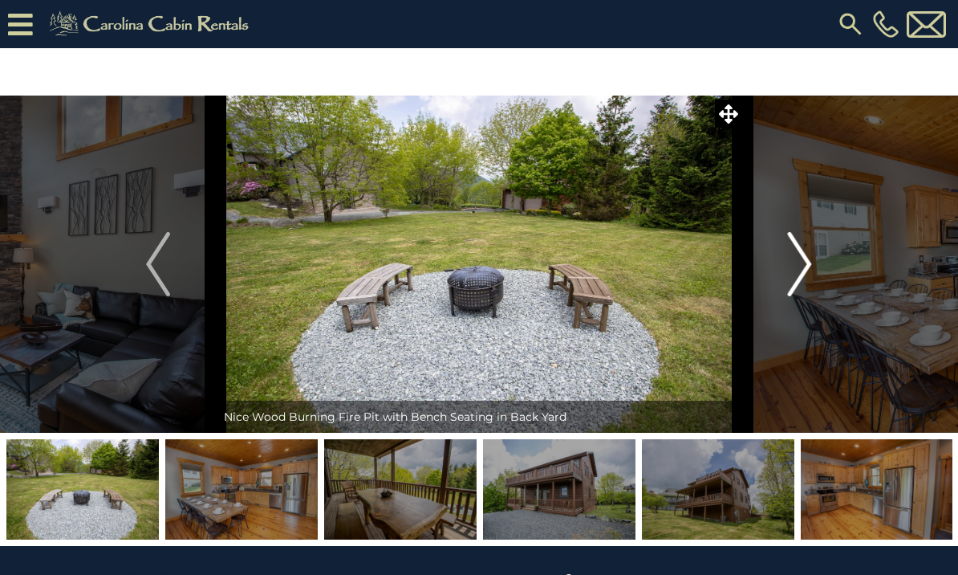
click at [798, 266] on img "Next" at bounding box center [800, 264] width 24 height 64
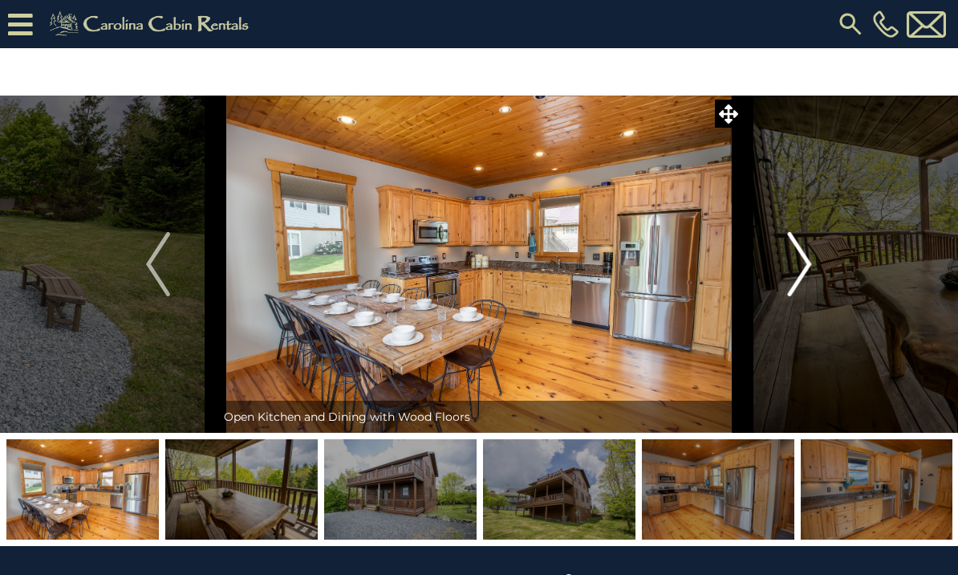
click at [795, 286] on img "Next" at bounding box center [800, 264] width 24 height 64
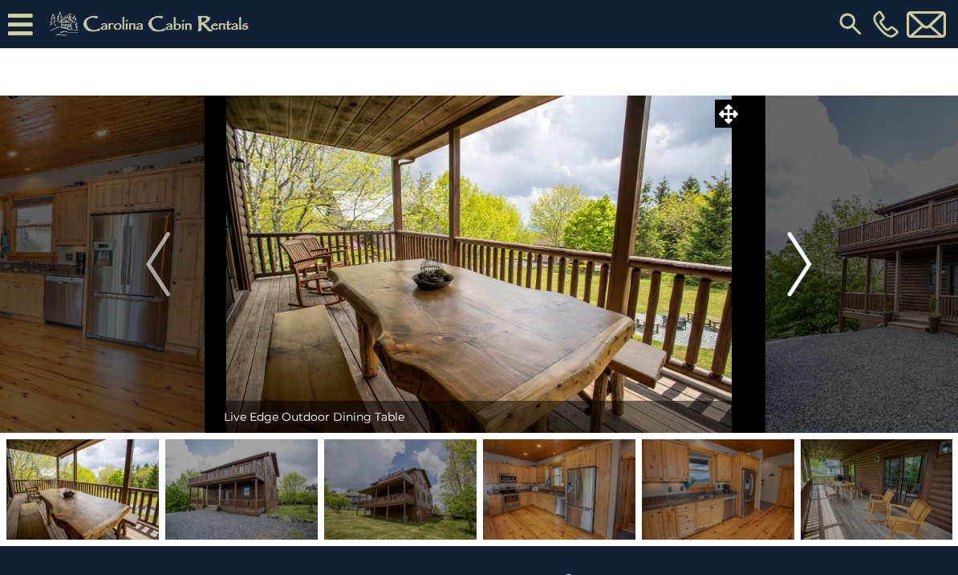
click at [784, 270] on button "Next" at bounding box center [800, 263] width 116 height 337
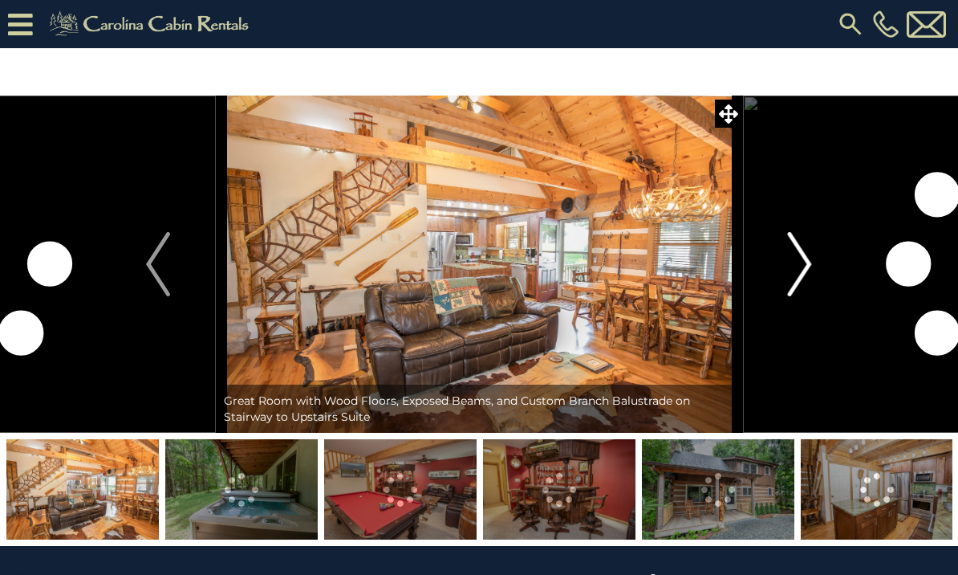
click at [802, 275] on img "Next" at bounding box center [800, 264] width 24 height 64
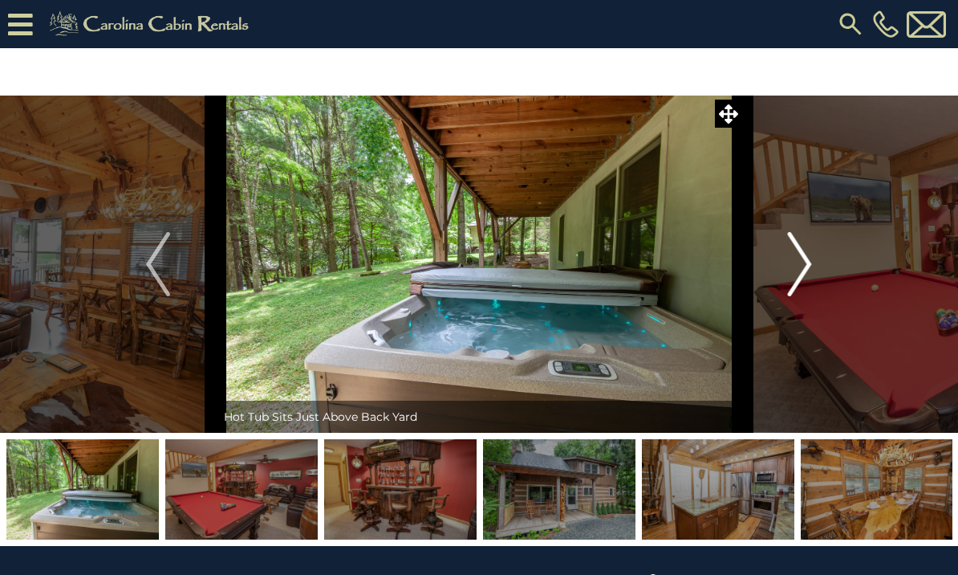
click at [790, 272] on img "Next" at bounding box center [800, 264] width 24 height 64
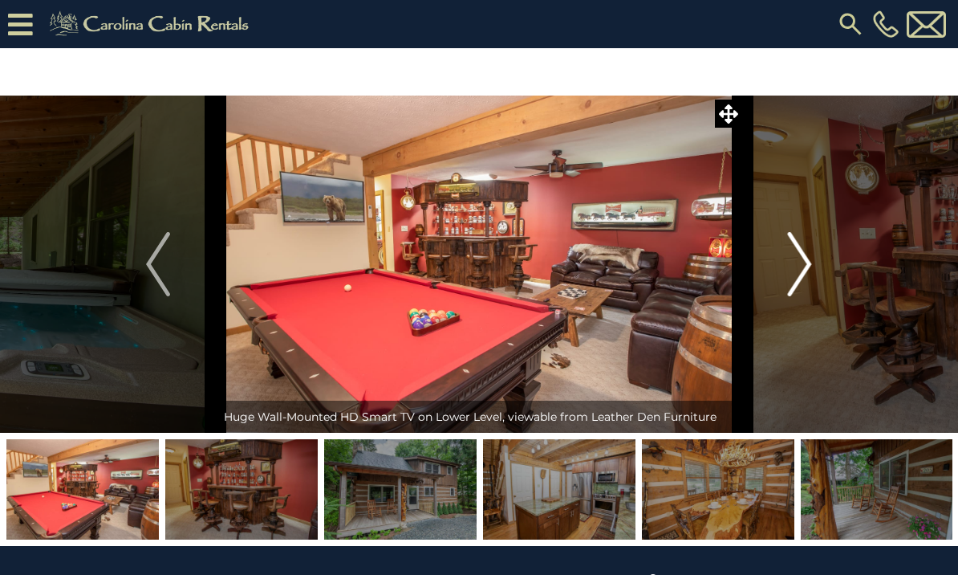
click at [803, 271] on img "Next" at bounding box center [800, 264] width 24 height 64
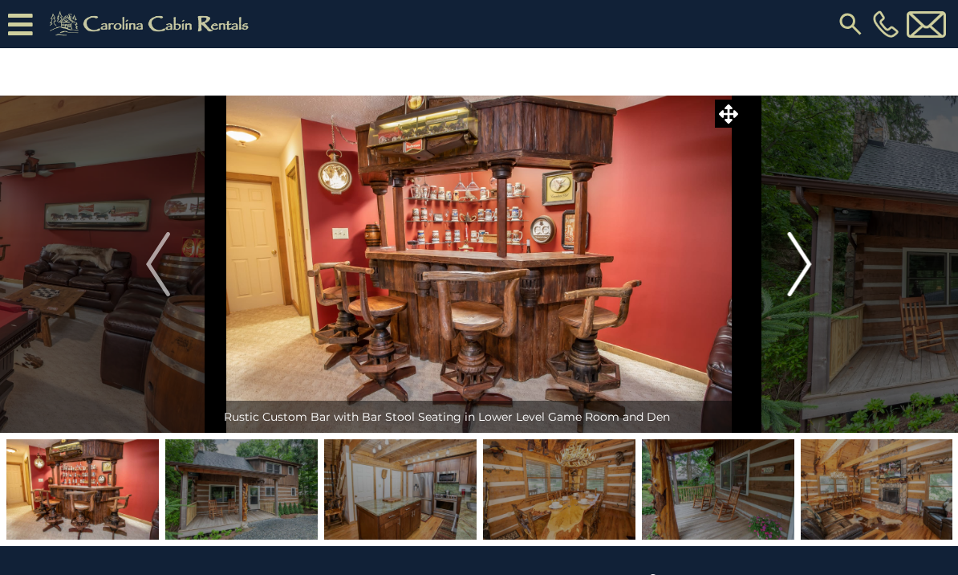
click at [810, 265] on img "Next" at bounding box center [800, 264] width 24 height 64
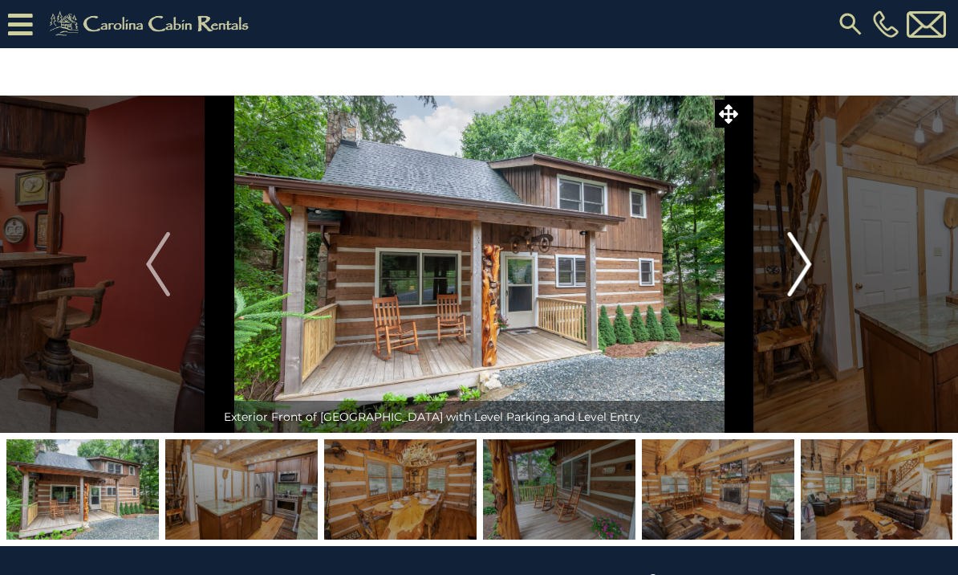
click at [786, 266] on button "Next" at bounding box center [800, 263] width 116 height 337
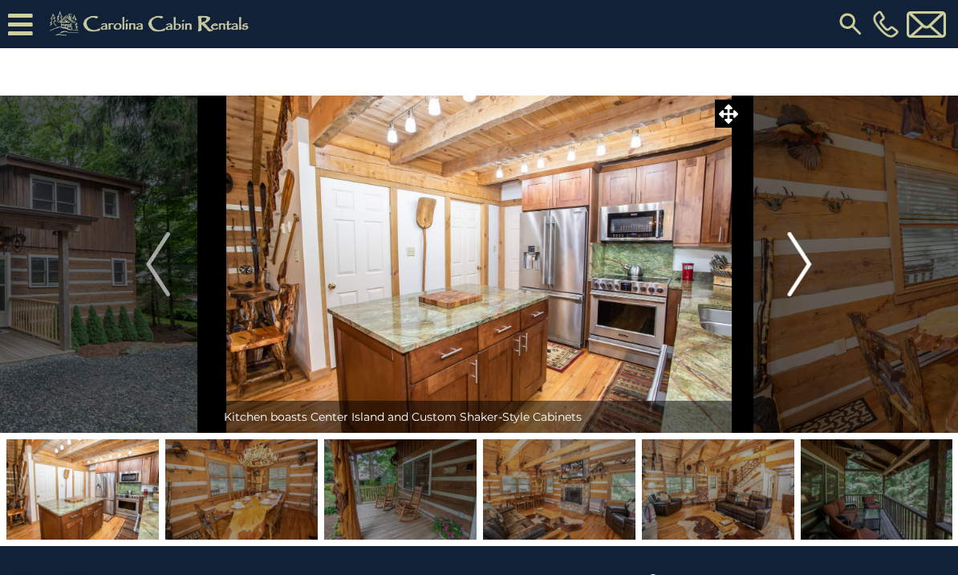
click at [795, 266] on img "Next" at bounding box center [800, 264] width 24 height 64
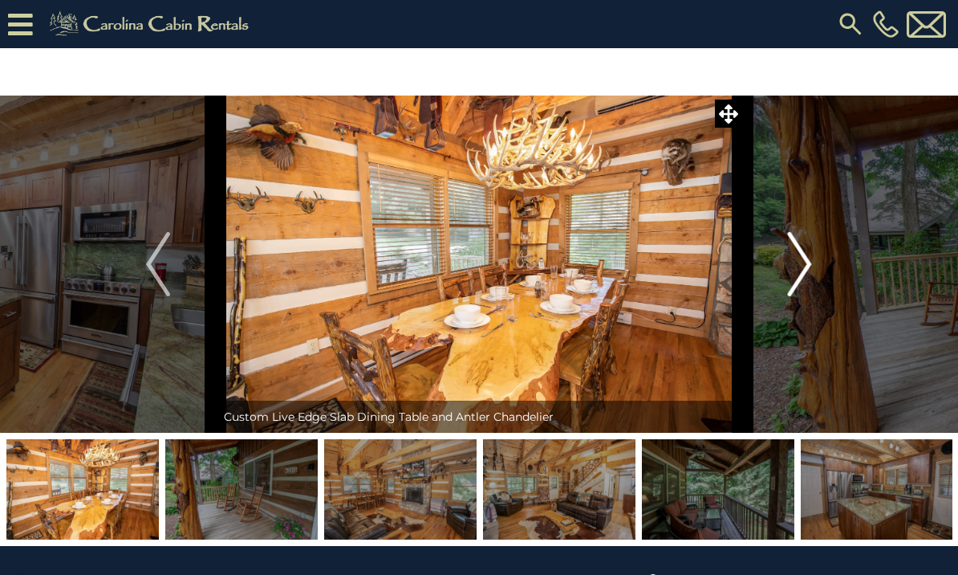
click at [799, 262] on img "Next" at bounding box center [800, 264] width 24 height 64
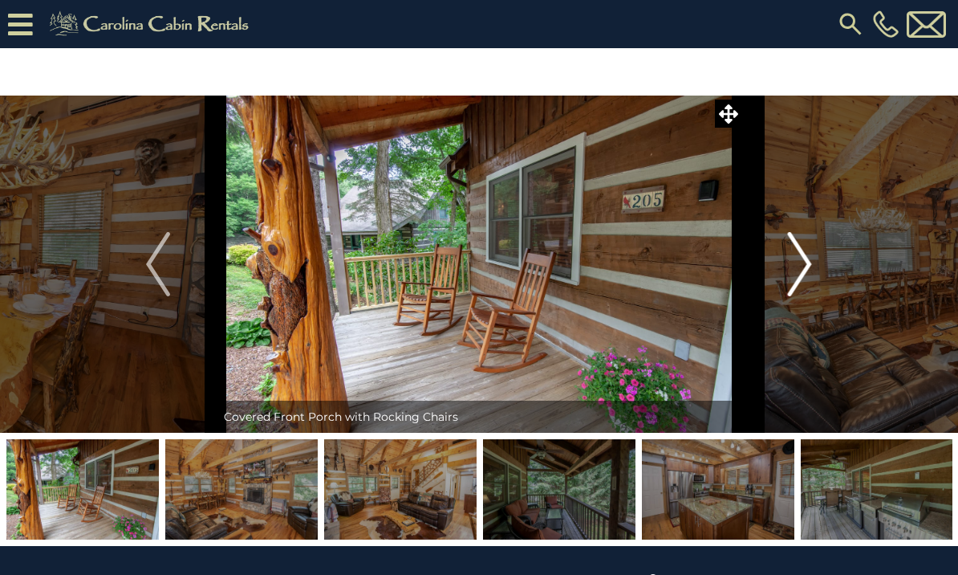
click at [779, 266] on button "Next" at bounding box center [800, 263] width 116 height 337
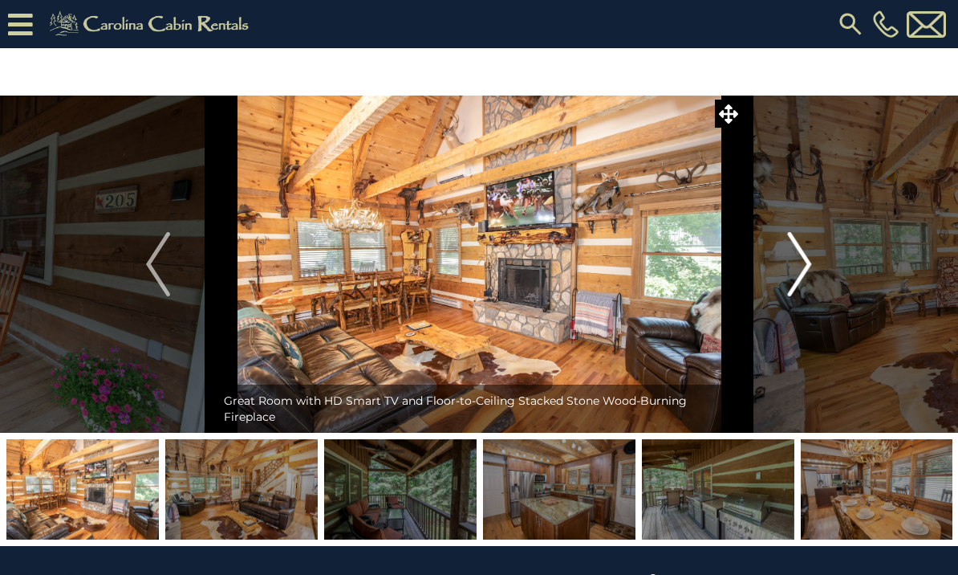
click at [776, 274] on button "Next" at bounding box center [800, 263] width 116 height 337
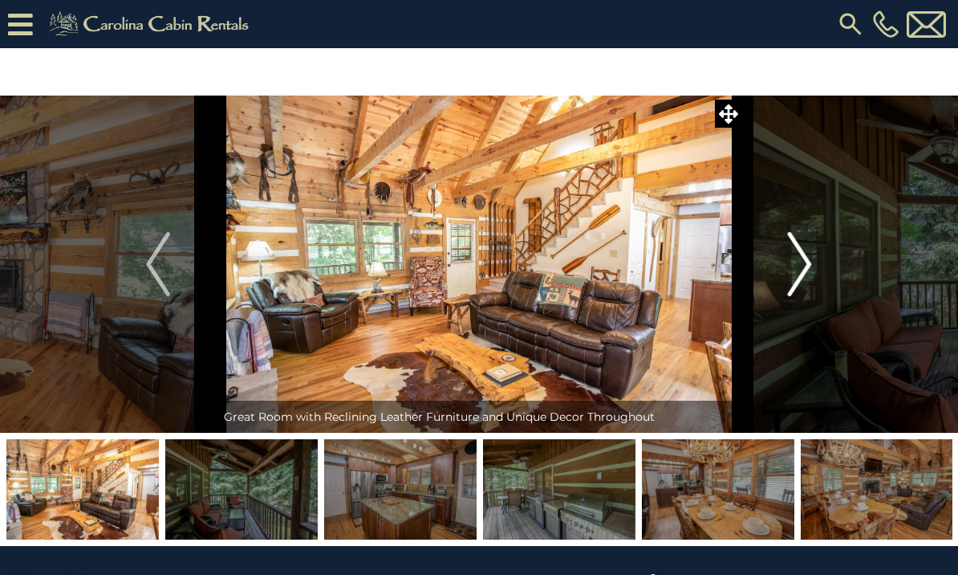
click at [791, 270] on img "Next" at bounding box center [800, 264] width 24 height 64
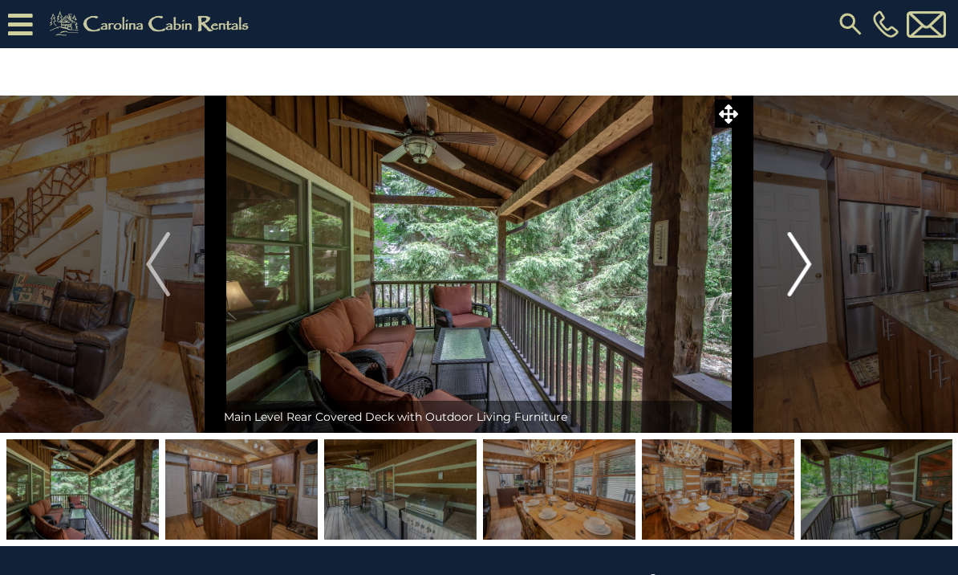
click at [777, 274] on button "Next" at bounding box center [800, 263] width 116 height 337
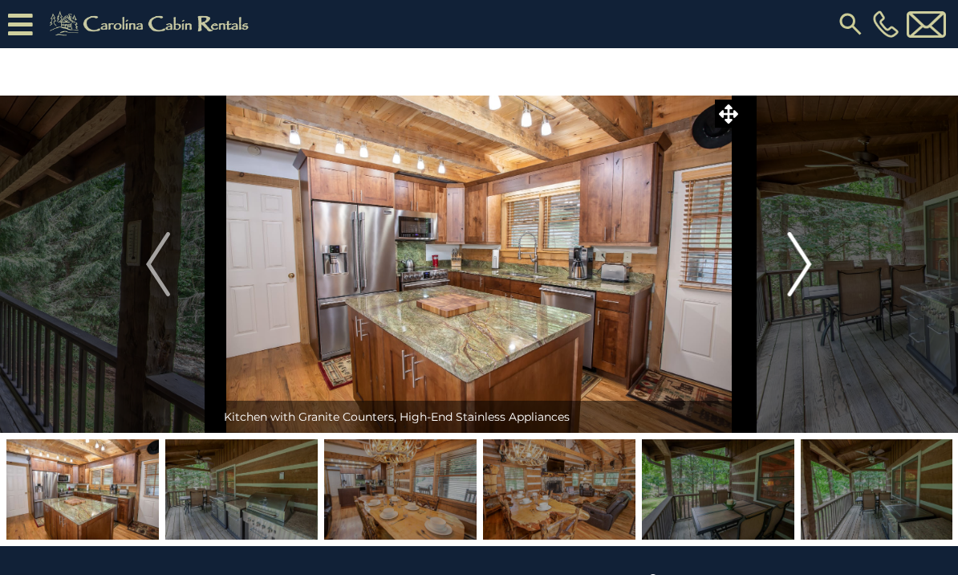
click at [778, 275] on button "Next" at bounding box center [800, 263] width 116 height 337
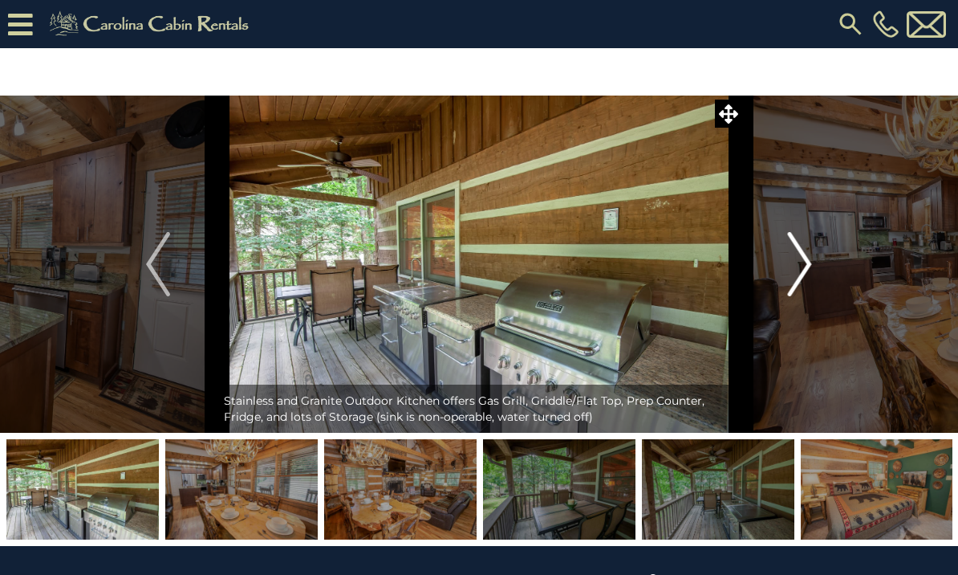
click at [780, 276] on button "Next" at bounding box center [800, 263] width 116 height 337
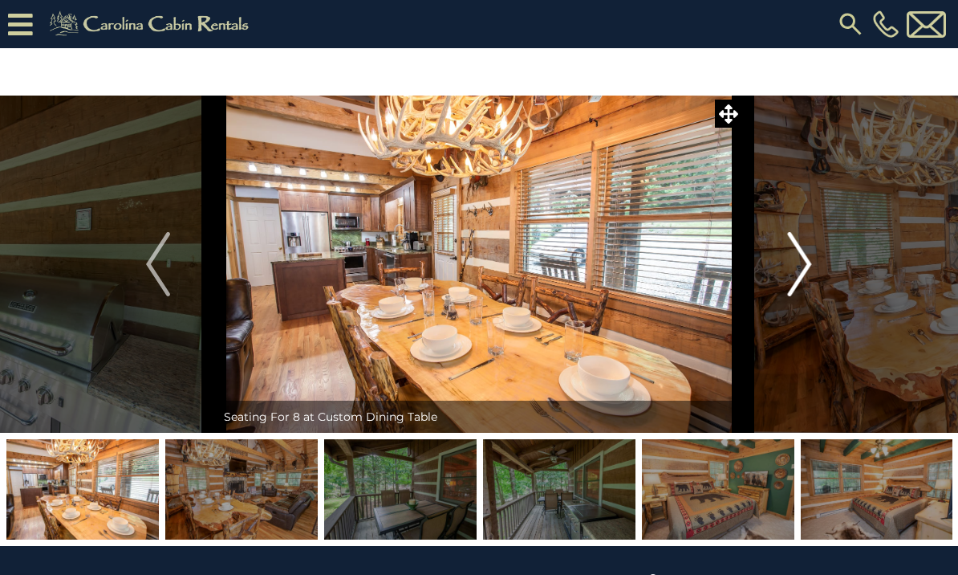
click at [790, 273] on img "Next" at bounding box center [800, 264] width 24 height 64
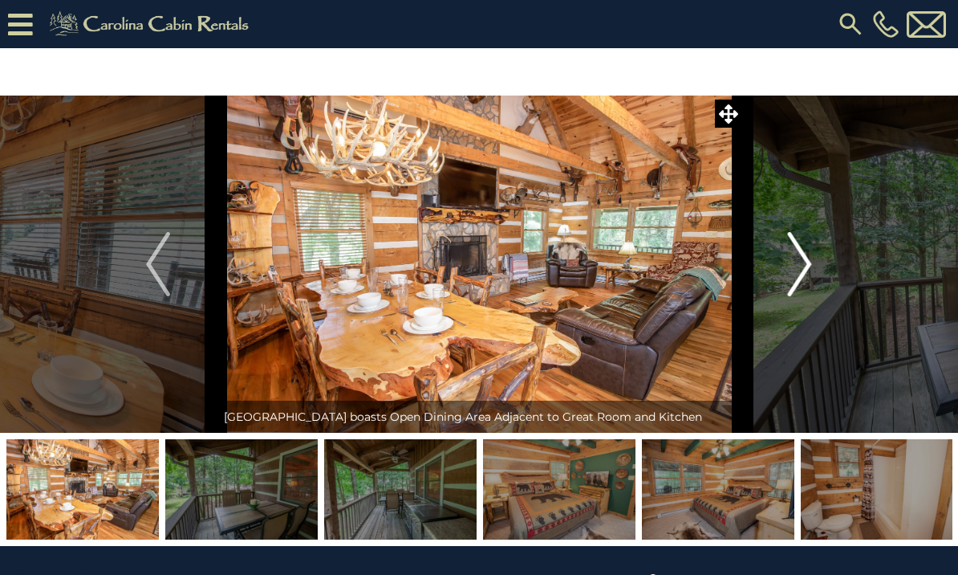
click at [796, 267] on img "Next" at bounding box center [800, 264] width 24 height 64
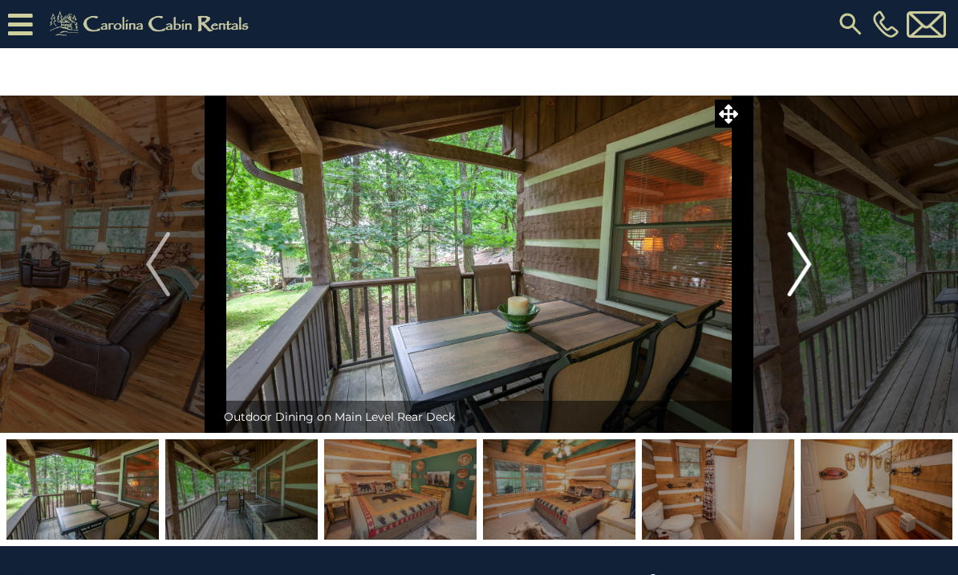
click at [790, 272] on img "Next" at bounding box center [800, 264] width 24 height 64
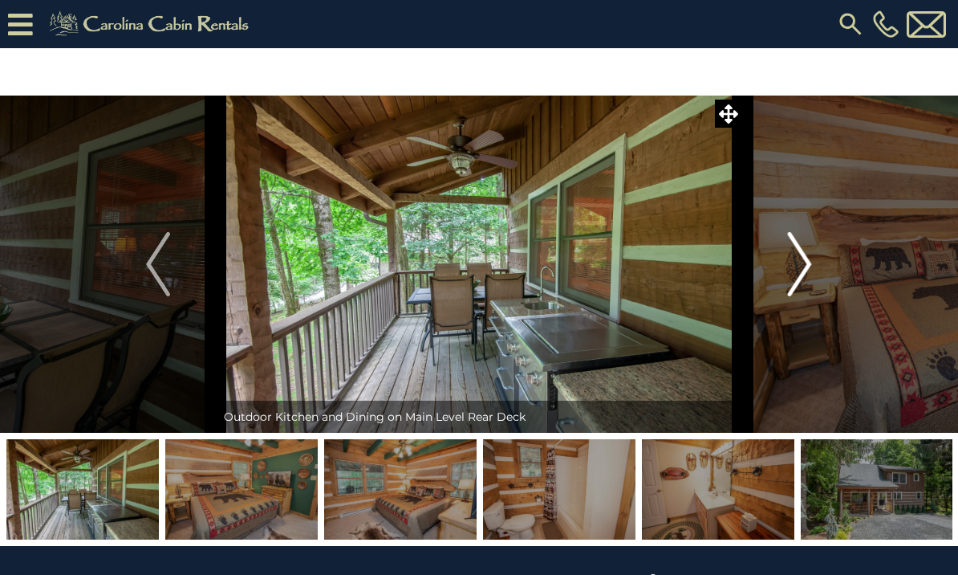
click at [794, 272] on img "Next" at bounding box center [800, 264] width 24 height 64
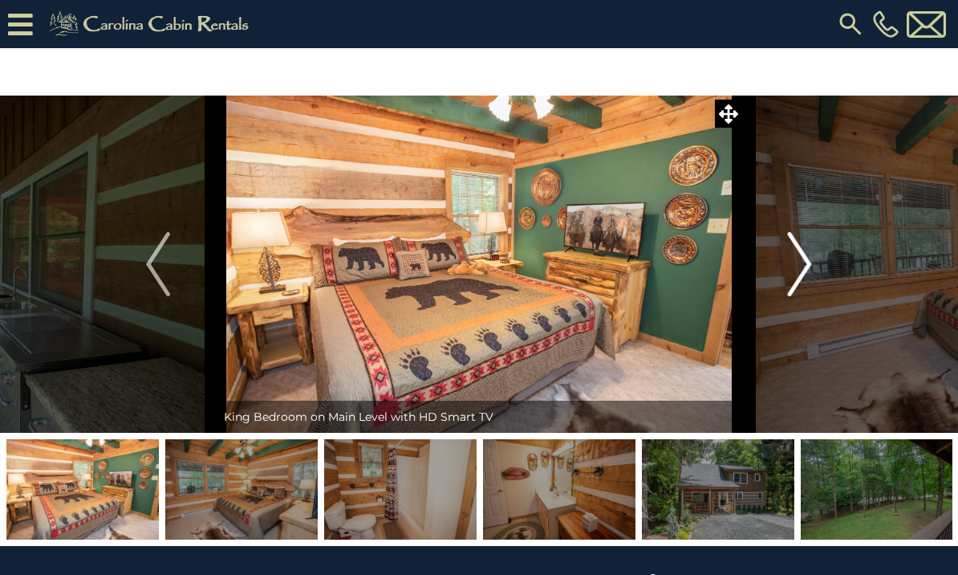
click at [780, 276] on button "Next" at bounding box center [800, 263] width 116 height 337
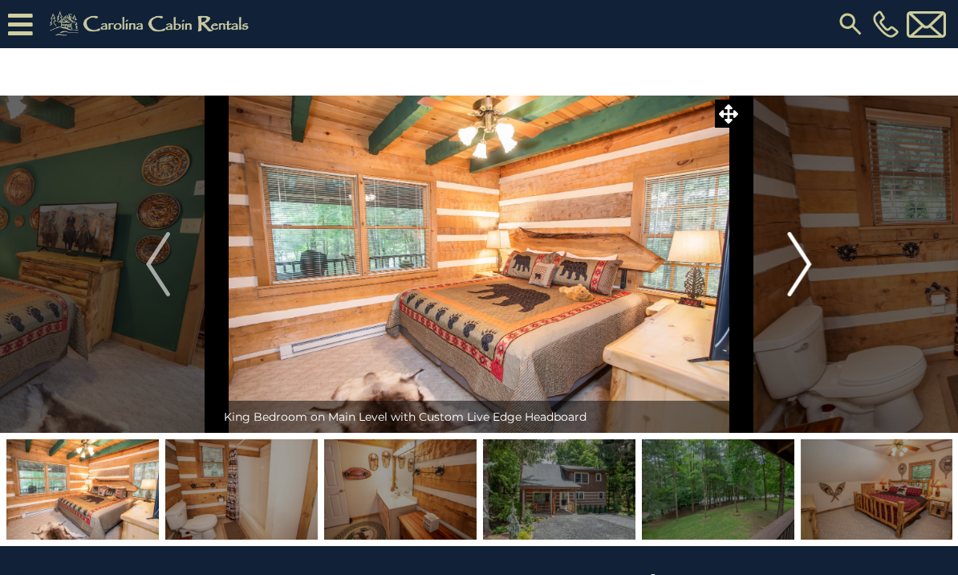
click at [778, 278] on button "Next" at bounding box center [800, 263] width 116 height 337
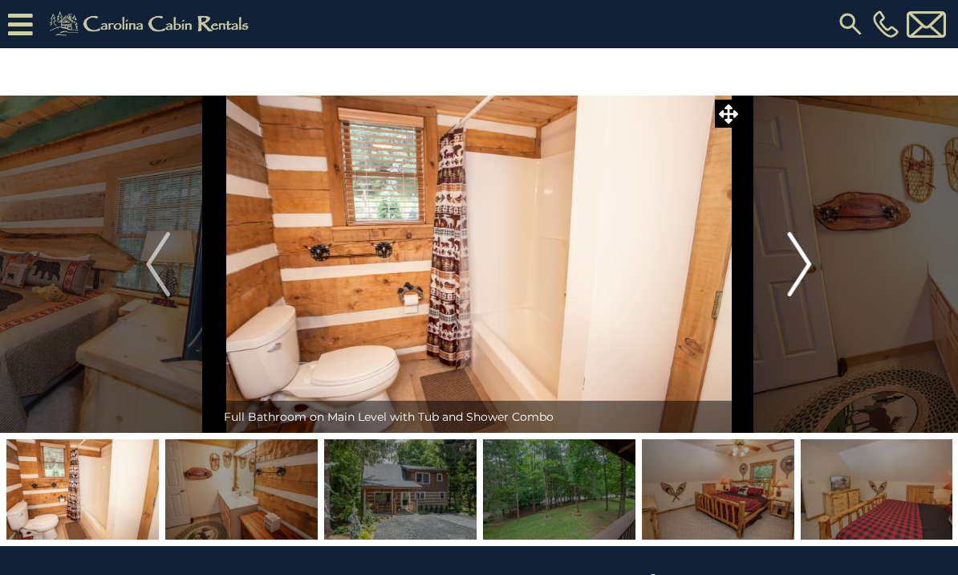
click at [770, 281] on button "Next" at bounding box center [800, 263] width 116 height 337
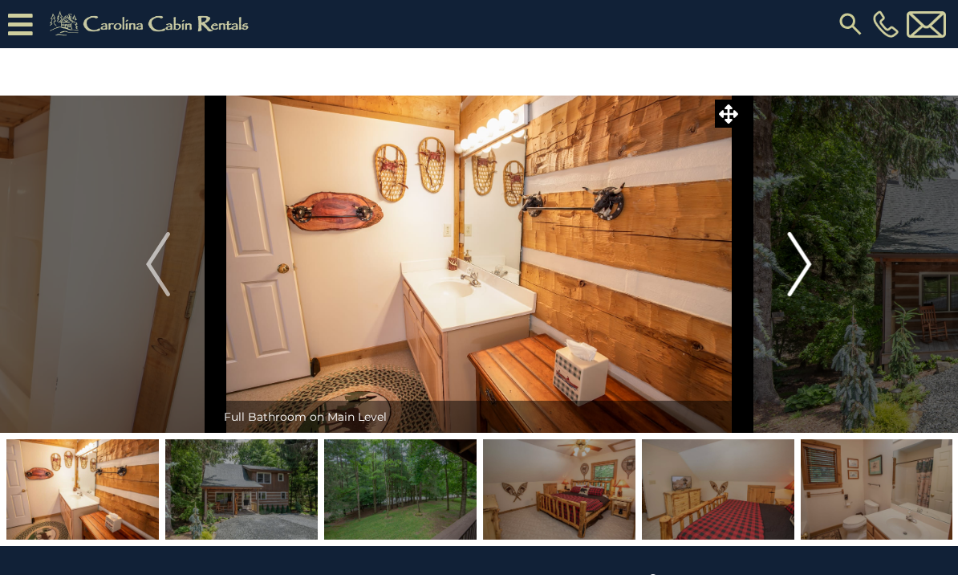
click at [757, 288] on button "Next" at bounding box center [800, 263] width 116 height 337
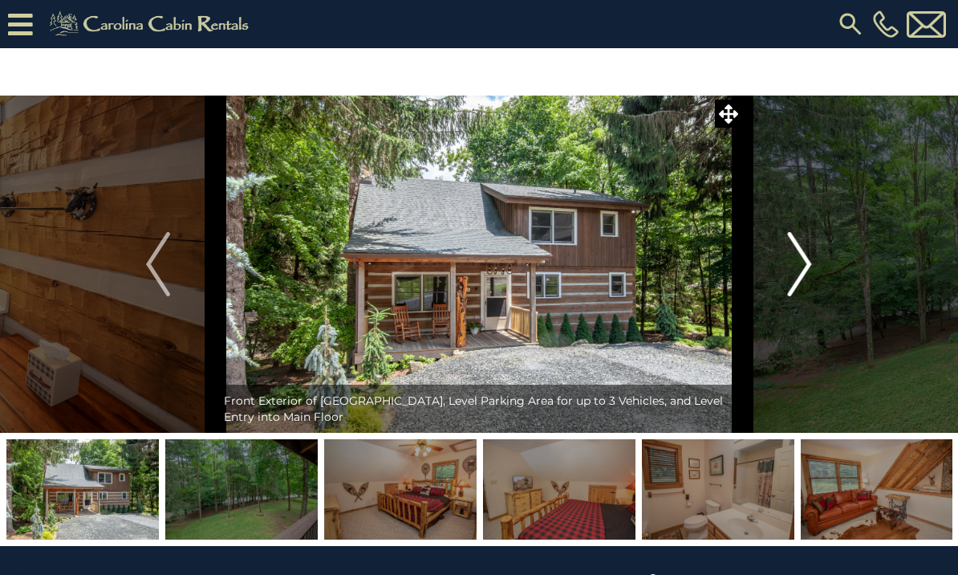
click at [770, 283] on button "Next" at bounding box center [800, 263] width 116 height 337
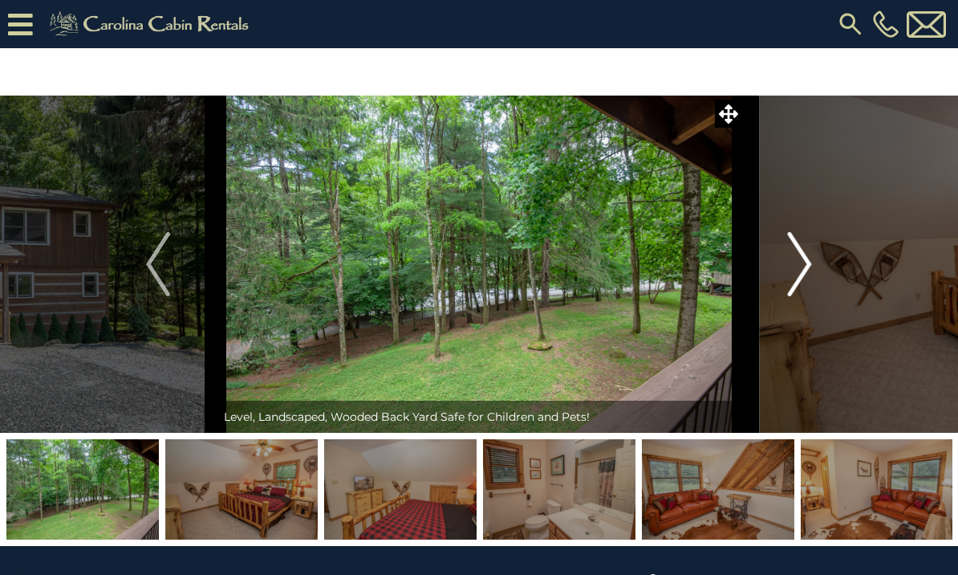
click at [796, 282] on img "Next" at bounding box center [800, 264] width 24 height 64
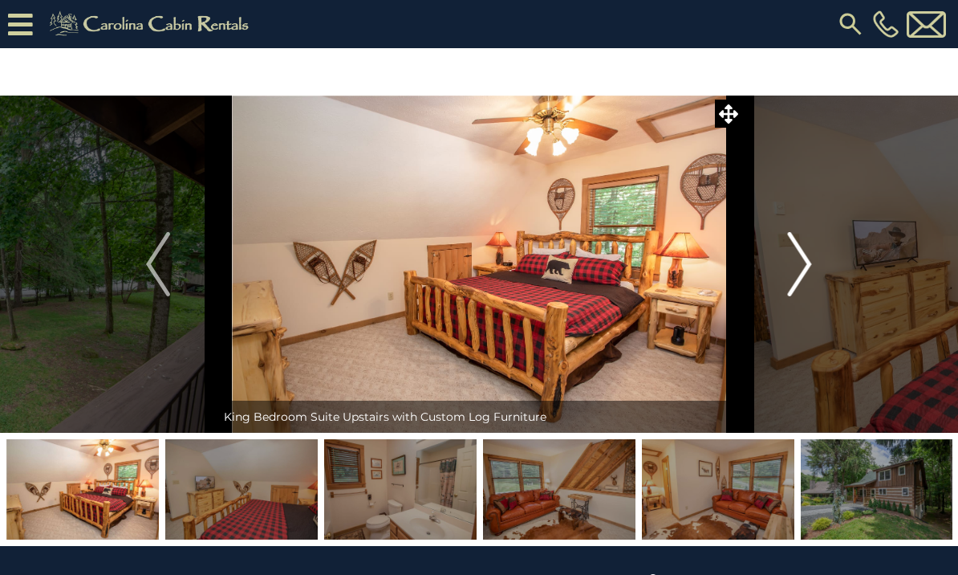
click at [782, 275] on button "Next" at bounding box center [800, 263] width 116 height 337
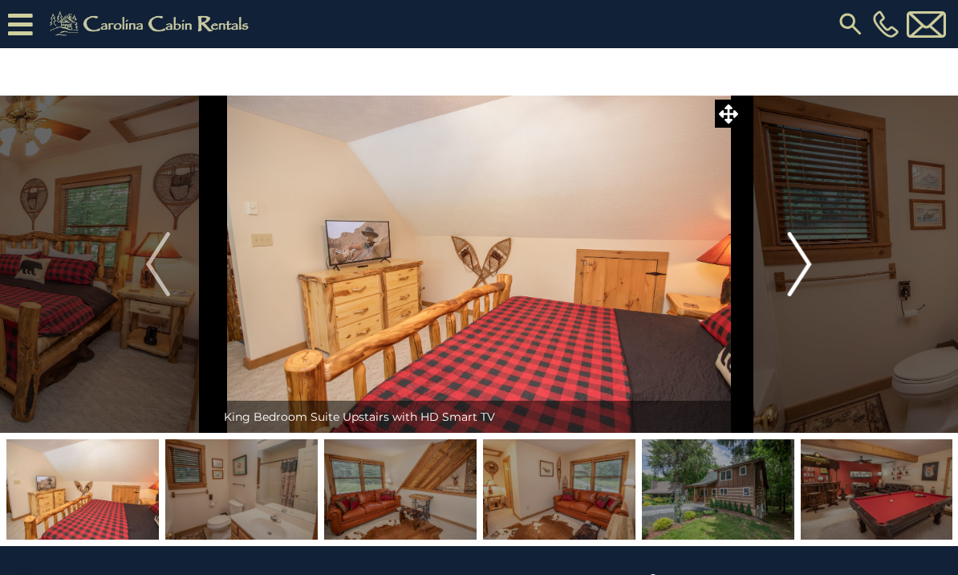
click at [793, 277] on img "Next" at bounding box center [800, 264] width 24 height 64
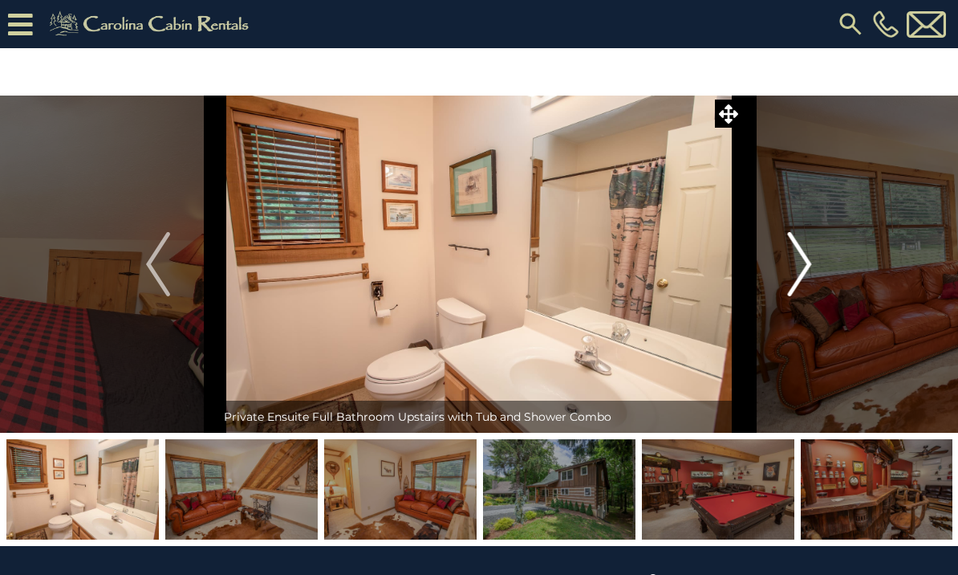
click at [786, 275] on button "Next" at bounding box center [800, 263] width 116 height 337
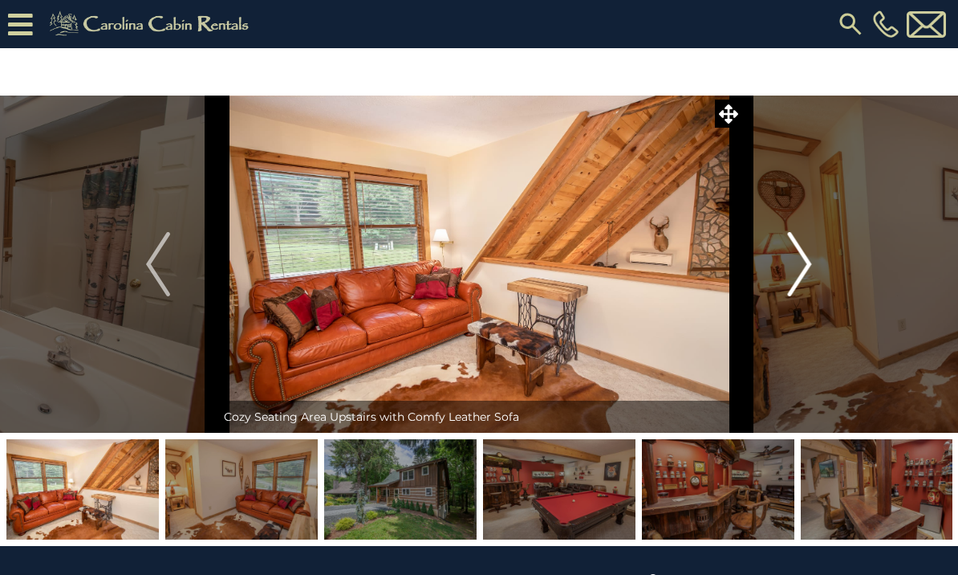
click at [771, 278] on button "Next" at bounding box center [800, 263] width 116 height 337
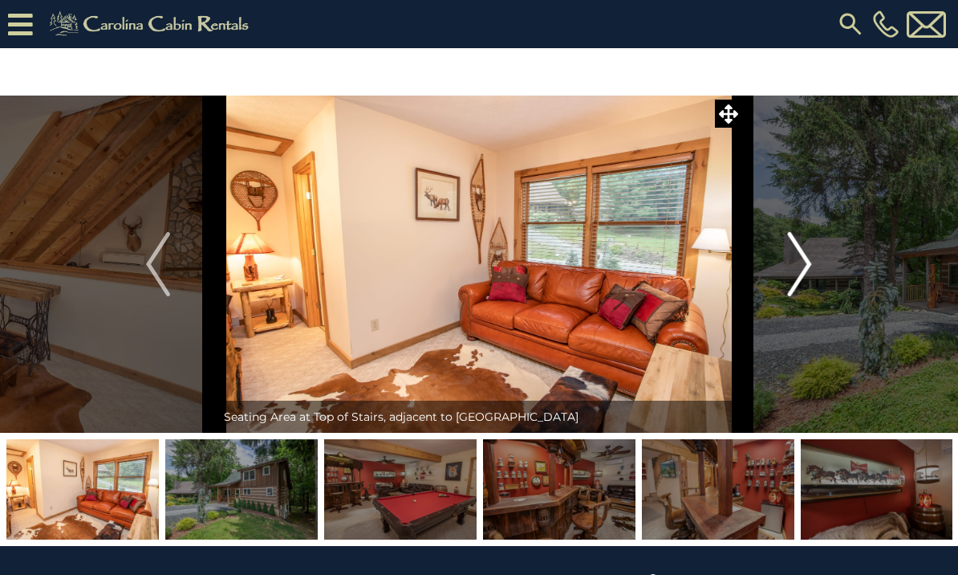
click at [778, 280] on button "Next" at bounding box center [800, 263] width 116 height 337
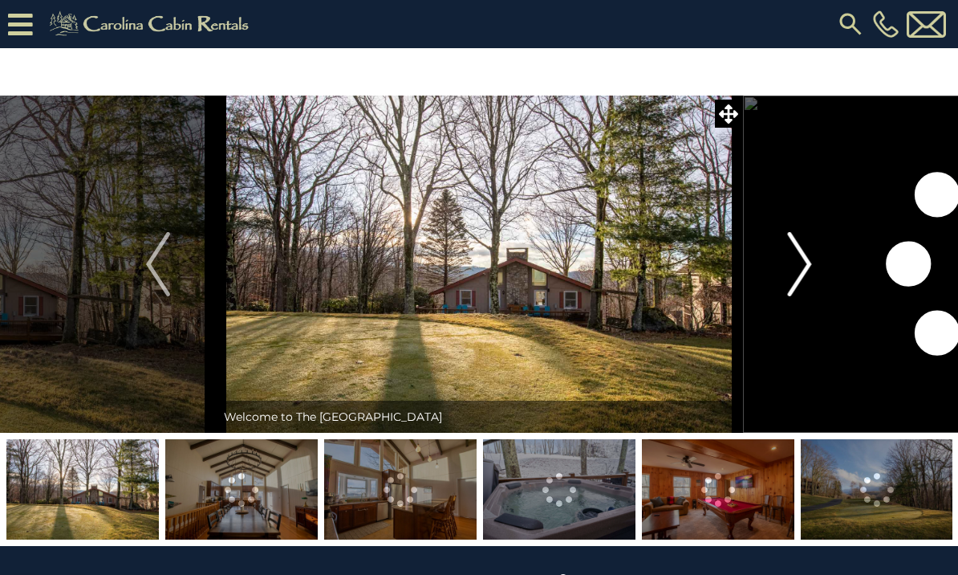
click at [774, 265] on button "Next" at bounding box center [800, 263] width 116 height 337
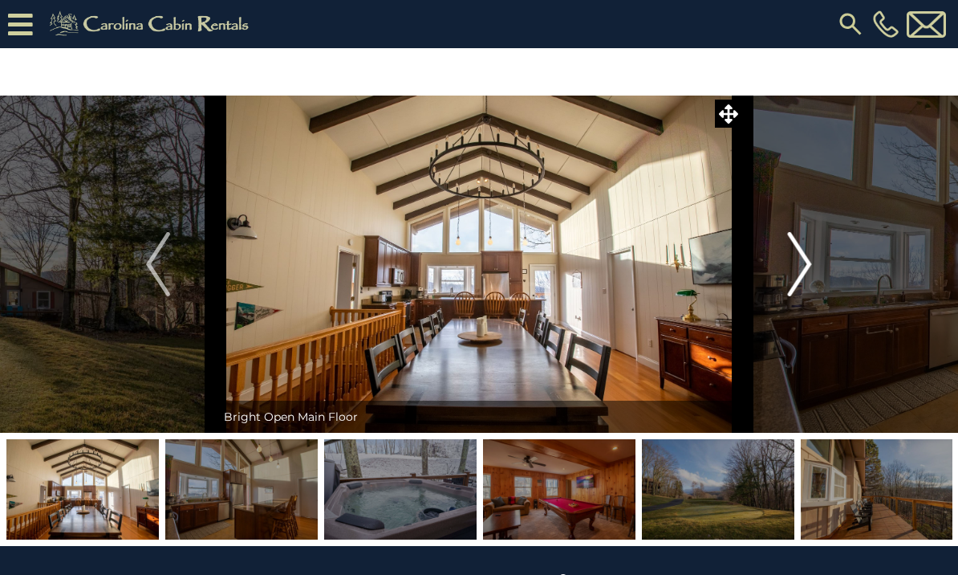
click at [798, 253] on img "Next" at bounding box center [800, 264] width 24 height 64
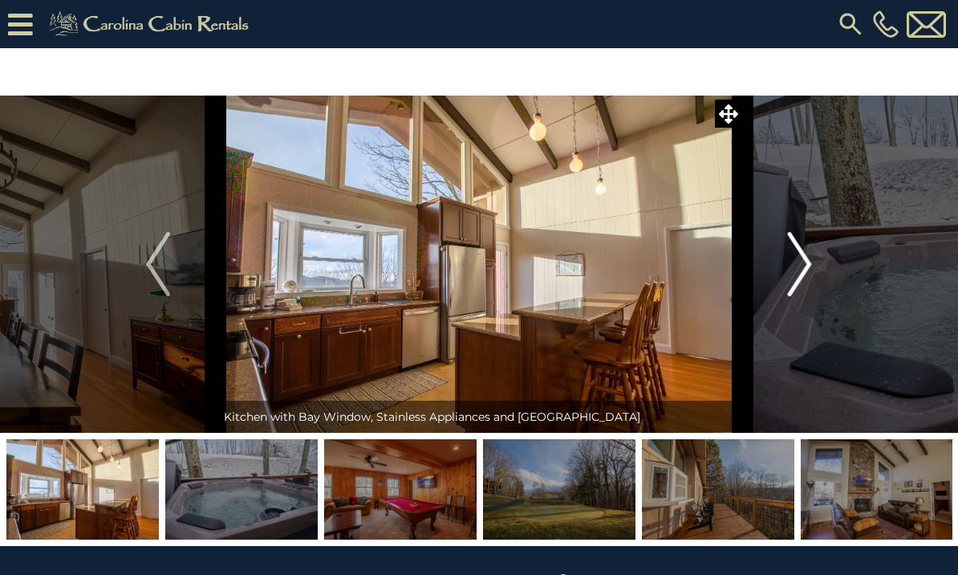
click at [795, 251] on img "Next" at bounding box center [800, 264] width 24 height 64
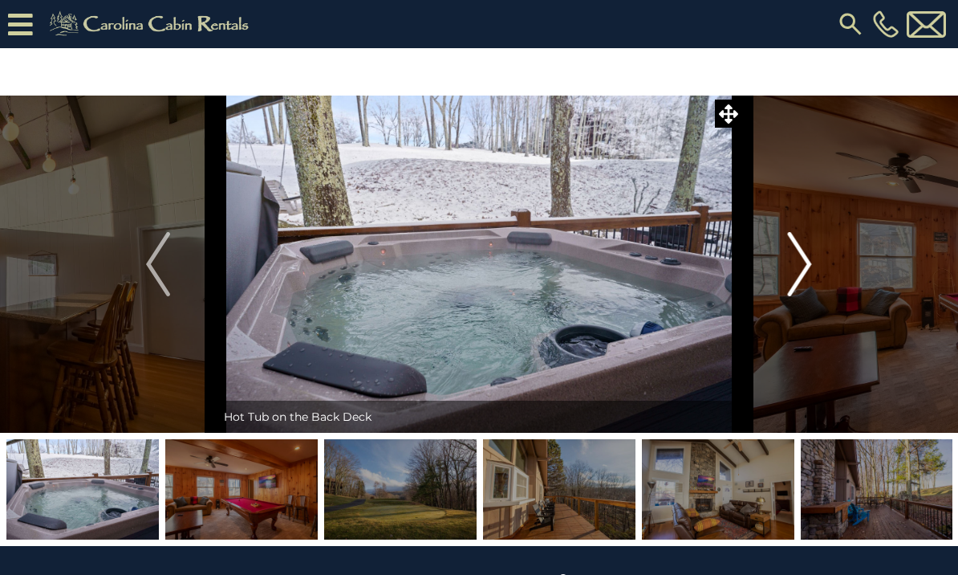
click at [804, 254] on img "Next" at bounding box center [800, 264] width 24 height 64
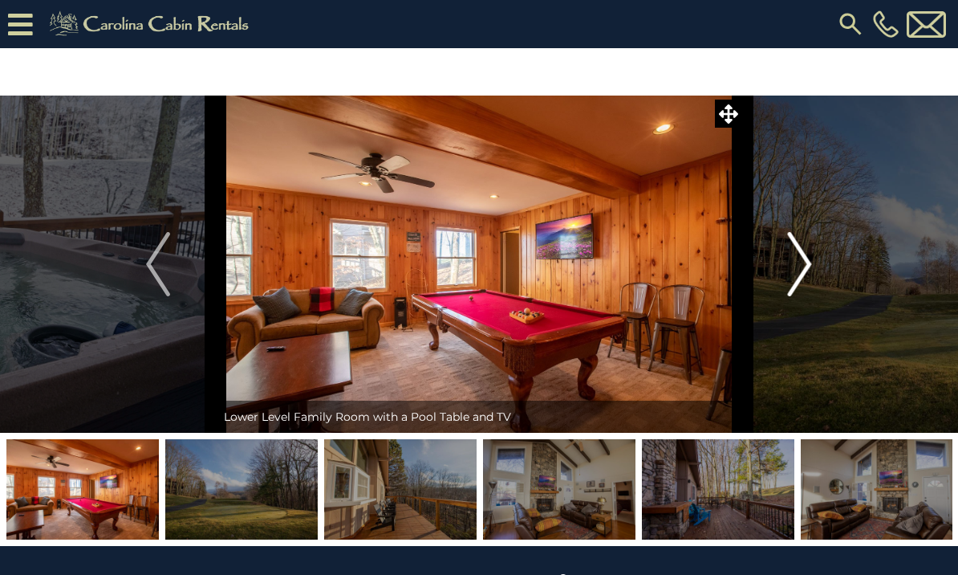
click at [772, 267] on button "Next" at bounding box center [800, 263] width 116 height 337
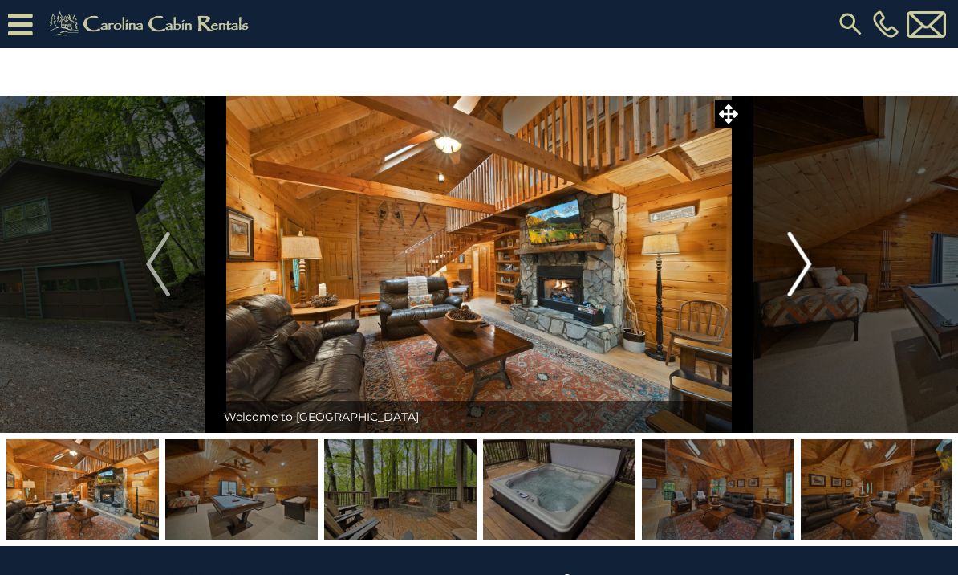
click at [790, 260] on img "Next" at bounding box center [800, 264] width 24 height 64
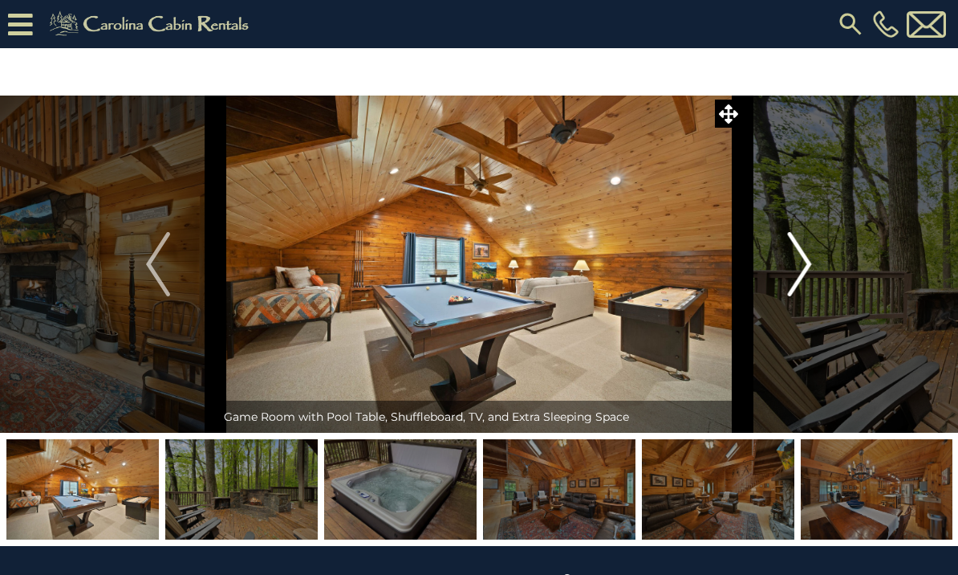
click at [795, 266] on img "Next" at bounding box center [800, 264] width 24 height 64
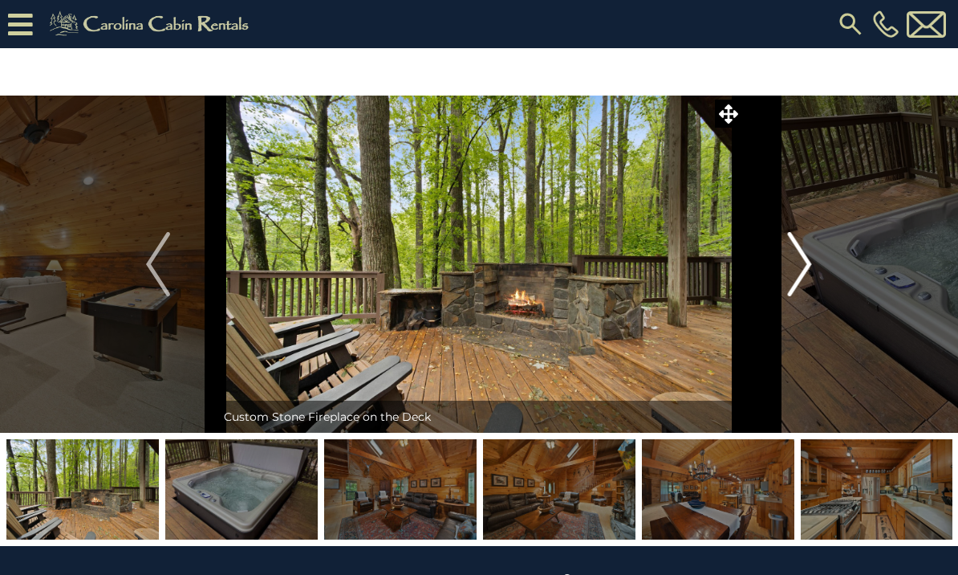
click at [790, 265] on img "Next" at bounding box center [800, 264] width 24 height 64
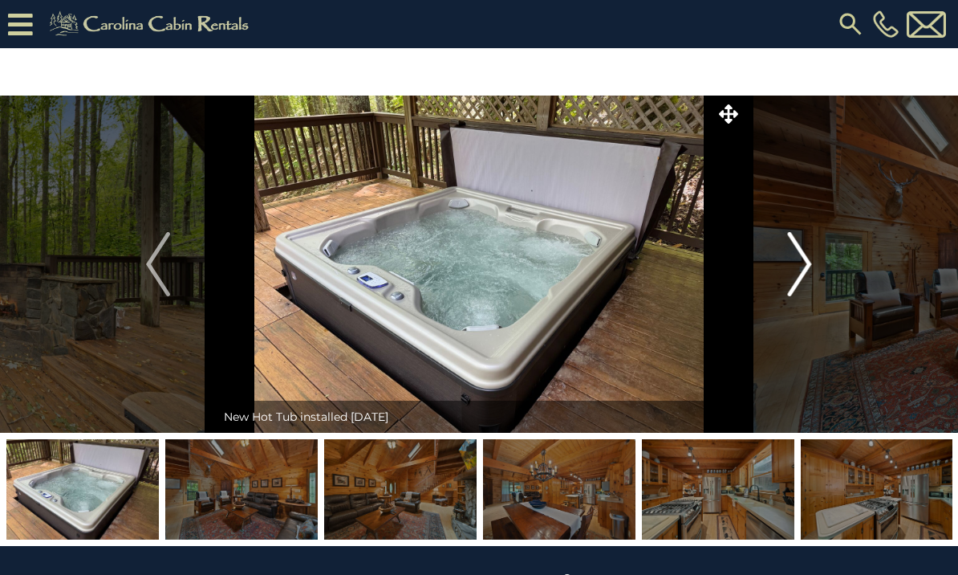
click at [791, 262] on img "Next" at bounding box center [800, 264] width 24 height 64
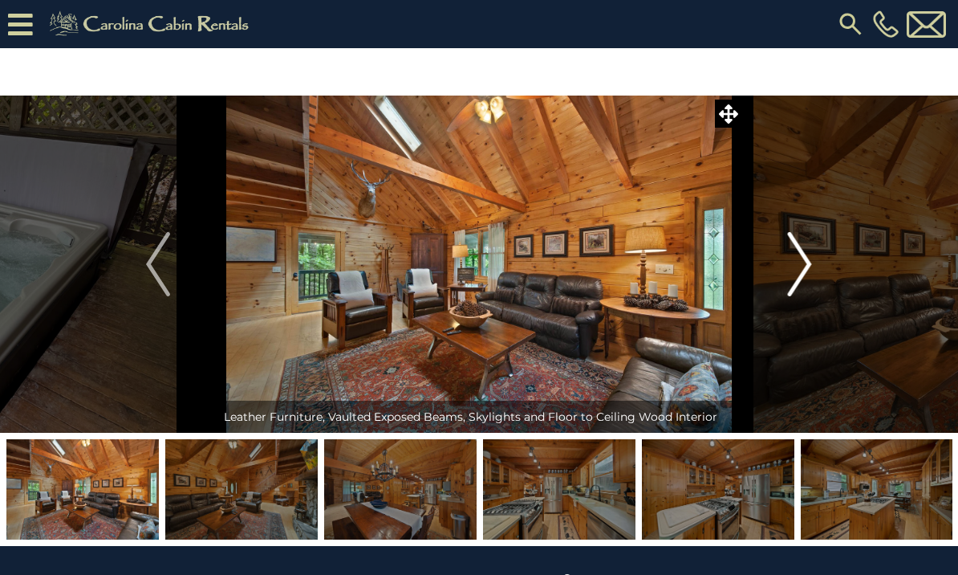
click at [798, 257] on img "Next" at bounding box center [800, 264] width 24 height 64
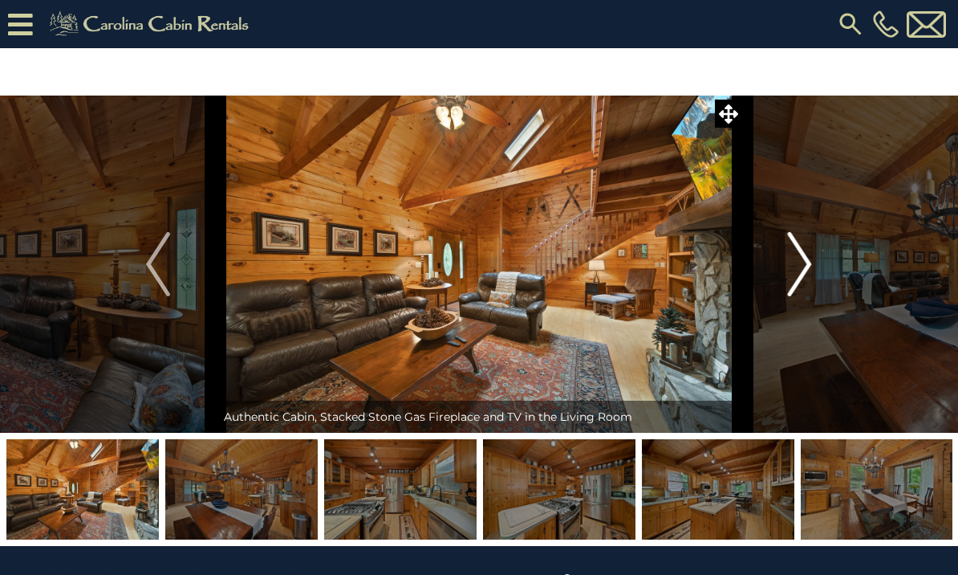
click at [785, 266] on button "Next" at bounding box center [800, 263] width 116 height 337
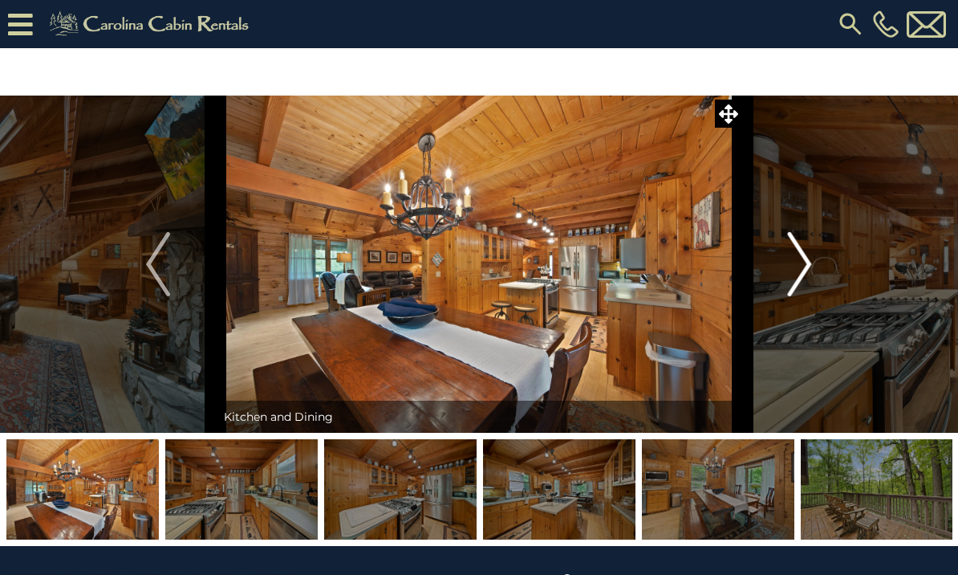
click at [793, 280] on img "Next" at bounding box center [800, 264] width 24 height 64
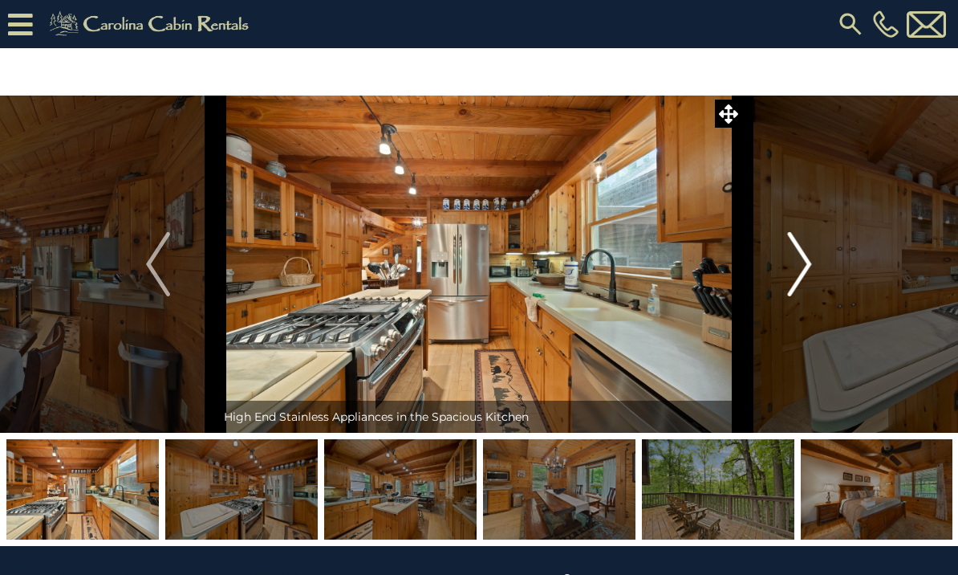
click at [773, 267] on button "Next" at bounding box center [800, 263] width 116 height 337
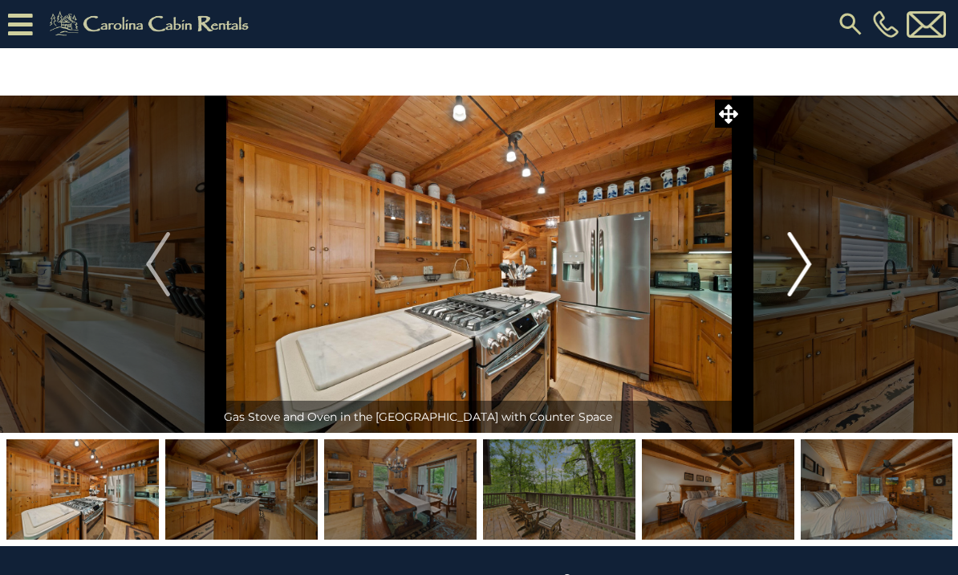
click at [771, 264] on button "Next" at bounding box center [800, 263] width 116 height 337
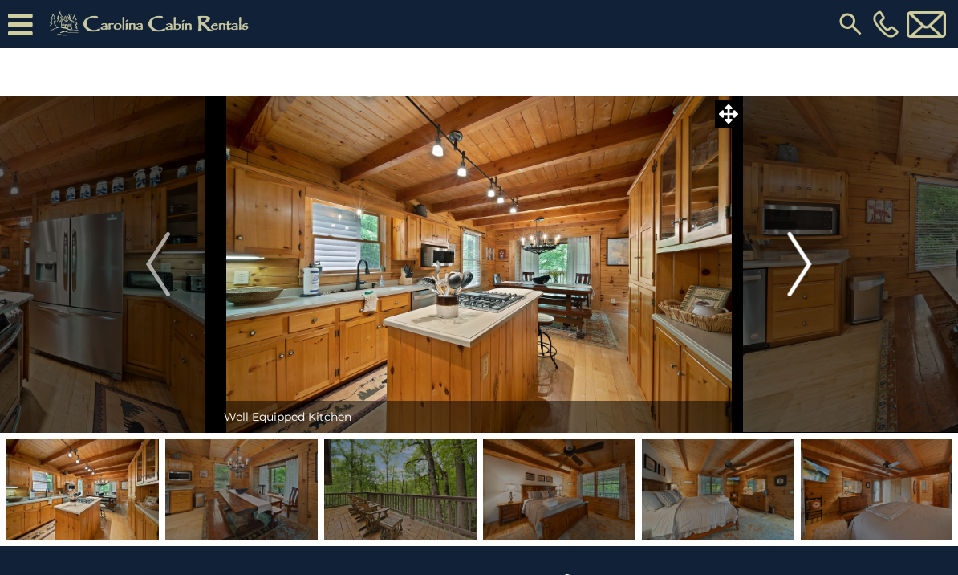
click at [774, 271] on button "Next" at bounding box center [800, 263] width 116 height 337
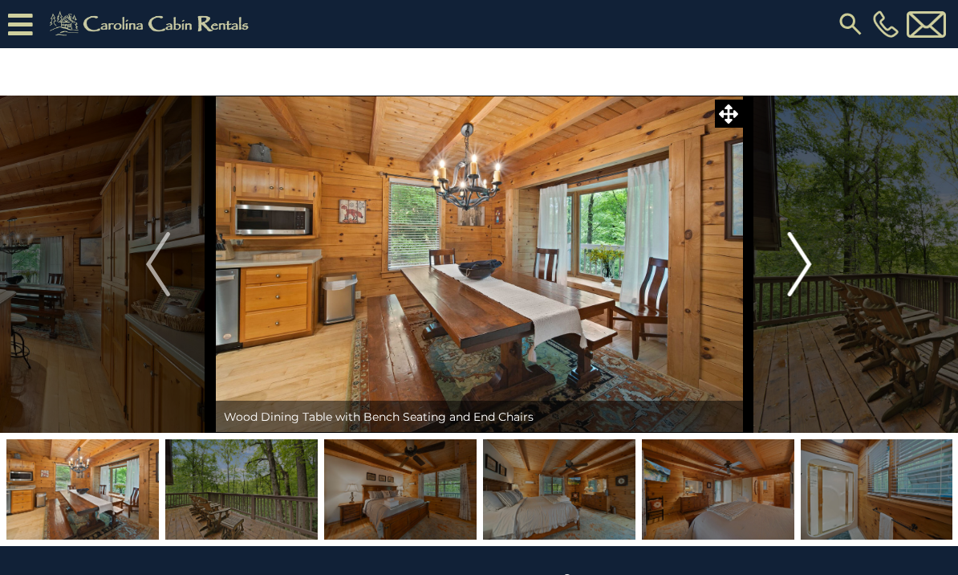
click at [794, 264] on img "Next" at bounding box center [800, 264] width 24 height 64
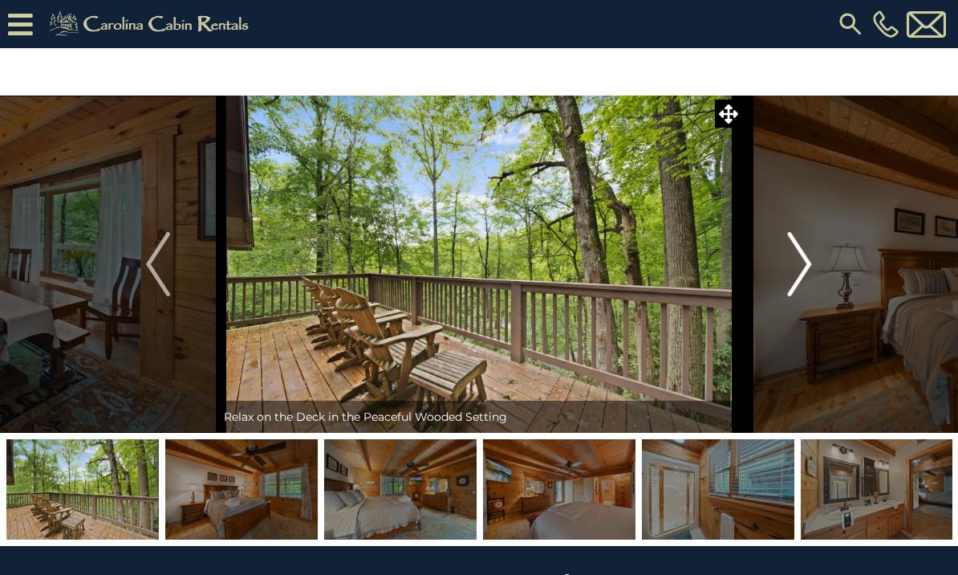
click at [782, 265] on button "Next" at bounding box center [800, 263] width 116 height 337
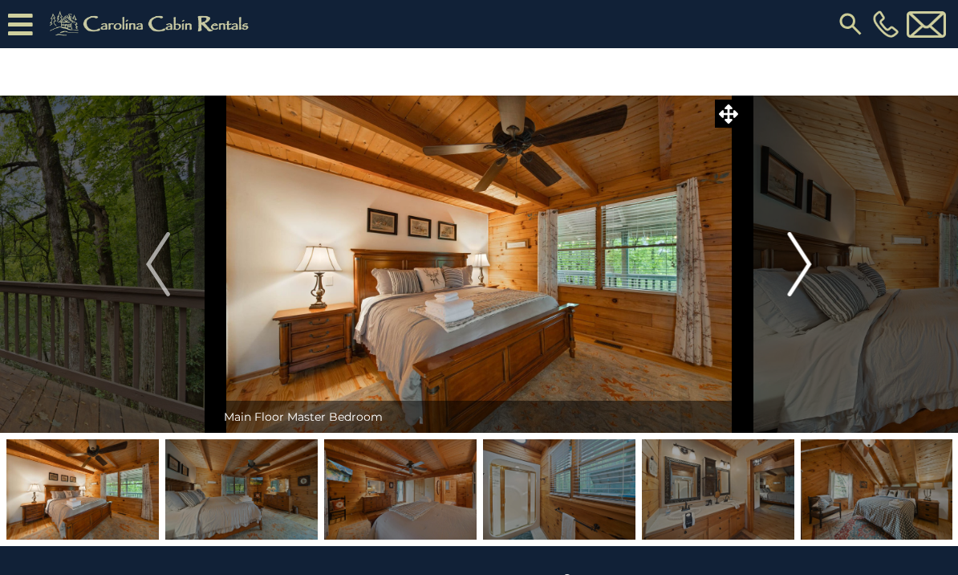
click at [781, 270] on button "Next" at bounding box center [800, 263] width 116 height 337
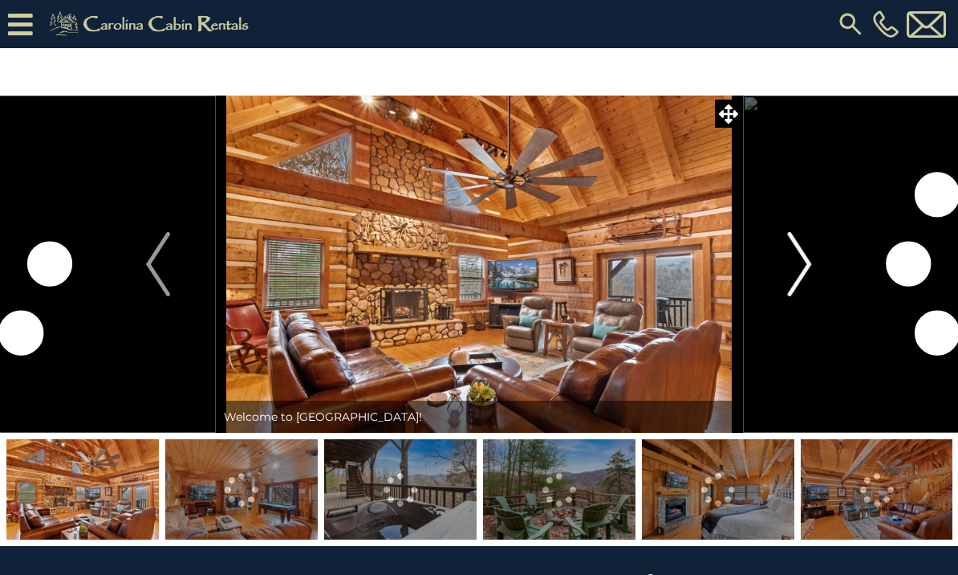
click at [760, 284] on button "Next" at bounding box center [800, 263] width 116 height 337
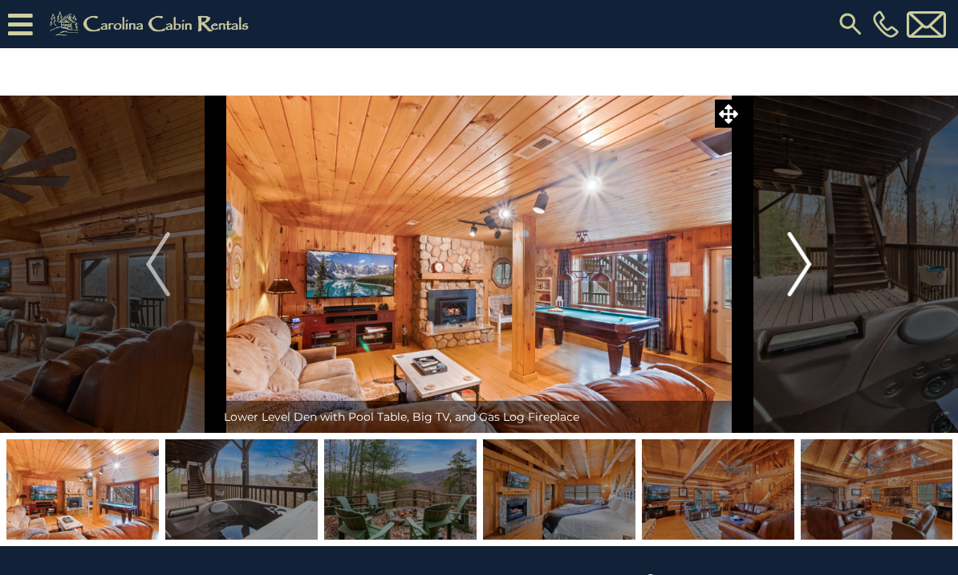
click at [780, 274] on button "Next" at bounding box center [800, 263] width 116 height 337
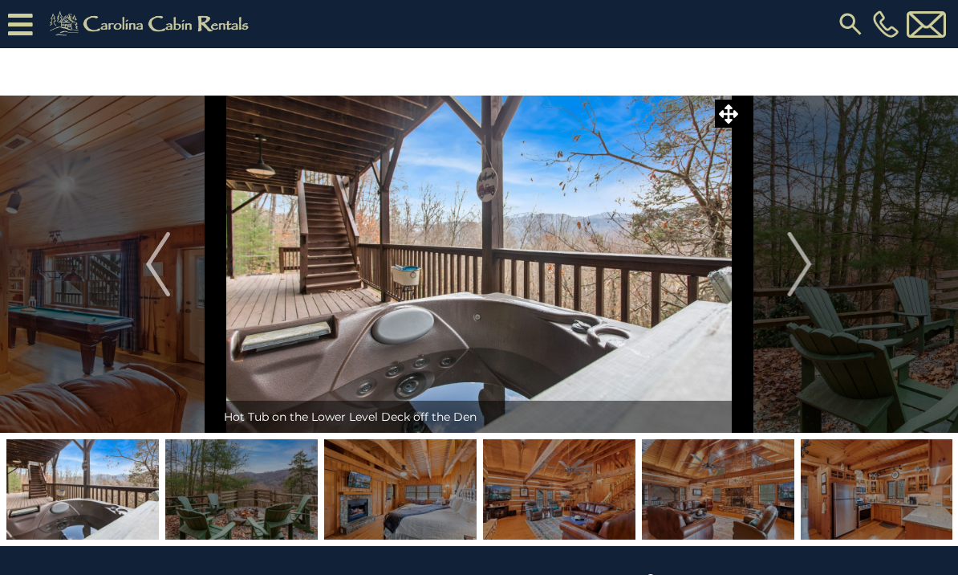
click at [733, 289] on img at bounding box center [479, 263] width 527 height 337
click at [789, 271] on img "Next" at bounding box center [800, 264] width 24 height 64
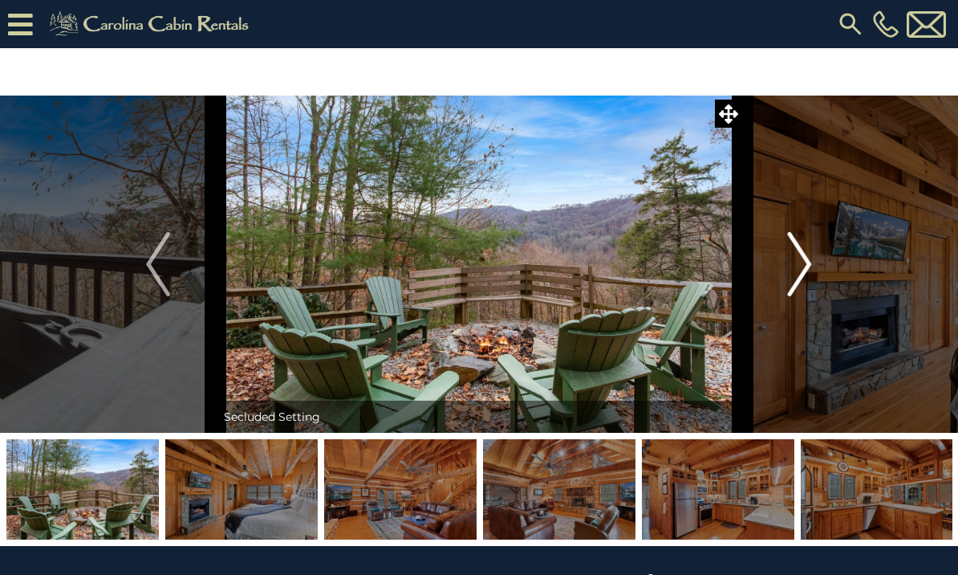
click at [782, 278] on button "Next" at bounding box center [800, 263] width 116 height 337
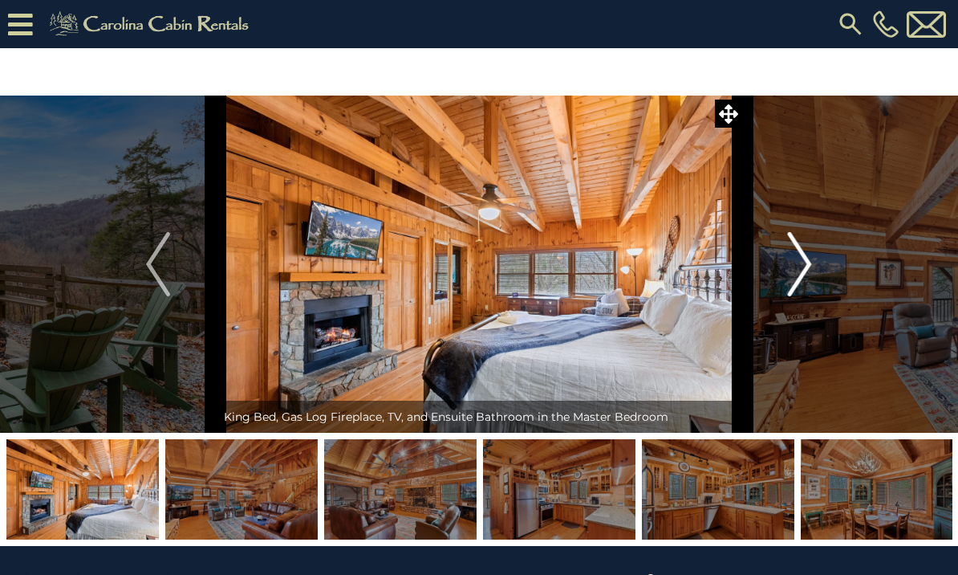
click at [787, 266] on button "Next" at bounding box center [800, 263] width 116 height 337
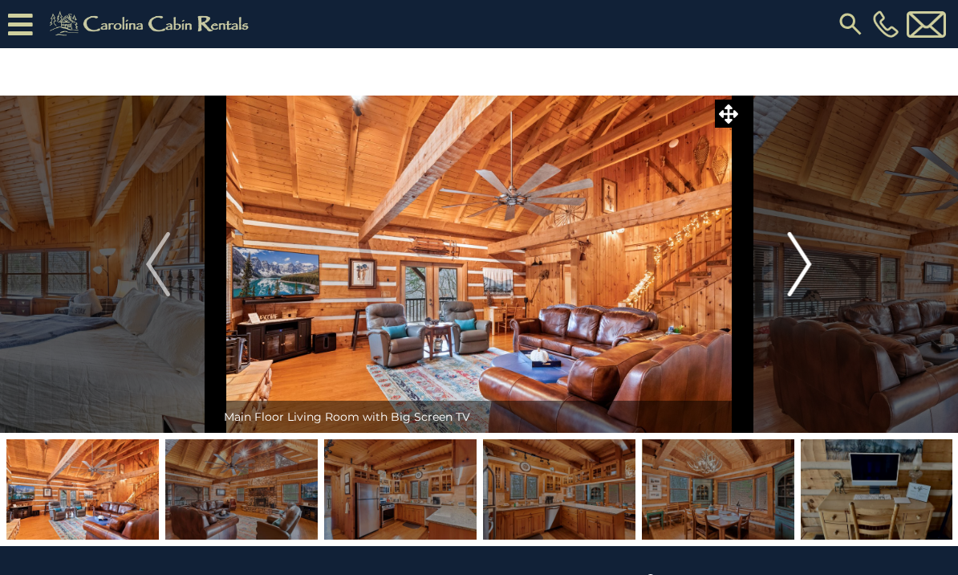
click at [790, 272] on img "Next" at bounding box center [800, 264] width 24 height 64
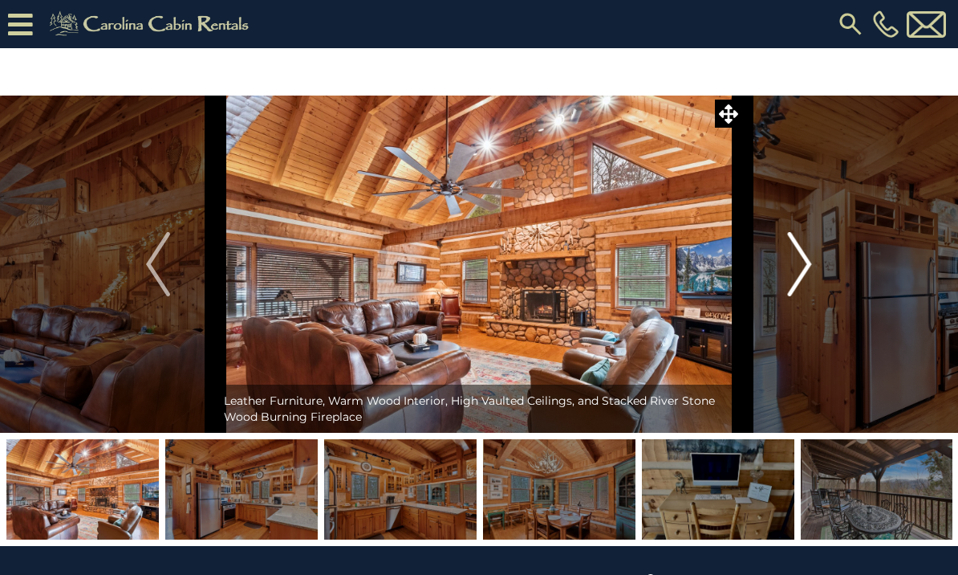
click at [790, 274] on img "Next" at bounding box center [800, 264] width 24 height 64
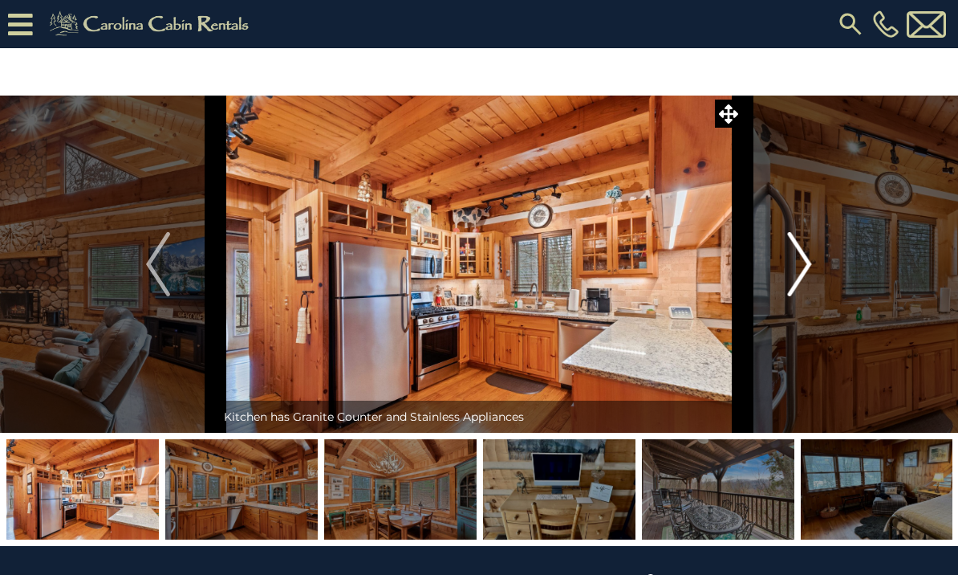
click at [763, 265] on button "Next" at bounding box center [800, 263] width 116 height 337
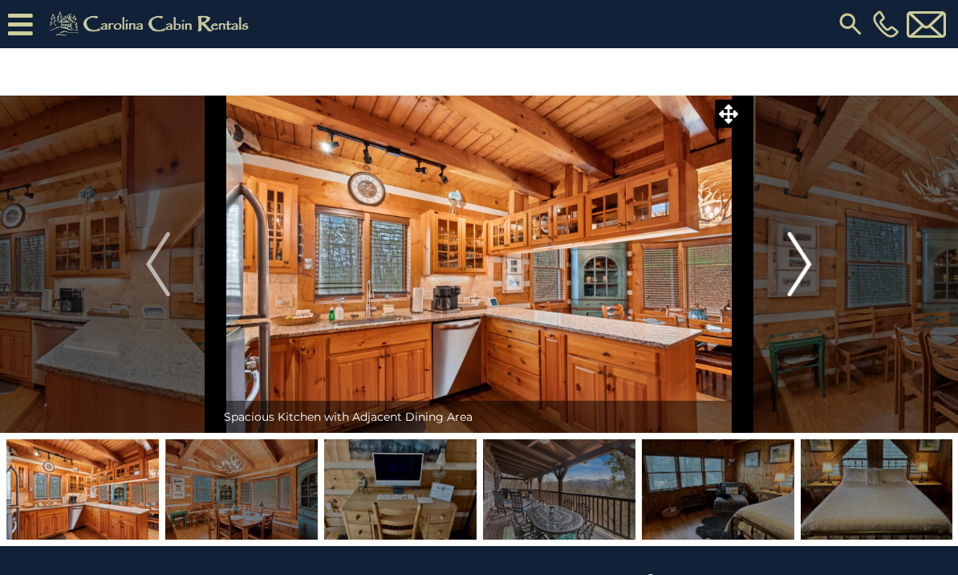
click at [765, 269] on button "Next" at bounding box center [800, 263] width 116 height 337
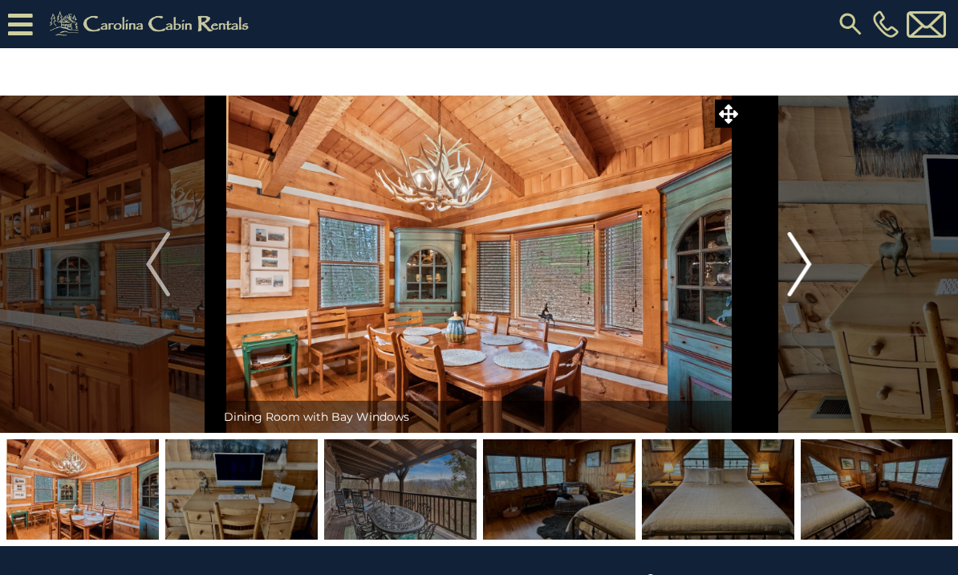
click at [774, 272] on button "Next" at bounding box center [800, 263] width 116 height 337
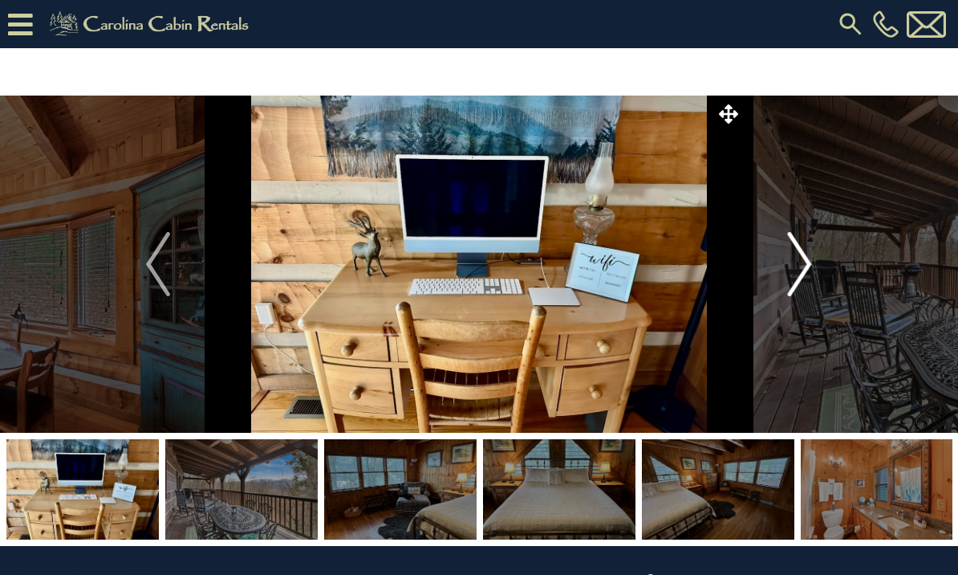
click at [776, 272] on button "Next" at bounding box center [800, 263] width 116 height 337
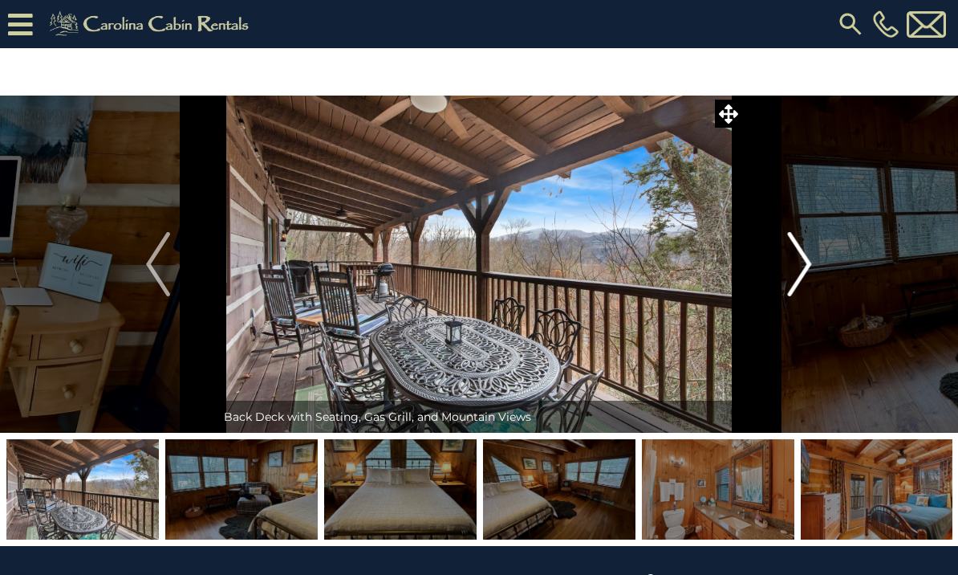
click at [776, 274] on button "Next" at bounding box center [800, 263] width 116 height 337
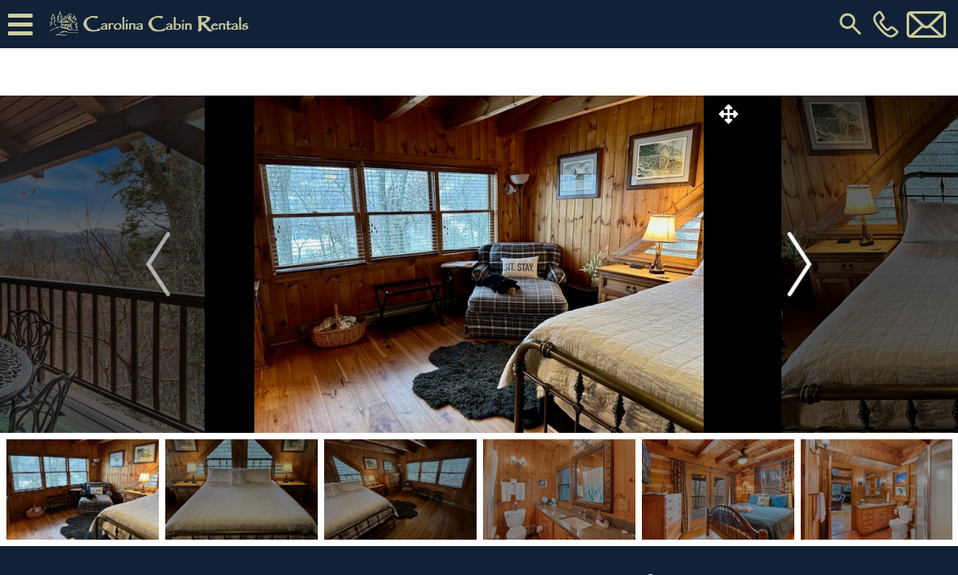
click at [771, 275] on button "Next" at bounding box center [800, 263] width 116 height 337
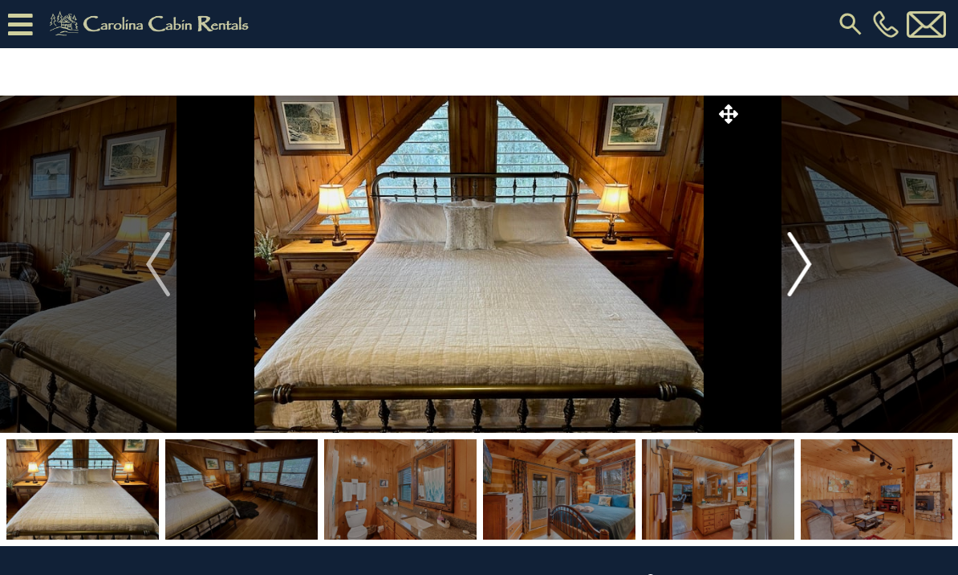
click at [782, 272] on button "Next" at bounding box center [800, 263] width 116 height 337
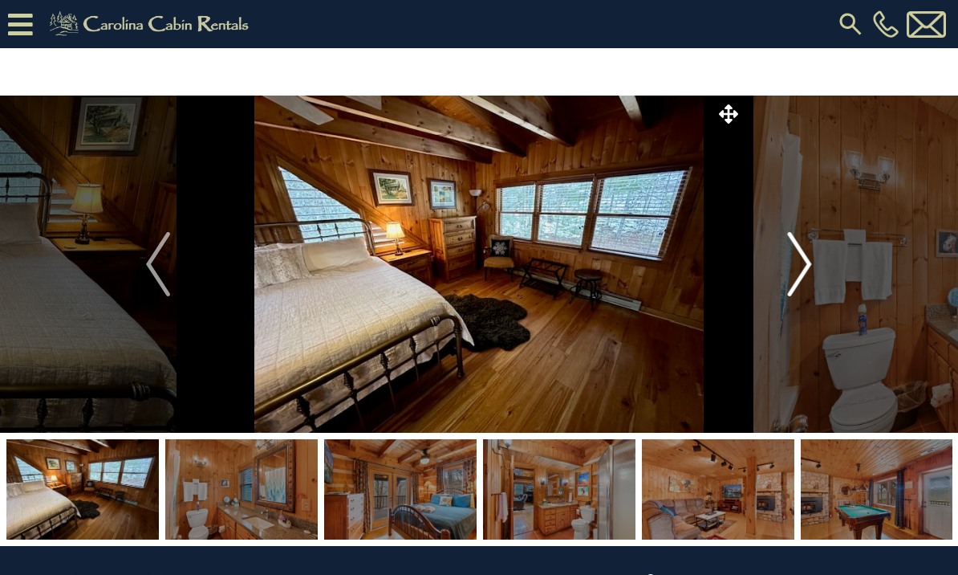
click at [798, 270] on img "Next" at bounding box center [800, 264] width 24 height 64
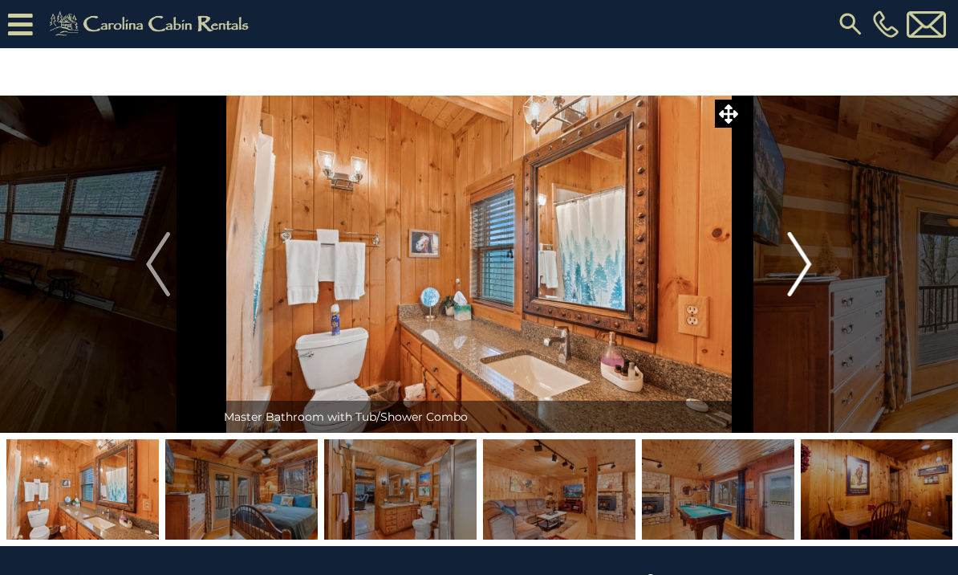
click at [780, 277] on button "Next" at bounding box center [800, 263] width 116 height 337
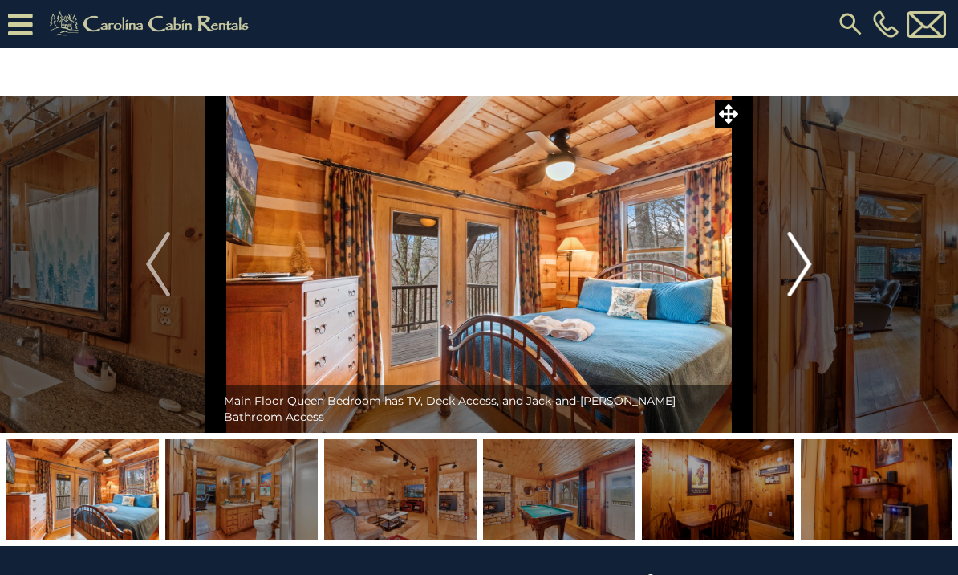
click at [770, 276] on button "Next" at bounding box center [800, 263] width 116 height 337
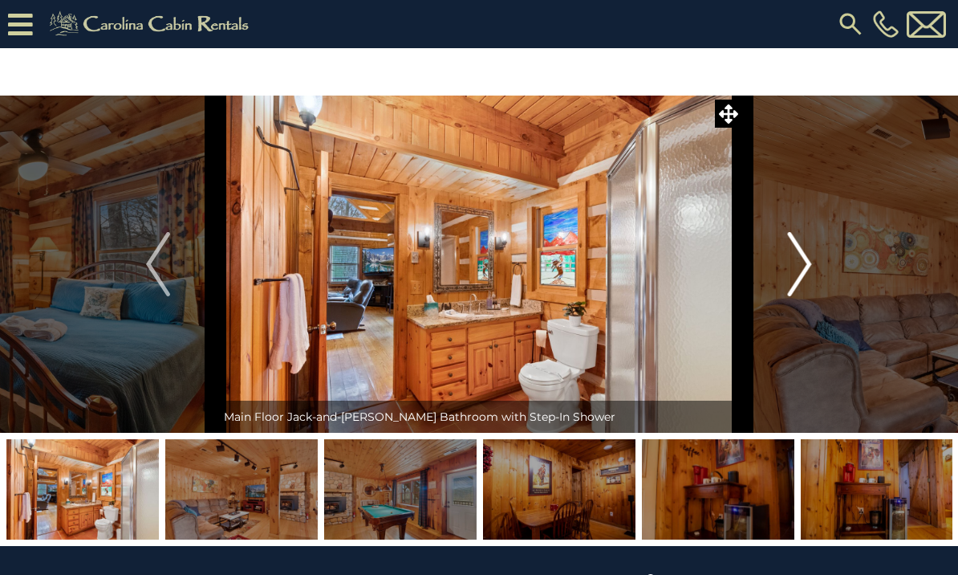
click at [777, 277] on button "Next" at bounding box center [800, 263] width 116 height 337
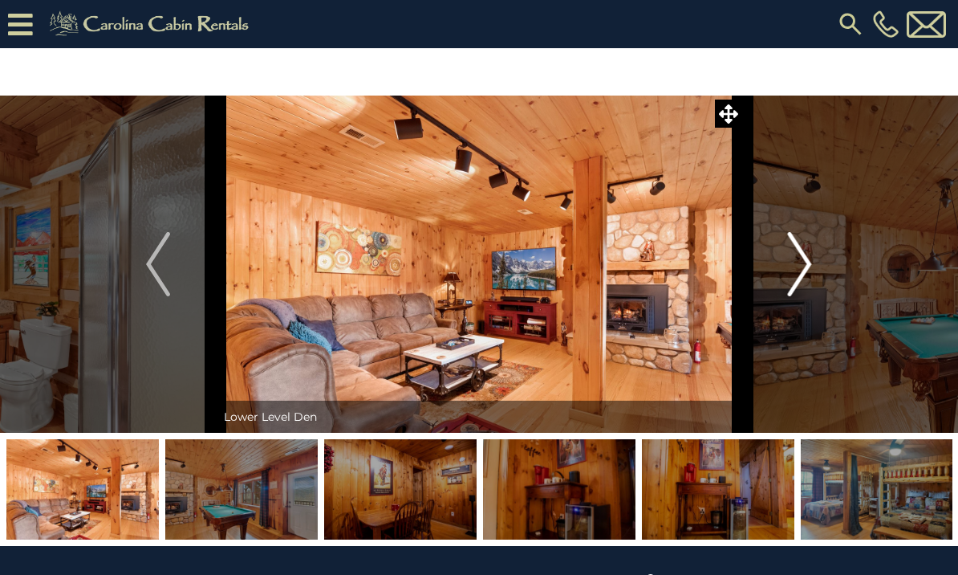
click at [791, 273] on img "Next" at bounding box center [800, 264] width 24 height 64
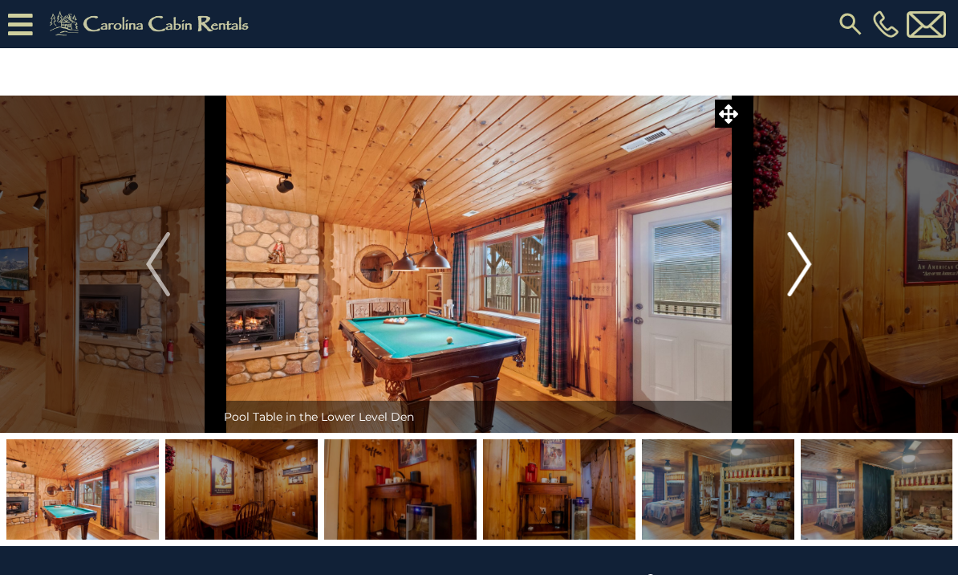
click at [780, 286] on button "Next" at bounding box center [800, 263] width 116 height 337
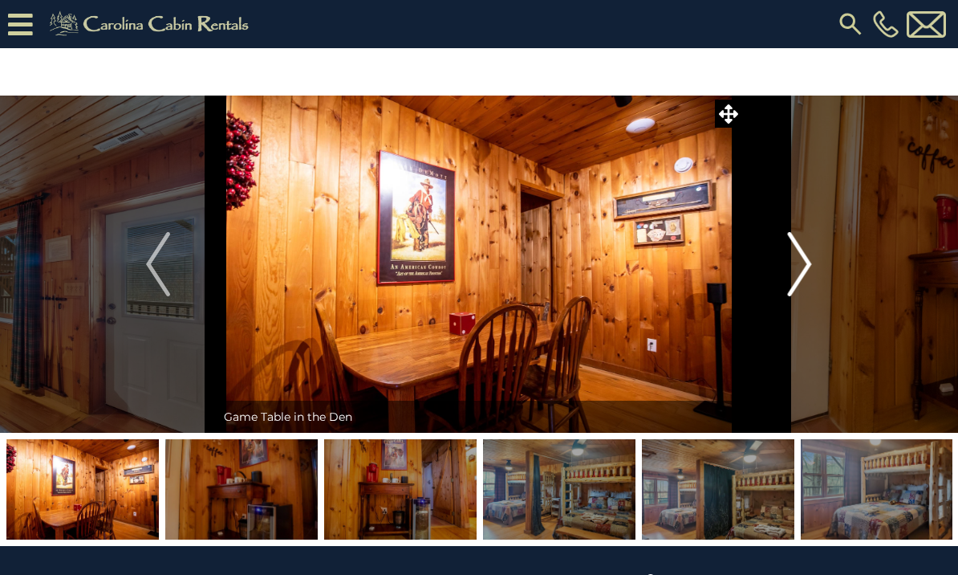
click at [774, 278] on button "Next" at bounding box center [800, 263] width 116 height 337
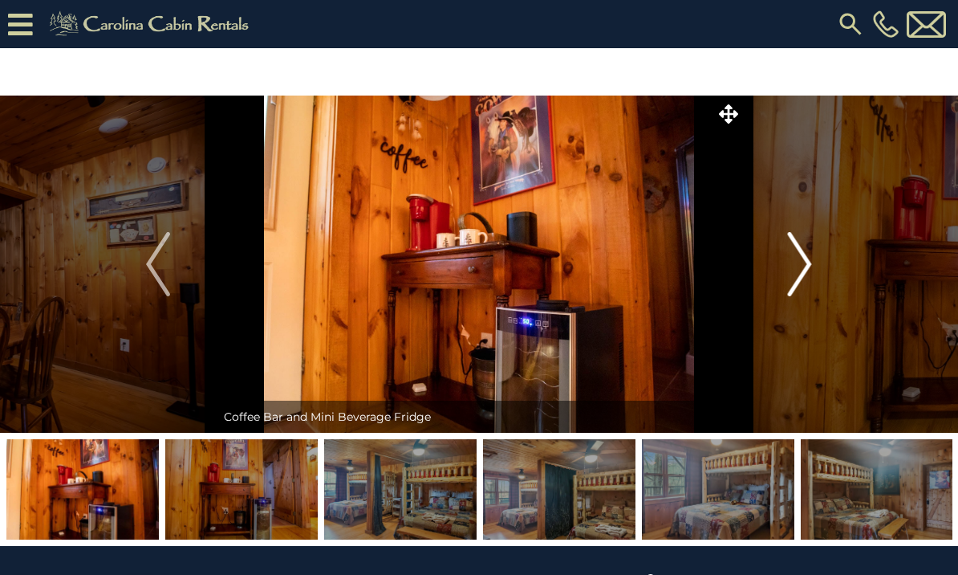
click at [778, 273] on button "Next" at bounding box center [800, 263] width 116 height 337
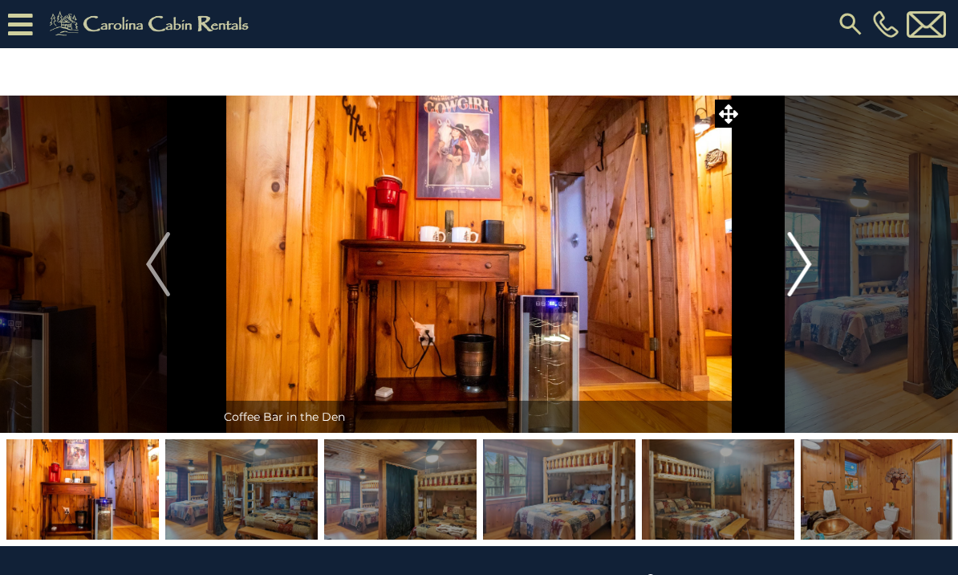
click at [785, 269] on button "Next" at bounding box center [800, 263] width 116 height 337
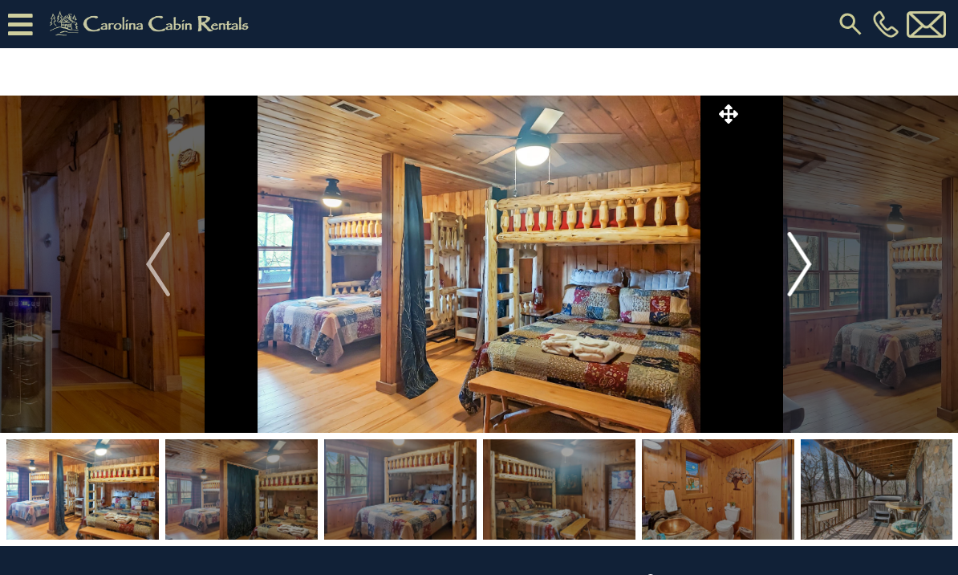
click at [767, 269] on button "Next" at bounding box center [800, 263] width 116 height 337
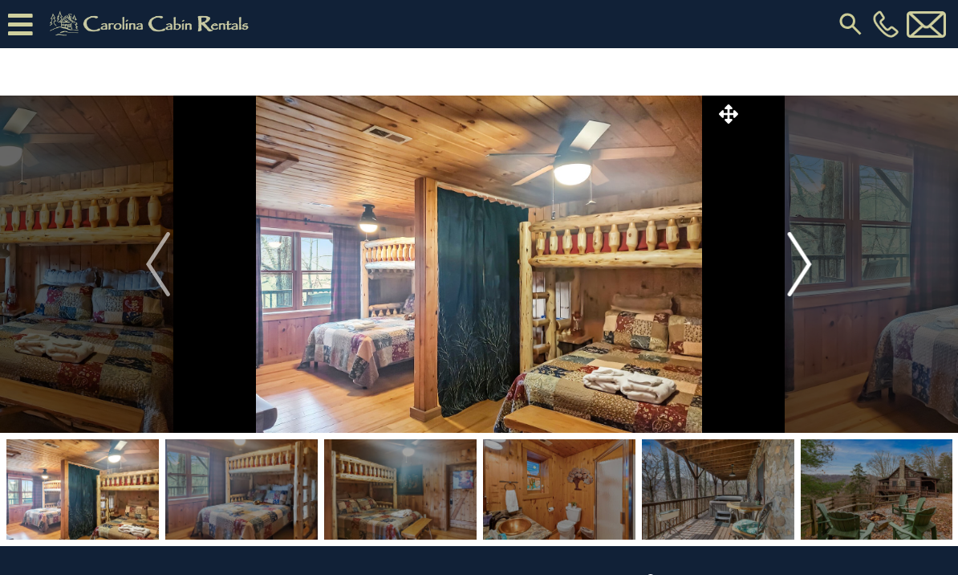
click at [789, 272] on img "Next" at bounding box center [800, 264] width 24 height 64
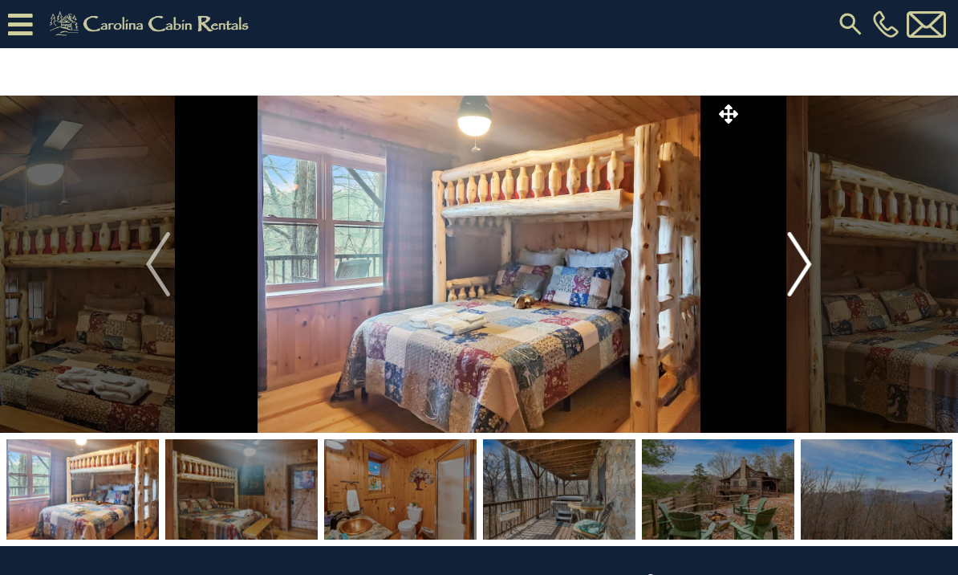
click at [782, 268] on button "Next" at bounding box center [800, 263] width 116 height 337
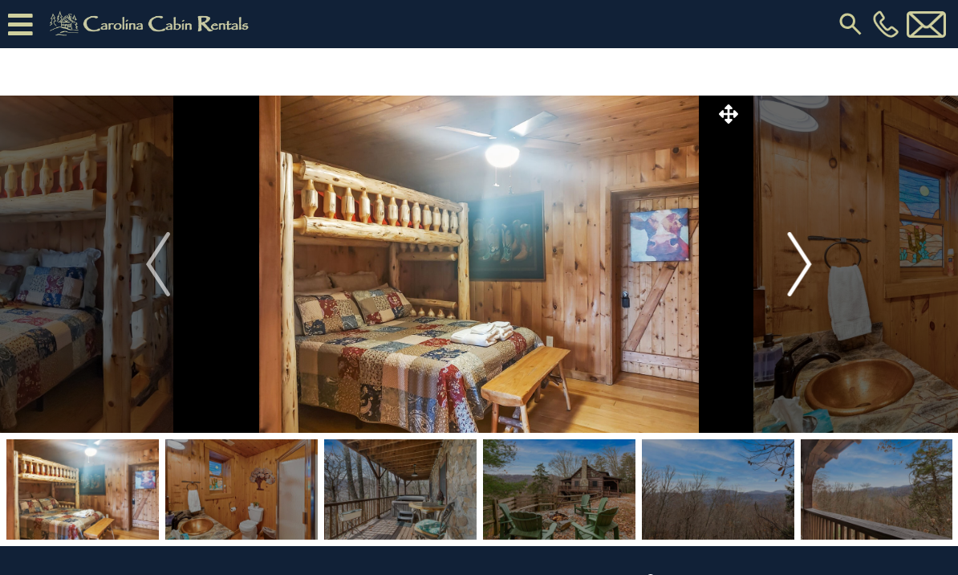
click at [786, 270] on button "Next" at bounding box center [800, 263] width 116 height 337
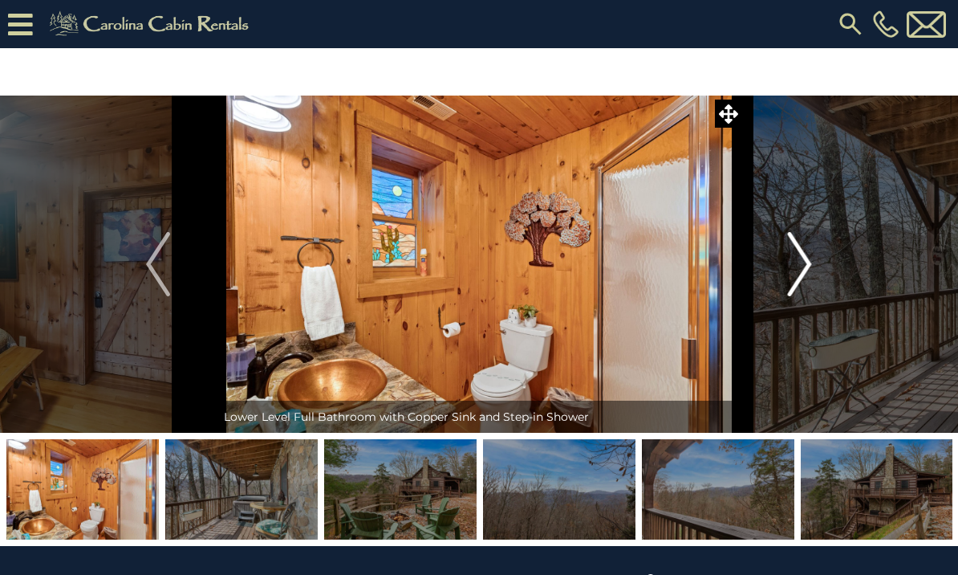
click at [778, 268] on button "Next" at bounding box center [800, 263] width 116 height 337
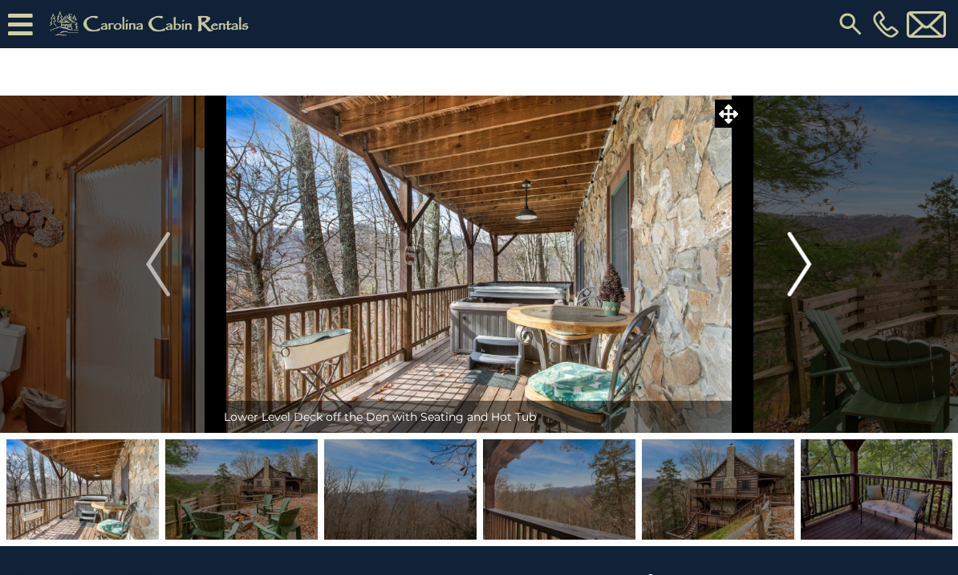
click at [782, 271] on button "Next" at bounding box center [800, 263] width 116 height 337
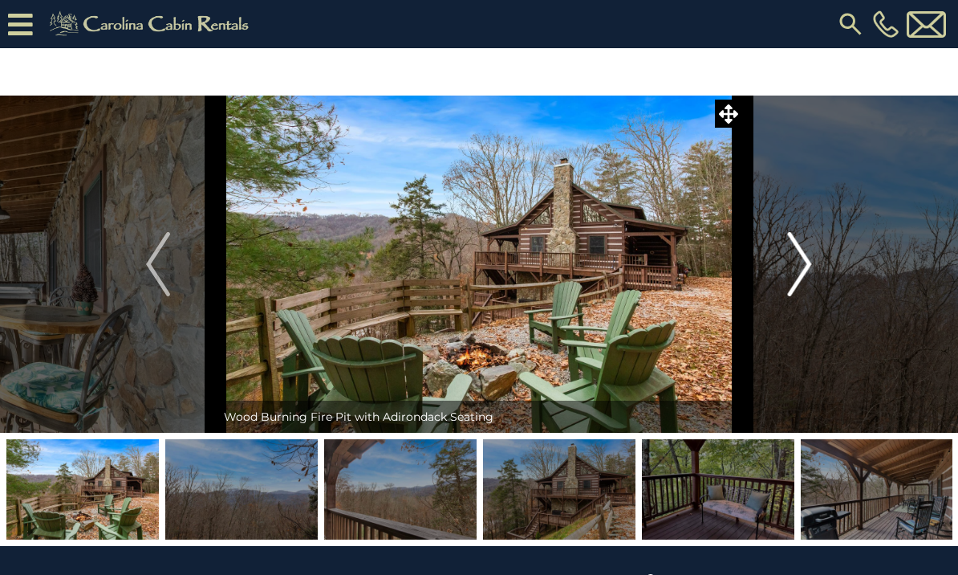
click at [806, 264] on img "Next" at bounding box center [800, 264] width 24 height 64
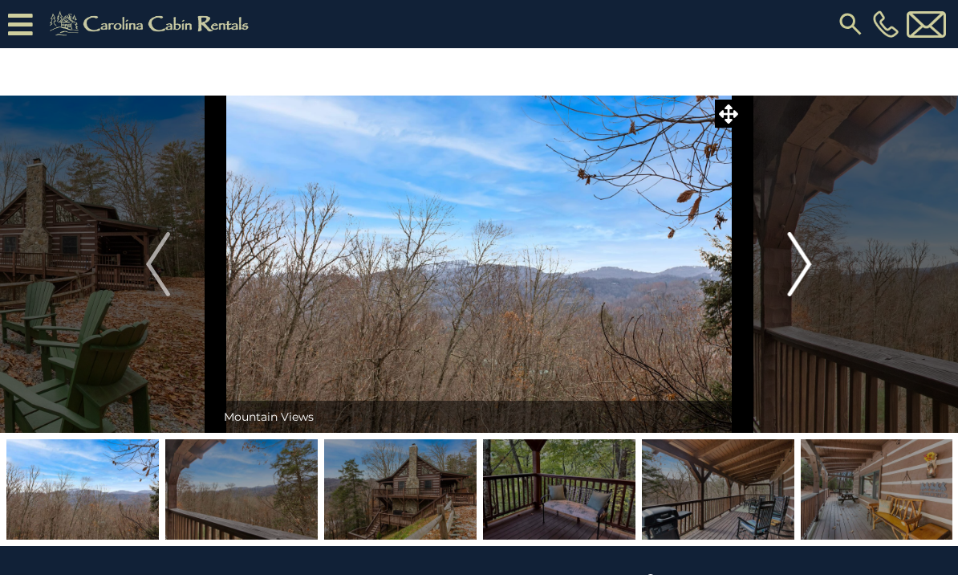
click at [805, 262] on img "Next" at bounding box center [800, 264] width 24 height 64
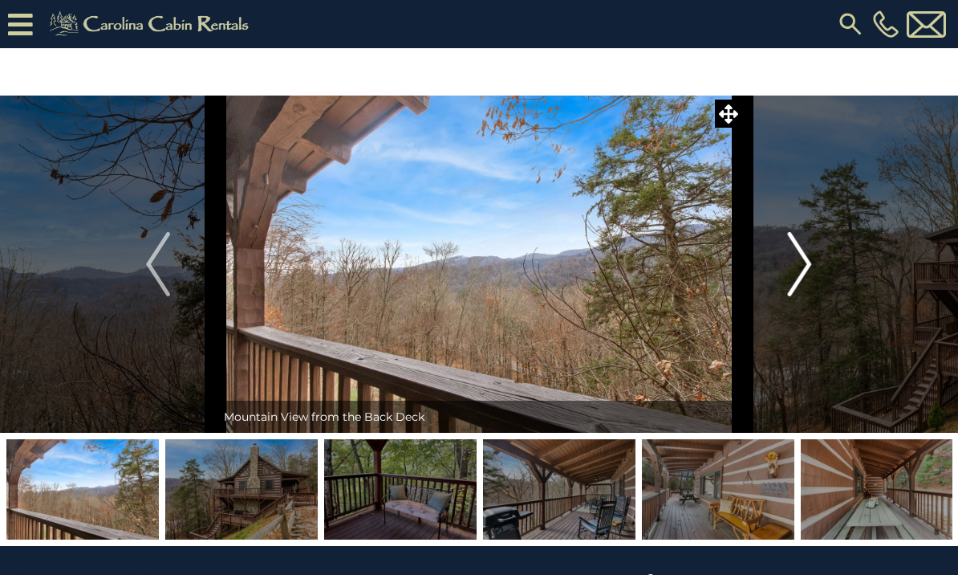
click at [800, 258] on img "Next" at bounding box center [800, 264] width 24 height 64
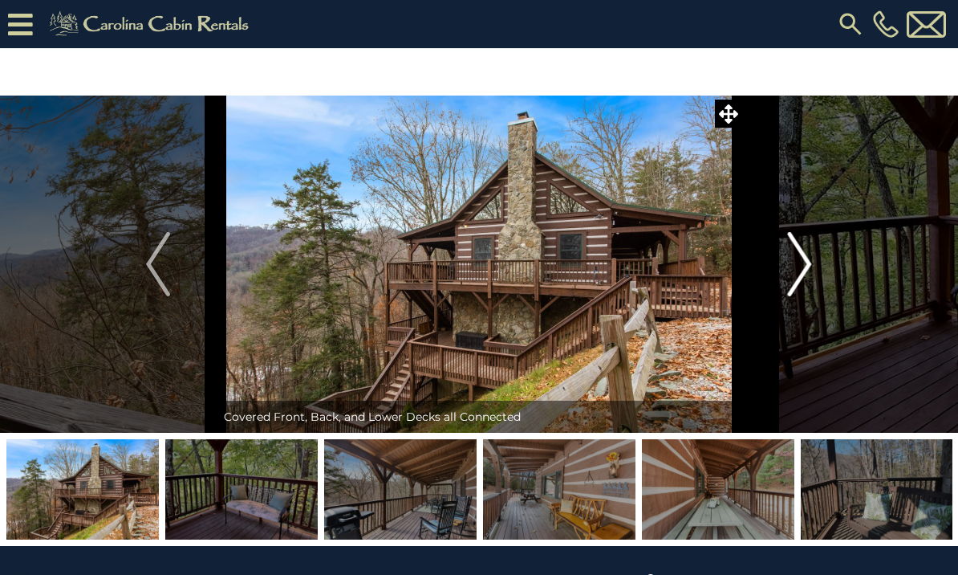
click at [796, 263] on img "Next" at bounding box center [800, 264] width 24 height 64
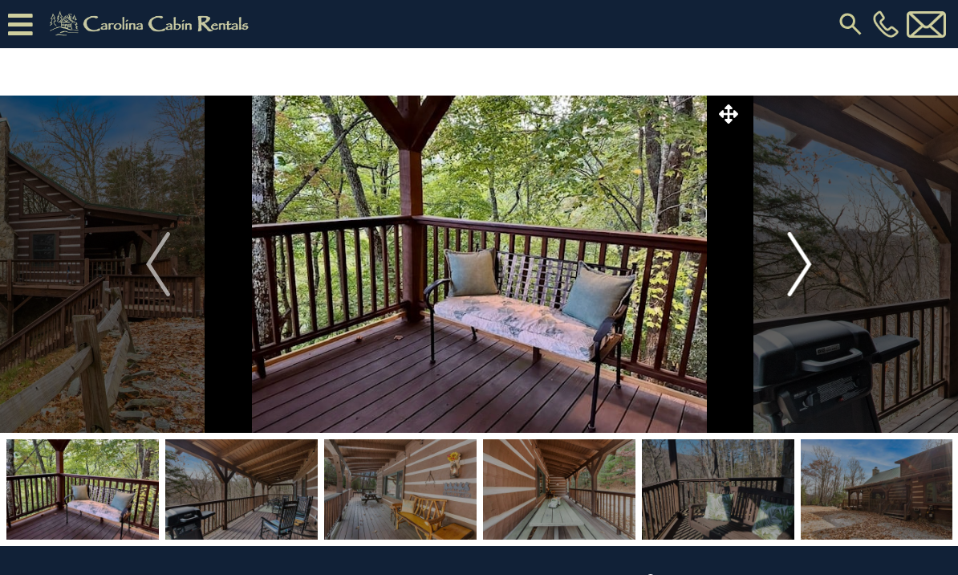
click at [778, 279] on button "Next" at bounding box center [800, 263] width 116 height 337
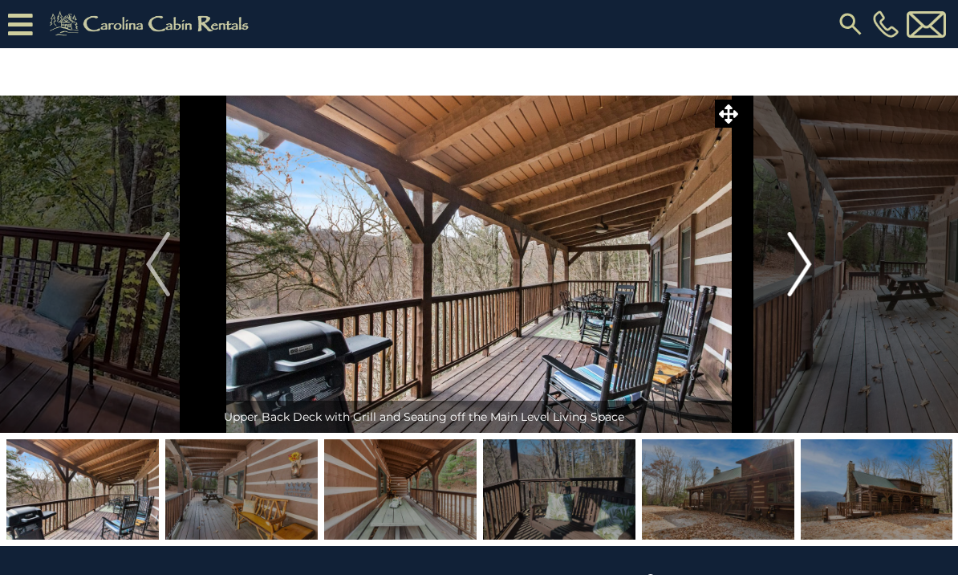
click at [794, 274] on img "Next" at bounding box center [800, 264] width 24 height 64
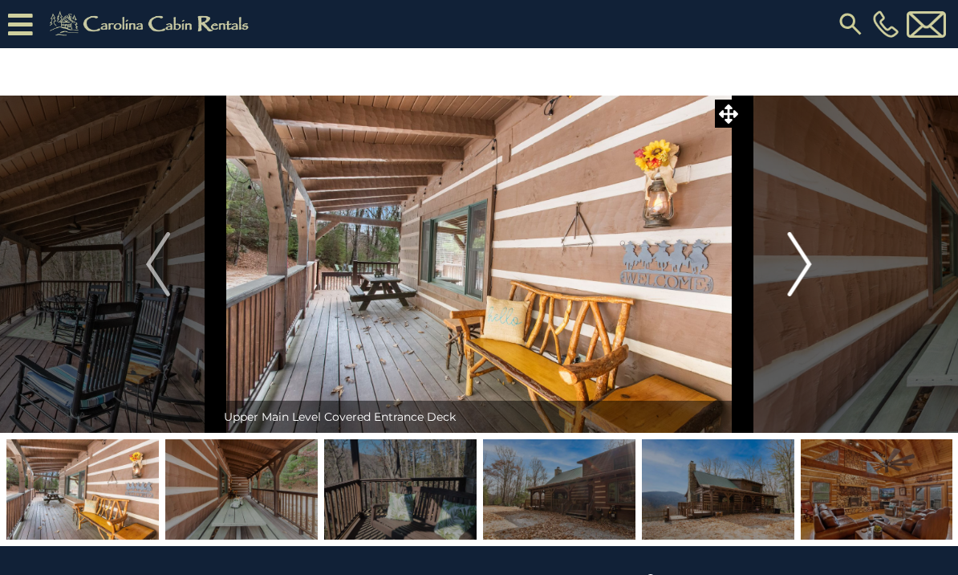
click at [794, 272] on img "Next" at bounding box center [800, 264] width 24 height 64
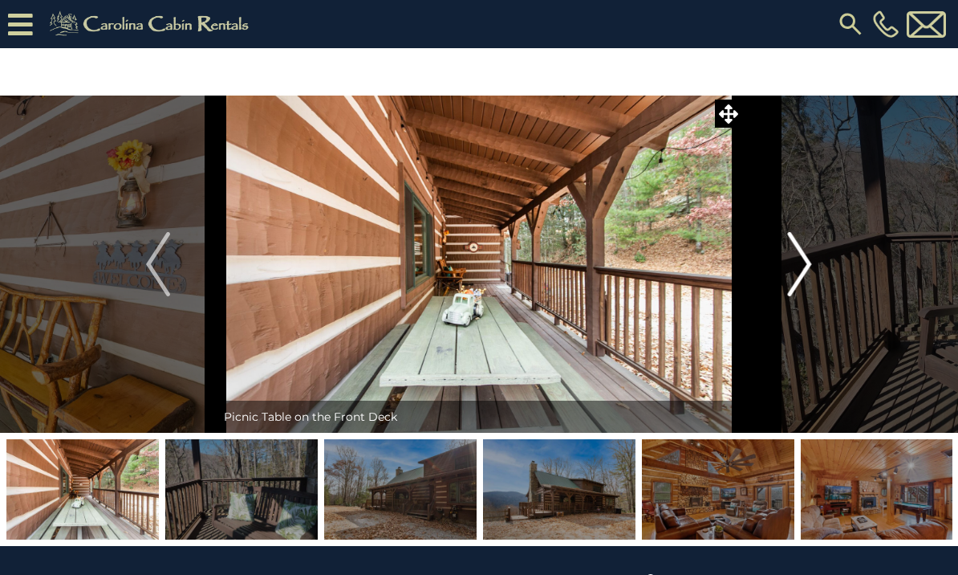
click at [779, 272] on button "Next" at bounding box center [800, 263] width 116 height 337
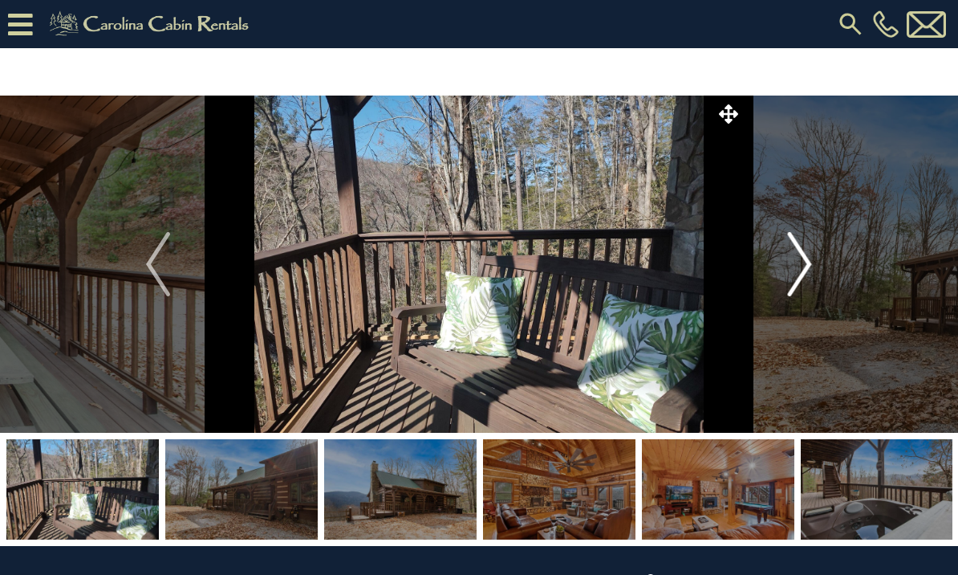
click at [798, 275] on img "Next" at bounding box center [800, 264] width 24 height 64
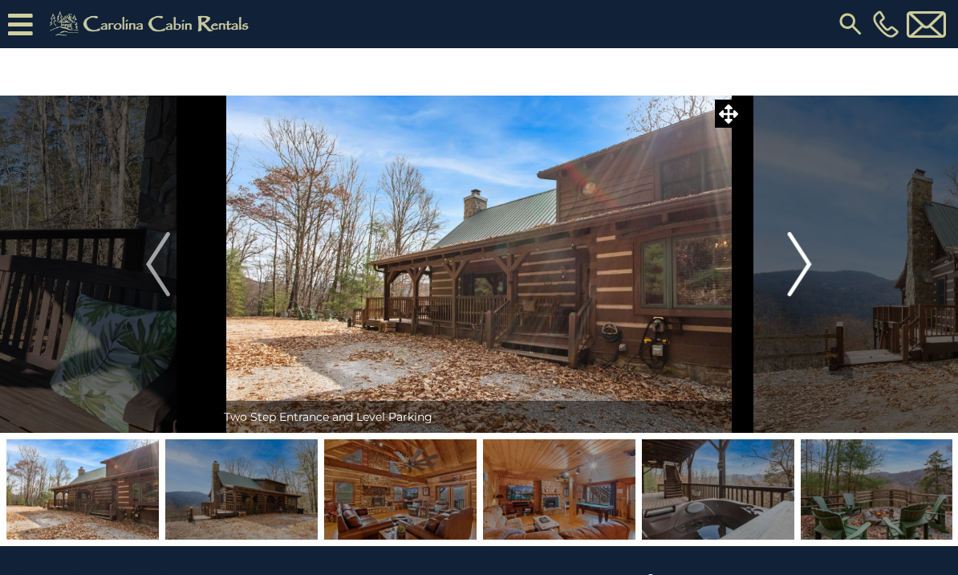
click at [794, 266] on img "Next" at bounding box center [800, 264] width 24 height 64
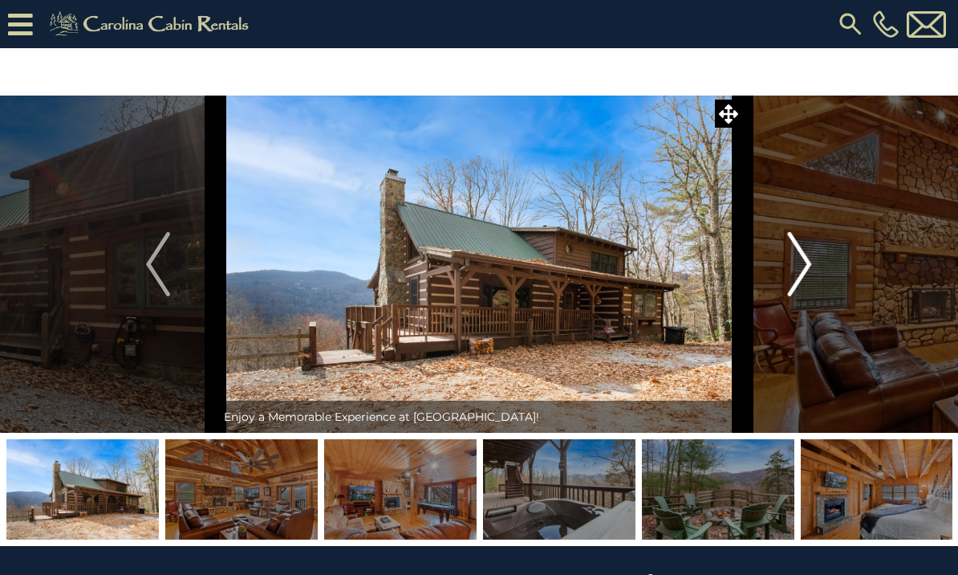
click at [786, 277] on button "Next" at bounding box center [800, 263] width 116 height 337
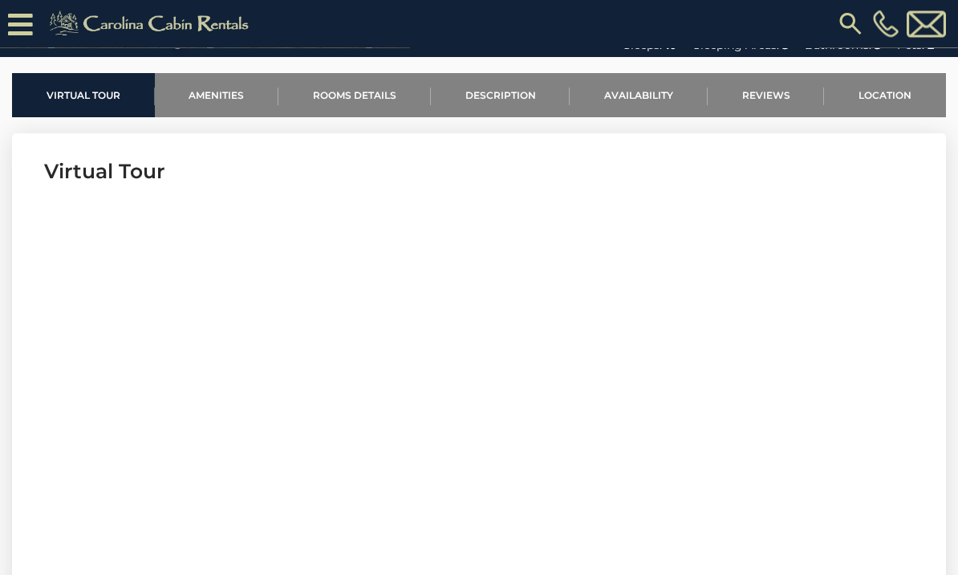
scroll to position [506, 0]
